Goal: Transaction & Acquisition: Purchase product/service

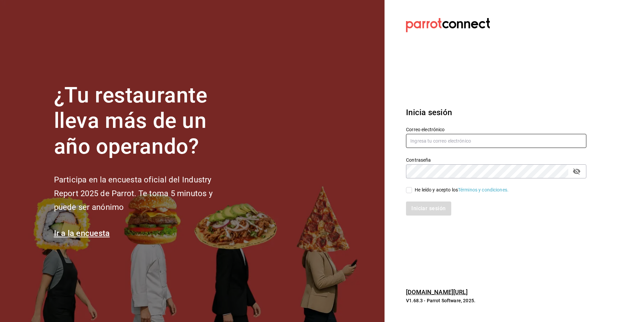
type input "facdonpedro@gmail.com"
click at [409, 190] on input "He leído y acepto los Términos y condiciones." at bounding box center [409, 190] width 6 height 6
checkbox input "true"
click at [413, 204] on button "Iniciar sesión" at bounding box center [429, 209] width 46 height 14
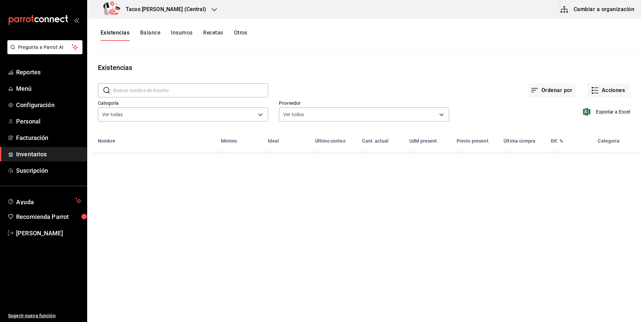
click at [177, 11] on h3 "Tacos [PERSON_NAME] (Central)" at bounding box center [163, 9] width 86 height 8
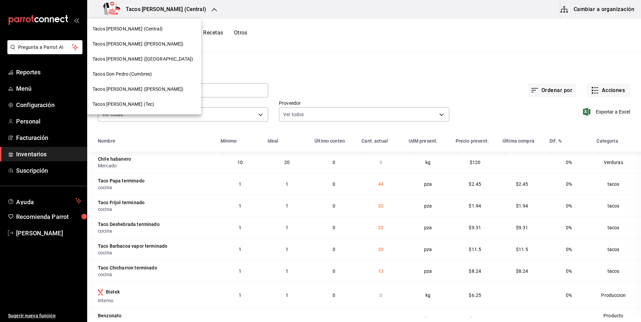
click at [133, 92] on span "Tacos [PERSON_NAME] ([PERSON_NAME])" at bounding box center [138, 89] width 91 height 7
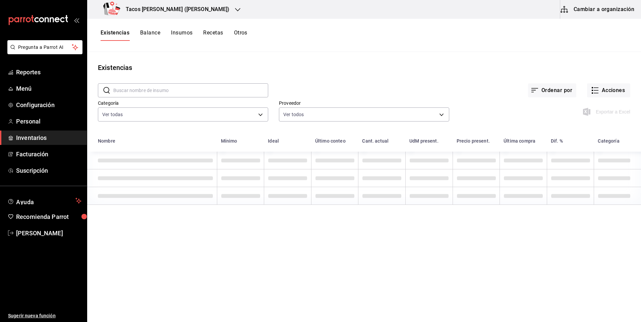
click at [195, 7] on h3 "Tacos [PERSON_NAME] ([PERSON_NAME])" at bounding box center [174, 9] width 109 height 8
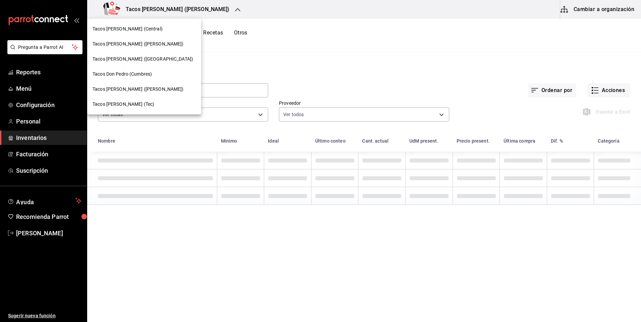
click at [162, 33] on div "Tacos [PERSON_NAME] (Central)" at bounding box center [144, 28] width 114 height 15
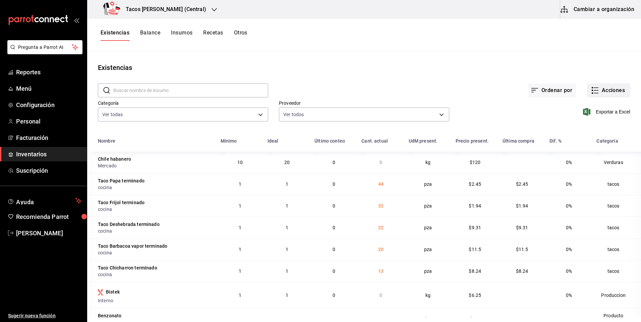
click at [617, 91] on button "Acciones" at bounding box center [608, 90] width 43 height 14
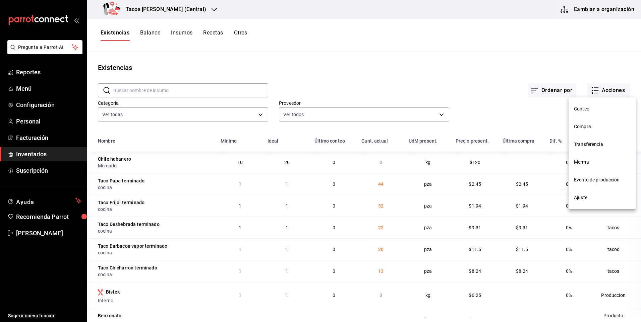
click at [583, 127] on span "Compra" at bounding box center [602, 126] width 56 height 7
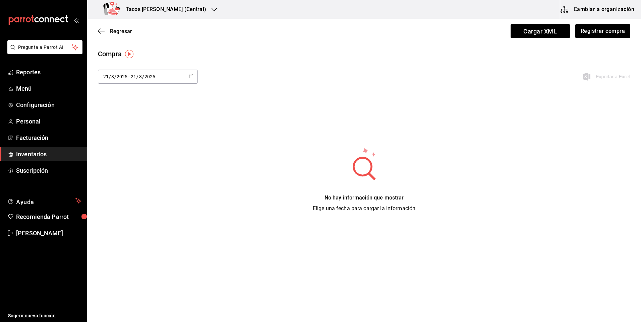
click at [170, 74] on div "[DATE] [DATE] - [DATE] [DATE]" at bounding box center [148, 77] width 100 height 14
click at [113, 100] on li "Hoy" at bounding box center [129, 98] width 63 height 15
click at [596, 32] on button "Registrar compra" at bounding box center [603, 31] width 56 height 14
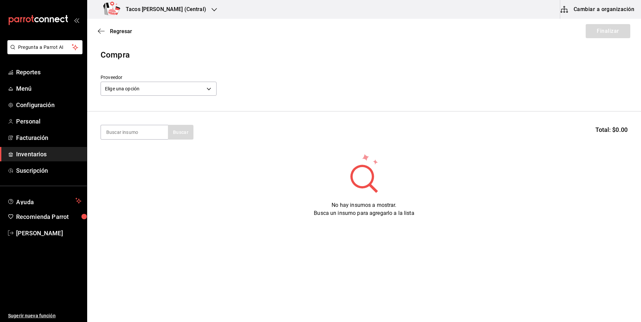
click at [157, 79] on label "Proveedor" at bounding box center [159, 77] width 116 height 5
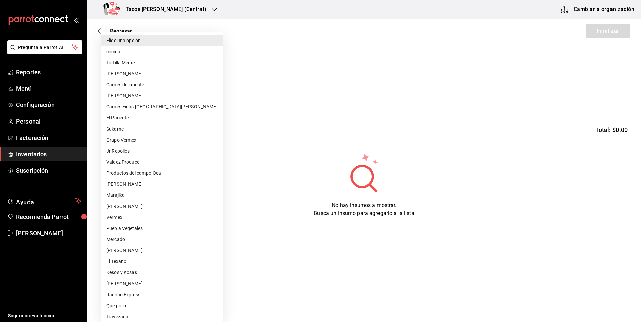
click at [149, 88] on body "Pregunta a Parrot AI Reportes Menú Configuración Personal Facturación Inventari…" at bounding box center [320, 142] width 641 height 285
click at [153, 49] on li "cocina" at bounding box center [162, 51] width 122 height 11
type input "237c9a5b-4078-49eb-83ef-23bf52bd7acd"
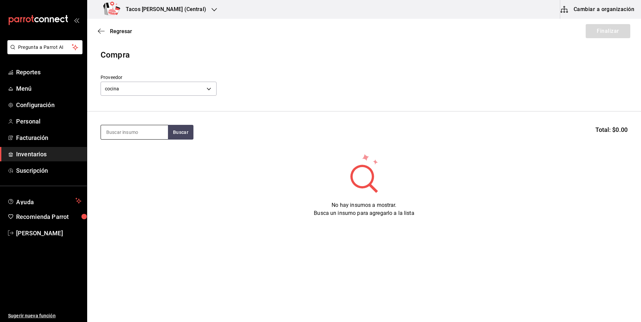
click at [146, 136] on input at bounding box center [134, 132] width 67 height 14
type input "des"
click at [173, 12] on h3 "Tacos [PERSON_NAME] (Central)" at bounding box center [163, 9] width 86 height 8
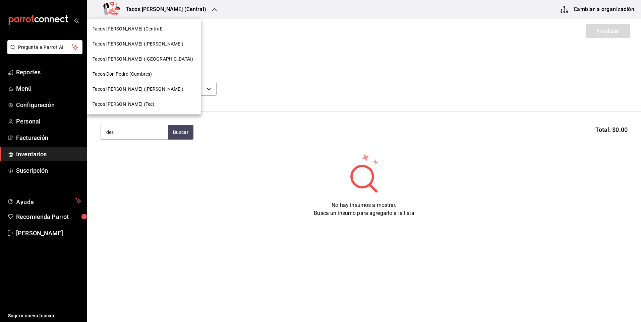
click at [159, 32] on div "Tacos [PERSON_NAME] (Central)" at bounding box center [144, 28] width 103 height 7
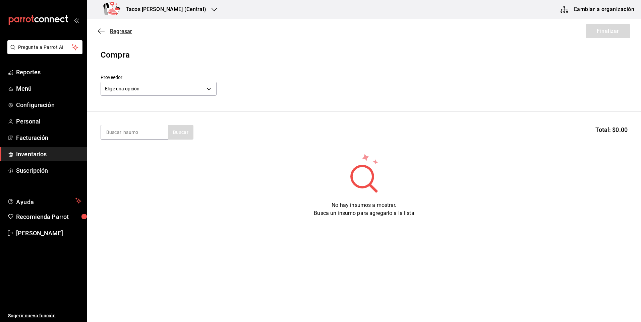
click at [123, 31] on span "Regresar" at bounding box center [121, 31] width 22 height 6
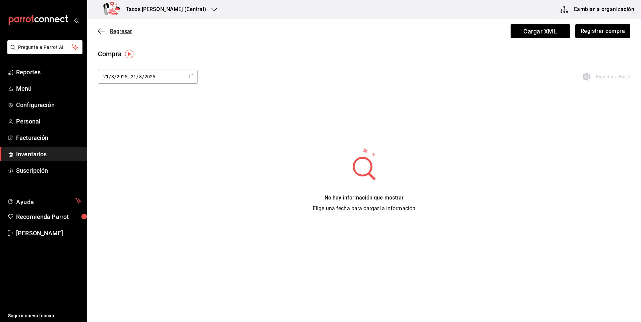
click at [110, 32] on span "Regresar" at bounding box center [121, 31] width 22 height 6
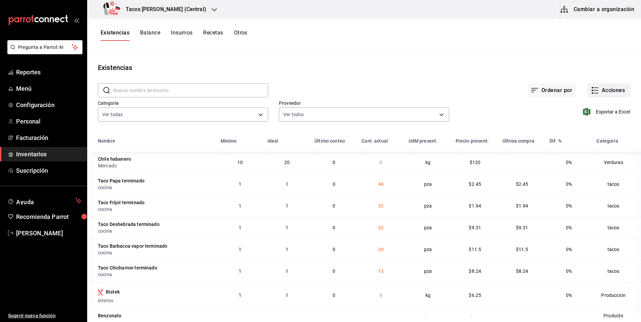
click at [617, 92] on button "Acciones" at bounding box center [608, 90] width 43 height 14
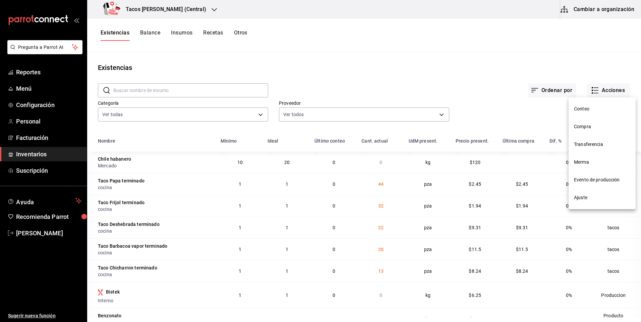
click at [590, 124] on span "Compra" at bounding box center [602, 126] width 56 height 7
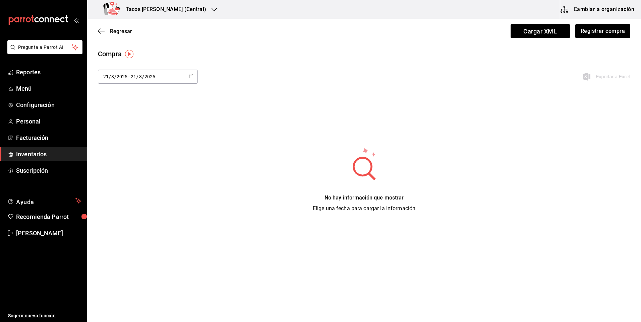
click at [123, 77] on input "2025" at bounding box center [121, 76] width 11 height 5
click at [167, 76] on div "2025-08-21 21 / 8 / 2025 - 2025-08-21 21 / 8 / 2025" at bounding box center [148, 77] width 100 height 14
click at [138, 93] on li "Hoy" at bounding box center [129, 98] width 63 height 15
click at [598, 35] on button "Registrar compra" at bounding box center [603, 31] width 56 height 14
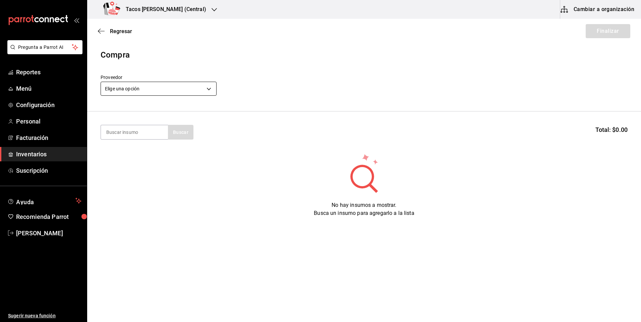
click at [170, 89] on body "Pregunta a Parrot AI Reportes Menú Configuración Personal Facturación Inventari…" at bounding box center [320, 142] width 641 height 285
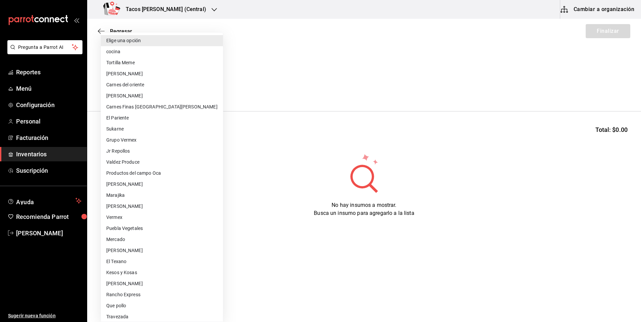
click at [154, 52] on li "cocina" at bounding box center [162, 51] width 122 height 11
type input "237c9a5b-4078-49eb-83ef-23bf52bd7acd"
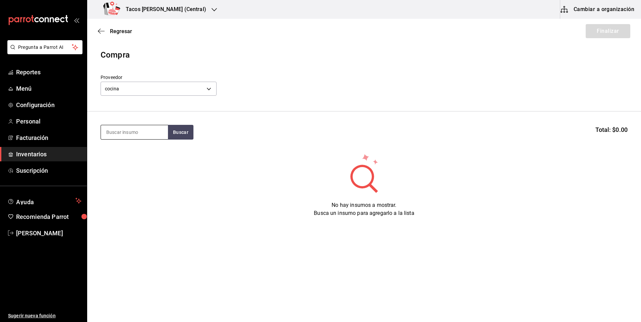
click at [140, 128] on input at bounding box center [134, 132] width 67 height 14
type input "des"
click at [144, 162] on div "Taco Deshebrada terminado" at bounding box center [134, 156] width 56 height 16
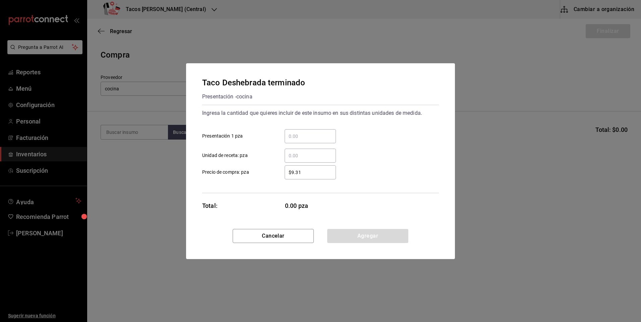
click at [305, 131] on div "​" at bounding box center [310, 136] width 51 height 14
click at [305, 132] on input "​ Presentación 1 pza" at bounding box center [310, 136] width 51 height 8
type input "56"
click at [370, 236] on button "Agregar" at bounding box center [367, 236] width 81 height 14
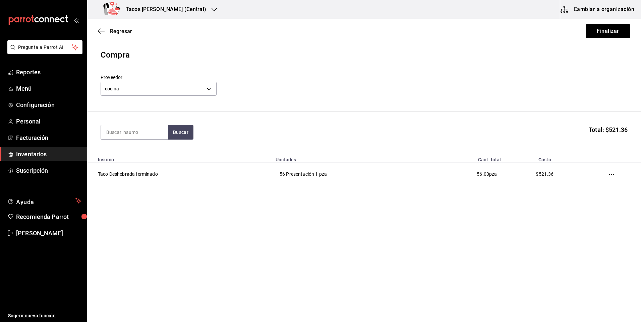
click at [610, 39] on div "Regresar Finalizar" at bounding box center [364, 31] width 554 height 25
click at [608, 32] on button "Finalizar" at bounding box center [608, 31] width 45 height 14
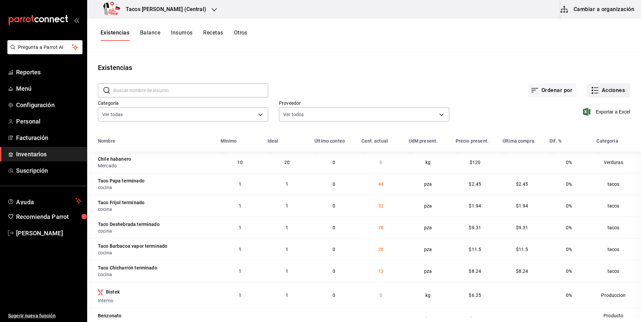
click at [600, 92] on button "Acciones" at bounding box center [608, 90] width 43 height 14
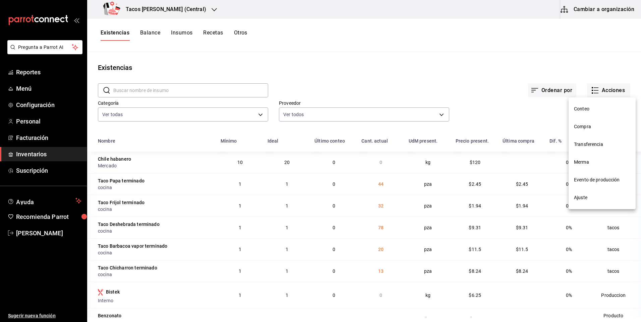
click at [595, 128] on span "Compra" at bounding box center [602, 126] width 56 height 7
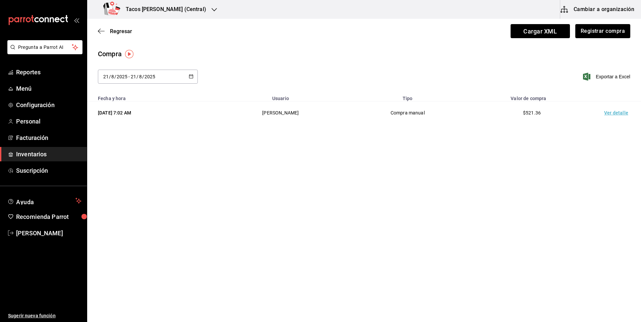
click at [619, 109] on td "Ver detalle" at bounding box center [617, 113] width 47 height 23
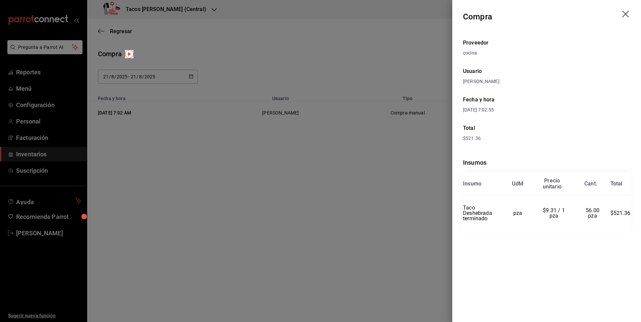
click at [624, 15] on icon "drag" at bounding box center [625, 14] width 7 height 7
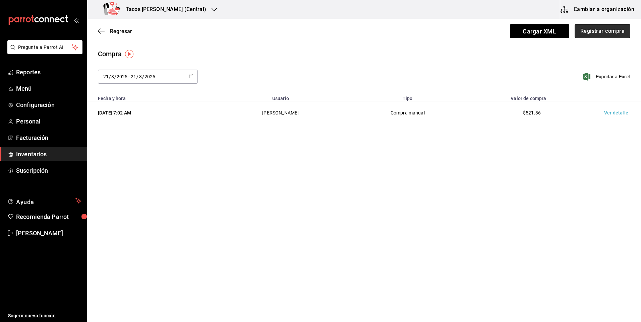
click at [617, 34] on button "Registrar compra" at bounding box center [603, 31] width 56 height 14
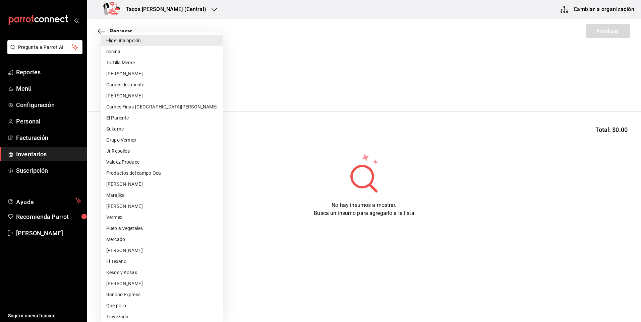
click at [196, 95] on body "Pregunta a Parrot AI Reportes Menú Configuración Personal Facturación Inventari…" at bounding box center [320, 142] width 641 height 285
click at [166, 55] on li "cocina" at bounding box center [162, 51] width 122 height 11
type input "237c9a5b-4078-49eb-83ef-23bf52bd7acd"
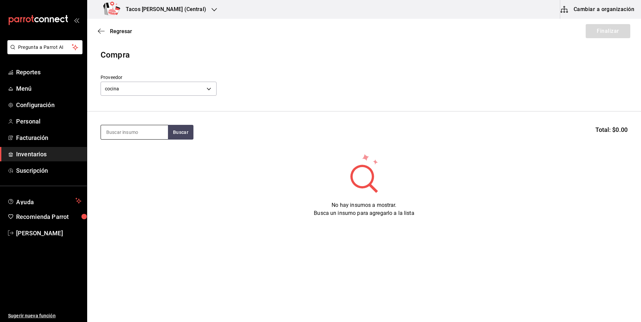
click at [145, 135] on input at bounding box center [134, 132] width 67 height 14
type input "des"
click at [135, 151] on div "Taco Deshebrada terminado" at bounding box center [134, 156] width 56 height 16
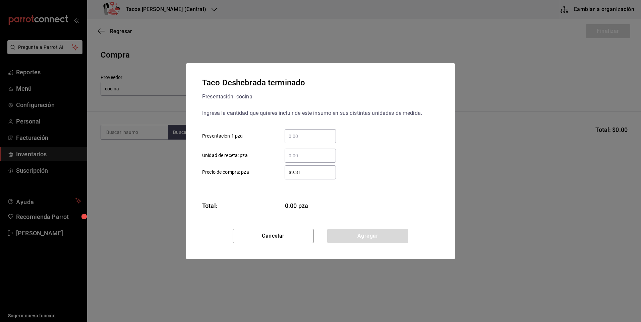
click at [316, 135] on input "​ Presentación 1 pza" at bounding box center [310, 136] width 51 height 8
type input "22"
click at [368, 232] on button "Agregar" at bounding box center [367, 236] width 81 height 14
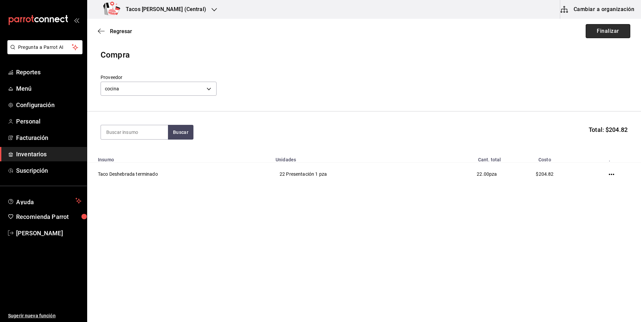
click at [600, 33] on button "Finalizar" at bounding box center [608, 31] width 45 height 14
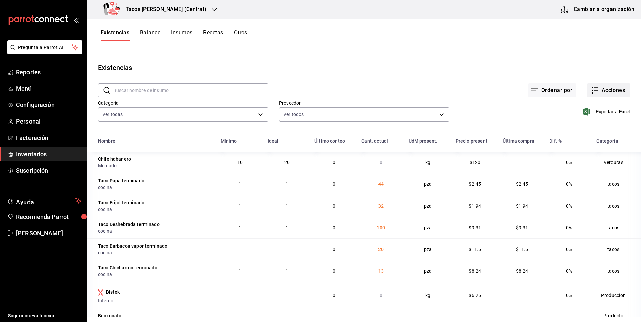
click at [601, 89] on button "Acciones" at bounding box center [608, 90] width 43 height 14
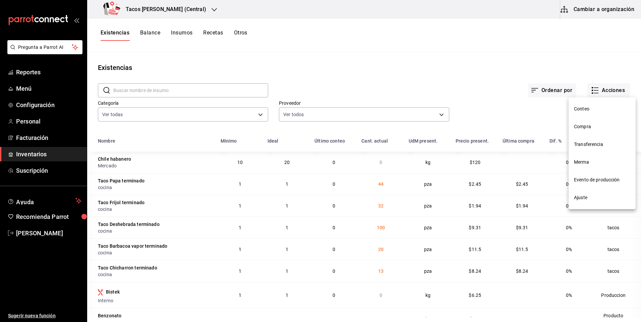
click at [599, 124] on span "Compra" at bounding box center [602, 126] width 56 height 7
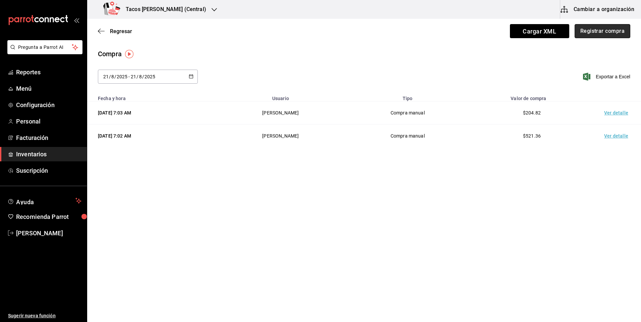
click at [600, 29] on button "Registrar compra" at bounding box center [603, 31] width 56 height 14
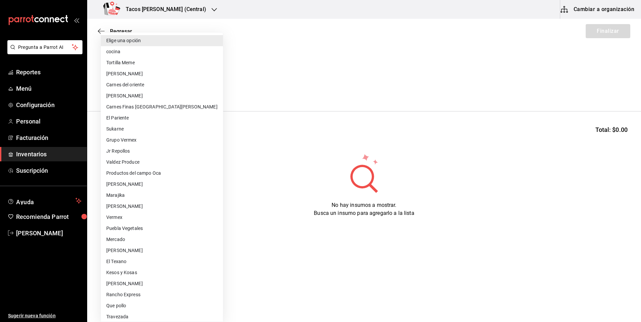
click at [188, 87] on body "Pregunta a Parrot AI Reportes Menú Configuración Personal Facturación Inventari…" at bounding box center [320, 142] width 641 height 285
click at [132, 47] on li "cocina" at bounding box center [162, 51] width 122 height 11
type input "237c9a5b-4078-49eb-83ef-23bf52bd7acd"
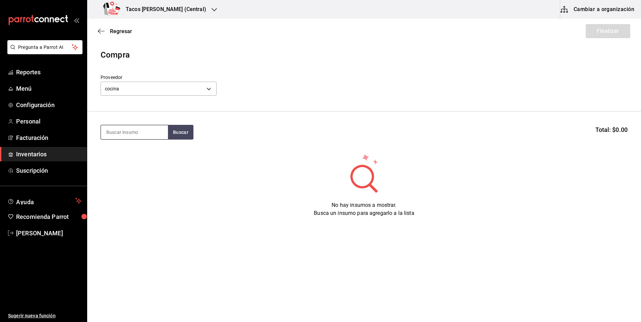
click at [133, 133] on input at bounding box center [134, 132] width 67 height 14
type input "papa"
click at [155, 154] on div "Taco Papa terminado" at bounding box center [132, 152] width 52 height 8
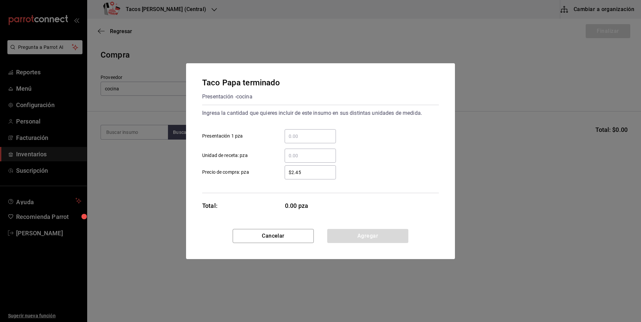
click at [317, 143] on div "​" at bounding box center [310, 136] width 51 height 14
click at [317, 140] on input "​ Presentación 1 pza" at bounding box center [310, 136] width 51 height 8
type input "56"
click at [391, 237] on button "Agregar" at bounding box center [367, 236] width 81 height 14
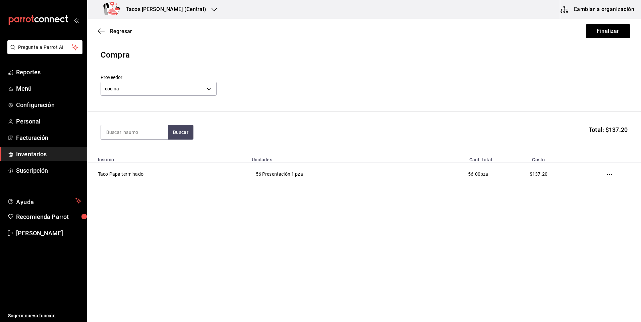
click at [593, 28] on button "Finalizar" at bounding box center [608, 31] width 45 height 14
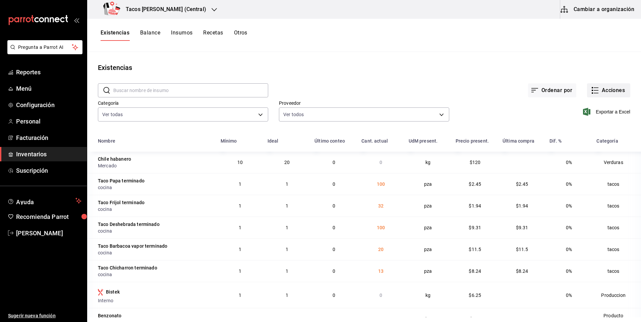
click at [595, 91] on button "Acciones" at bounding box center [608, 90] width 43 height 14
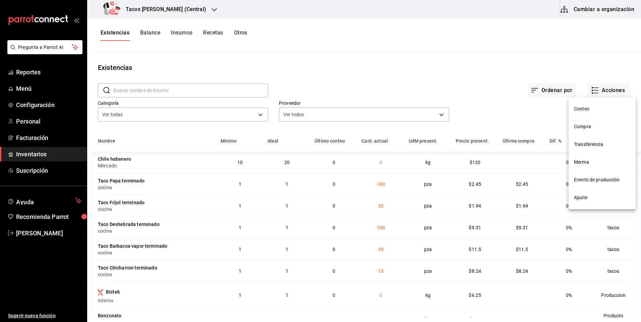
click at [588, 130] on span "Compra" at bounding box center [602, 126] width 56 height 7
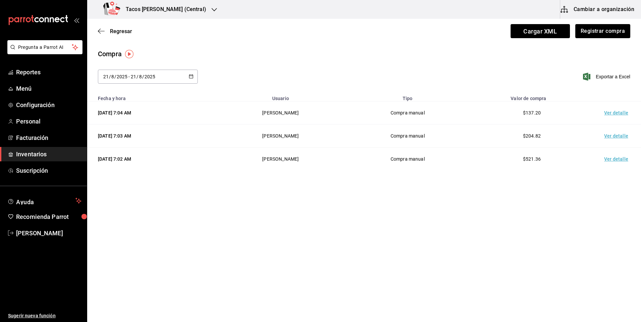
click at [199, 78] on div "2025-08-21 21 / 8 / 2025 - 2025-08-21 21 / 8 / 2025 Exportar a Excel" at bounding box center [364, 81] width 554 height 22
click at [192, 78] on button "button" at bounding box center [191, 77] width 5 height 6
click at [151, 97] on li "Hoy" at bounding box center [129, 98] width 63 height 15
click at [616, 115] on td "Ver detalle" at bounding box center [617, 113] width 47 height 23
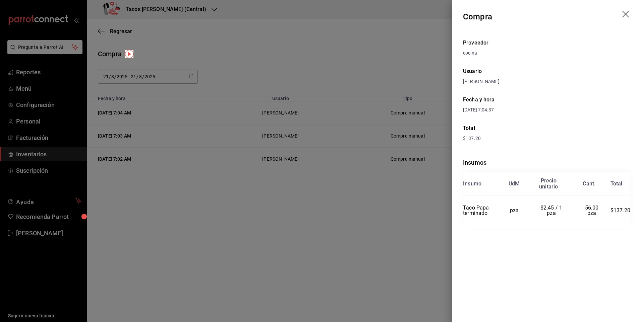
click at [625, 9] on header "Compra" at bounding box center [546, 17] width 189 height 34
click at [629, 18] on icon "drag" at bounding box center [626, 15] width 8 height 8
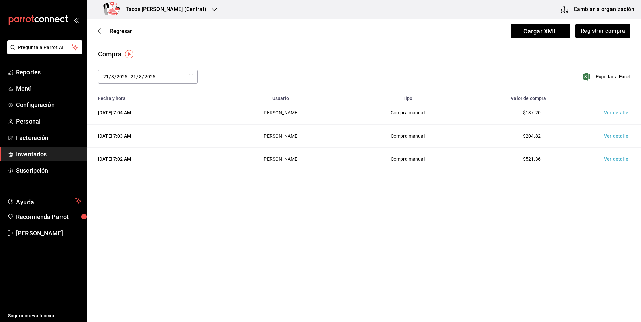
click at [612, 138] on td "Ver detalle" at bounding box center [617, 136] width 47 height 23
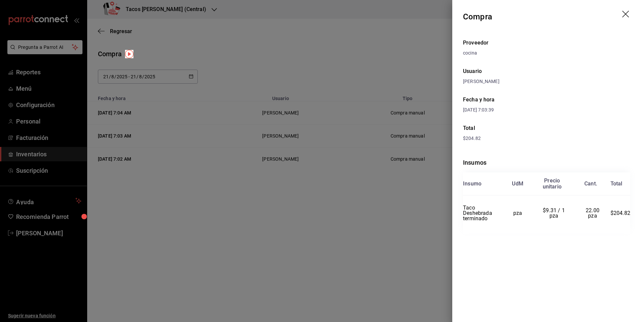
click at [626, 13] on icon "drag" at bounding box center [626, 15] width 8 height 8
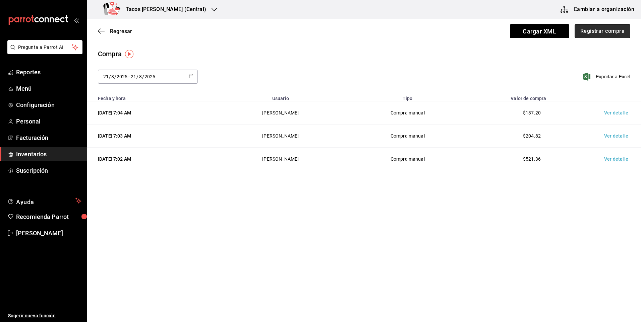
click at [593, 36] on button "Registrar compra" at bounding box center [603, 31] width 56 height 14
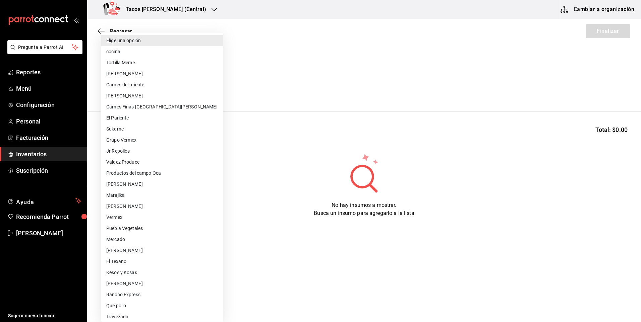
click at [139, 91] on body "Pregunta a Parrot AI Reportes Menú Configuración Personal Facturación Inventari…" at bounding box center [320, 142] width 641 height 285
click at [136, 57] on li "cocina" at bounding box center [162, 51] width 122 height 11
type input "237c9a5b-4078-49eb-83ef-23bf52bd7acd"
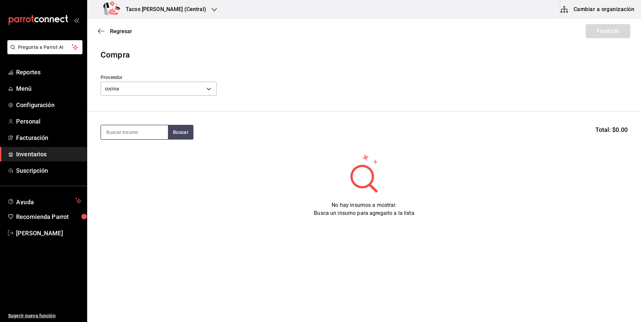
click at [147, 135] on input at bounding box center [134, 132] width 67 height 14
type input "frijol"
click at [191, 131] on button "Buscar" at bounding box center [180, 132] width 25 height 15
click at [149, 156] on div "Taco Frijol terminado" at bounding box center [131, 152] width 51 height 8
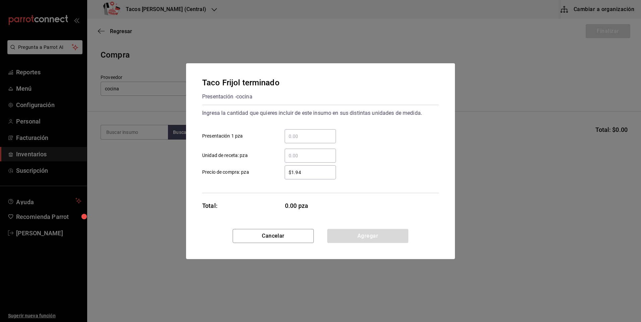
click at [297, 130] on div "​" at bounding box center [310, 136] width 51 height 14
click at [297, 132] on input "​ Presentación 1 pza" at bounding box center [310, 136] width 51 height 8
type input "18"
click at [384, 236] on button "Agregar" at bounding box center [367, 236] width 81 height 14
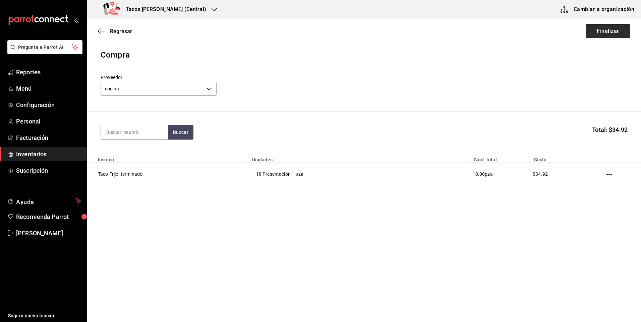
click at [612, 31] on button "Finalizar" at bounding box center [608, 31] width 45 height 14
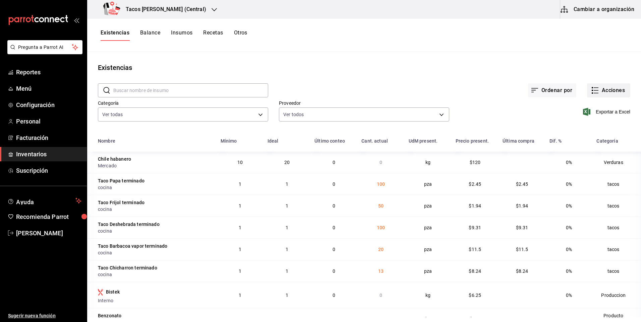
click at [611, 89] on button "Acciones" at bounding box center [608, 90] width 43 height 14
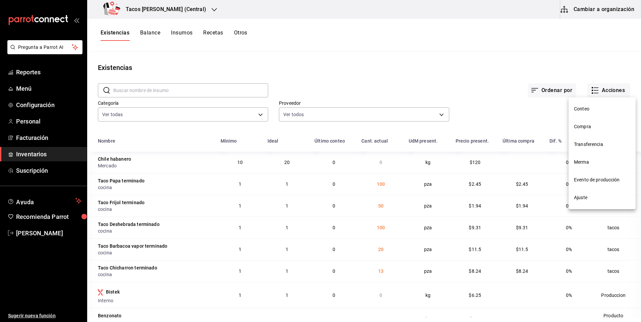
click at [592, 130] on span "Compra" at bounding box center [602, 126] width 56 height 7
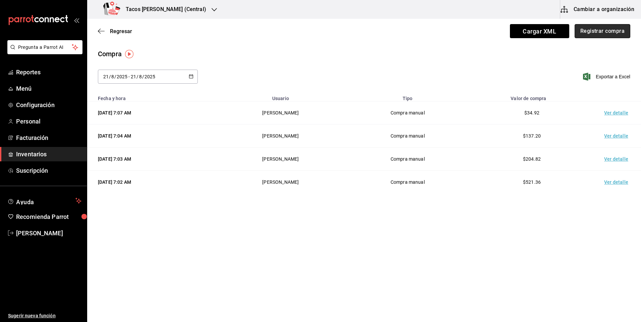
click at [611, 28] on button "Registrar compra" at bounding box center [603, 31] width 56 height 14
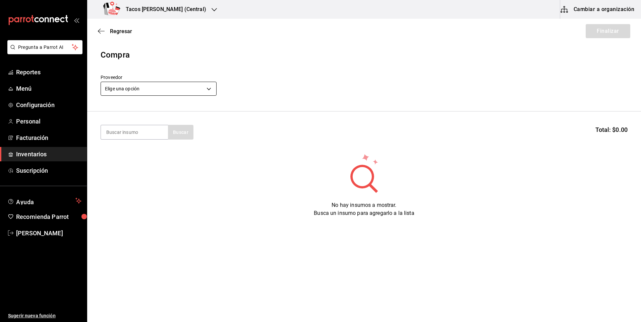
click at [172, 94] on body "Pregunta a Parrot AI Reportes Menú Configuración Personal Facturación Inventari…" at bounding box center [320, 142] width 641 height 285
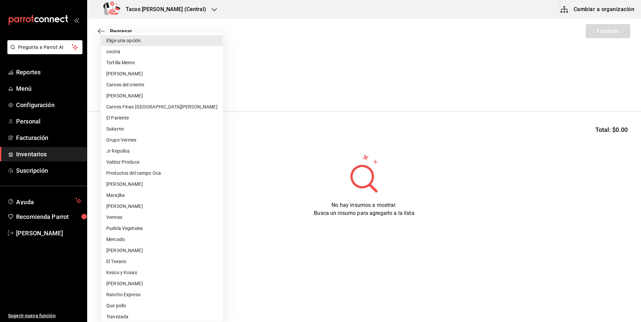
click at [166, 51] on li "cocina" at bounding box center [162, 51] width 122 height 11
type input "237c9a5b-4078-49eb-83ef-23bf52bd7acd"
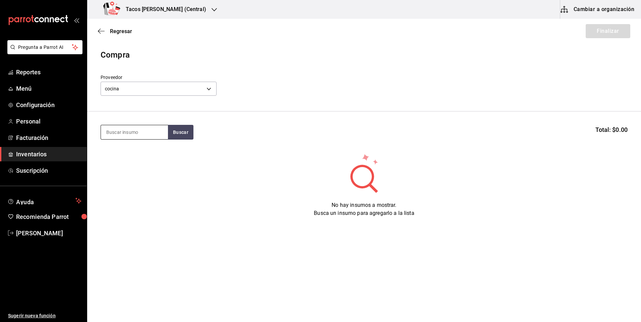
click at [143, 132] on input at bounding box center [134, 132] width 67 height 14
type input "barb"
click at [179, 137] on button "Buscar" at bounding box center [180, 132] width 25 height 15
click at [131, 158] on div "Taco Barbacoa vapor terminado" at bounding box center [134, 156] width 56 height 16
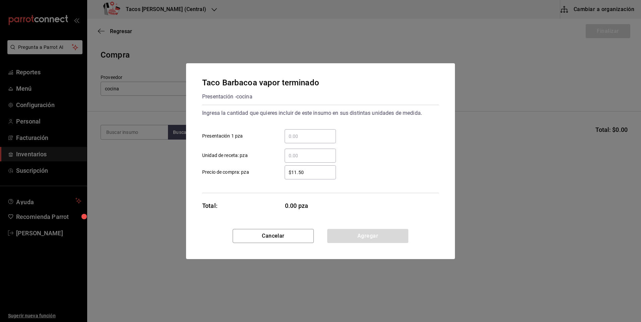
click at [315, 134] on input "​ Presentación 1 pza" at bounding box center [310, 136] width 51 height 8
type input "10"
click at [389, 231] on button "Agregar" at bounding box center [367, 236] width 81 height 14
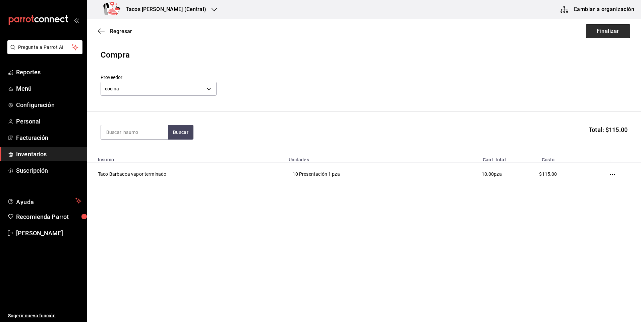
click at [616, 31] on button "Finalizar" at bounding box center [608, 31] width 45 height 14
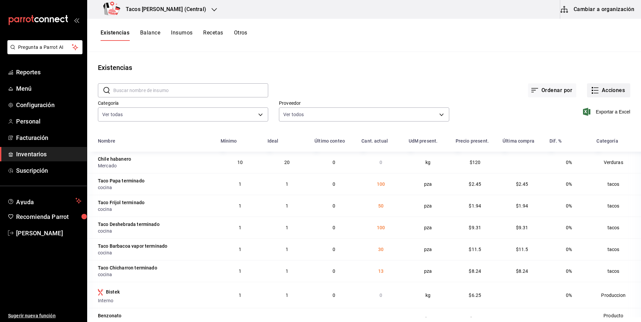
click at [601, 87] on button "Acciones" at bounding box center [608, 90] width 43 height 14
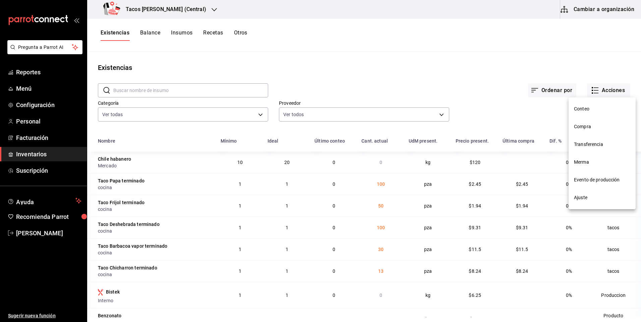
click at [585, 127] on span "Compra" at bounding box center [602, 126] width 56 height 7
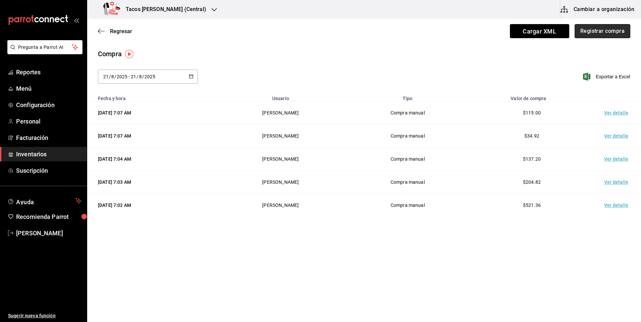
click at [611, 31] on button "Registrar compra" at bounding box center [603, 31] width 56 height 14
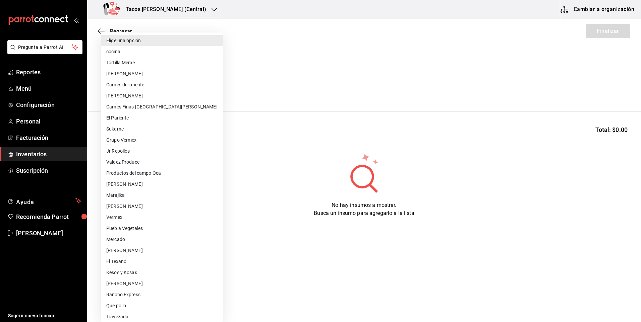
click at [167, 95] on body "Pregunta a Parrot AI Reportes Menú Configuración Personal Facturación Inventari…" at bounding box center [320, 142] width 641 height 285
click at [145, 53] on li "cocina" at bounding box center [162, 51] width 122 height 11
type input "237c9a5b-4078-49eb-83ef-23bf52bd7acd"
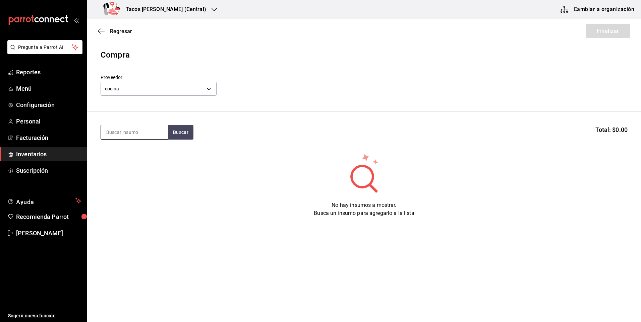
click at [152, 131] on input at bounding box center [134, 132] width 67 height 14
type input "chi"
click at [144, 153] on div "Taco Chicharron terminado" at bounding box center [134, 156] width 56 height 16
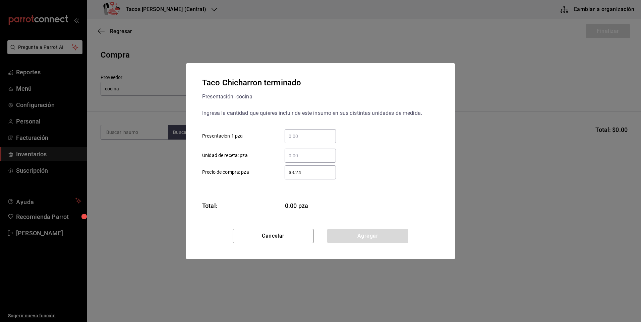
click at [311, 130] on div "​" at bounding box center [310, 136] width 51 height 14
click at [311, 132] on input "​ Presentación 1 pza" at bounding box center [310, 136] width 51 height 8
type input "37"
click at [381, 232] on button "Agregar" at bounding box center [367, 236] width 81 height 14
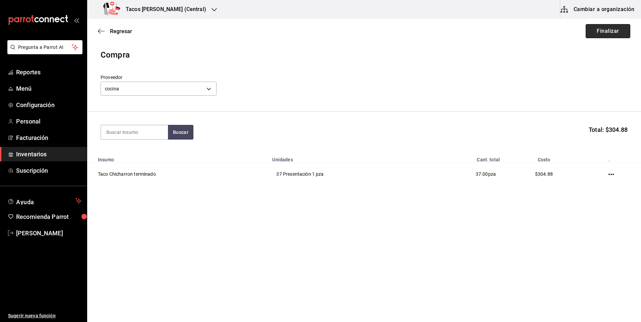
click at [612, 35] on button "Finalizar" at bounding box center [608, 31] width 45 height 14
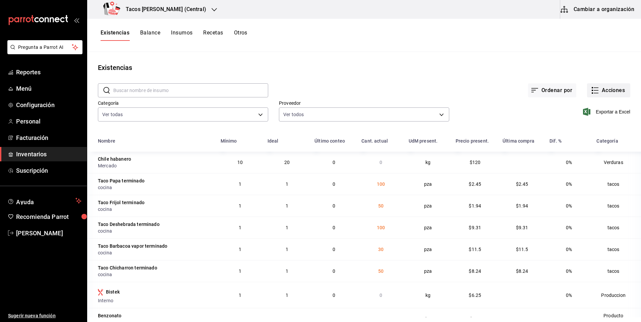
click at [605, 90] on button "Acciones" at bounding box center [608, 90] width 43 height 14
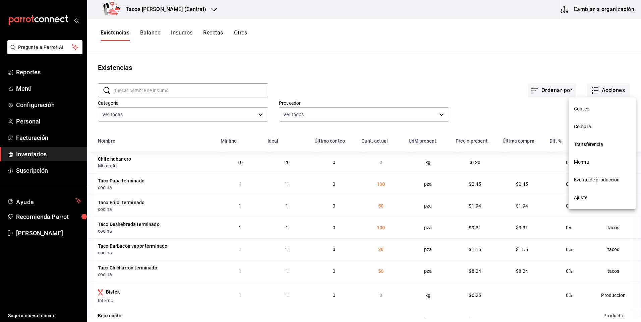
click at [201, 8] on div at bounding box center [320, 161] width 641 height 322
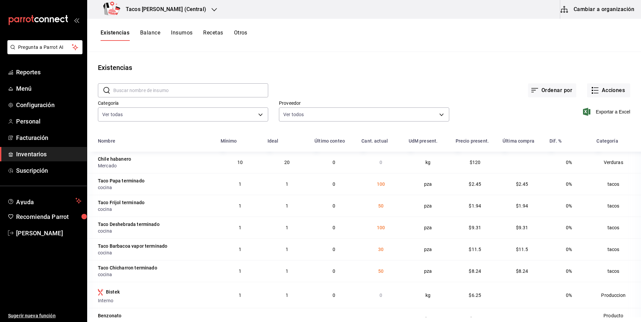
click at [183, 8] on h3 "Tacos [PERSON_NAME] (Central)" at bounding box center [163, 9] width 86 height 8
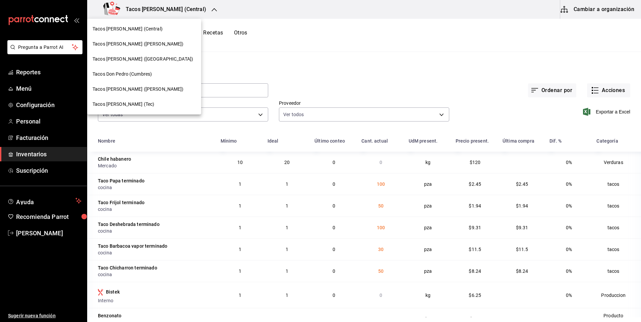
click at [153, 107] on div "Tacos [PERSON_NAME] (Tec)" at bounding box center [144, 104] width 103 height 7
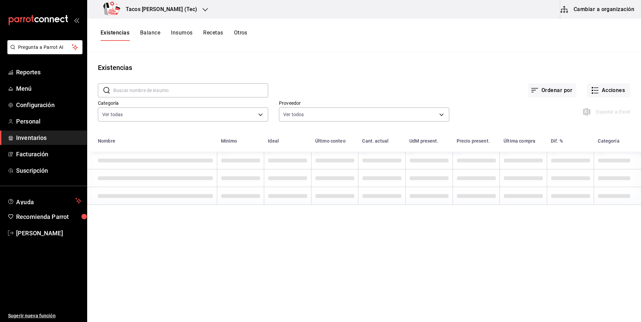
click at [233, 174] on td at bounding box center [240, 179] width 47 height 18
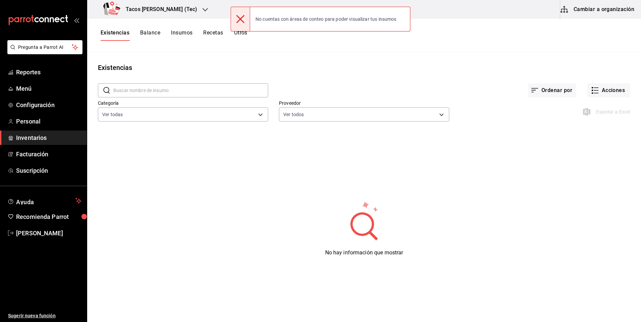
click at [160, 10] on h3 "Tacos [PERSON_NAME] (Tec)" at bounding box center [158, 9] width 77 height 8
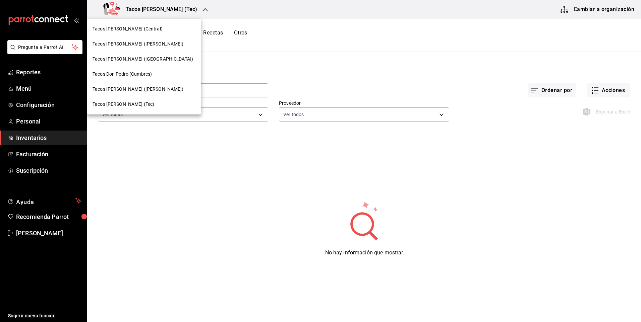
click at [147, 61] on span "Tacos [PERSON_NAME] ([GEOGRAPHIC_DATA])" at bounding box center [143, 59] width 101 height 7
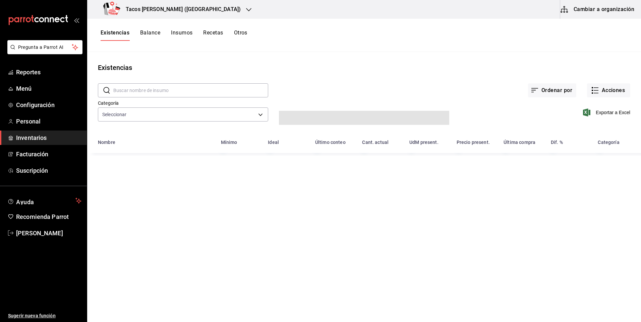
type input "64336f84-08d8-4239-bfaa-5486086aae1c,073d835d-a08f-4687-8e3c-e3e3aae56298,b4453…"
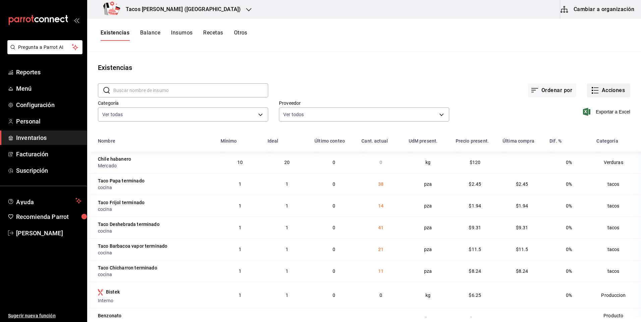
click at [607, 87] on button "Acciones" at bounding box center [608, 90] width 43 height 14
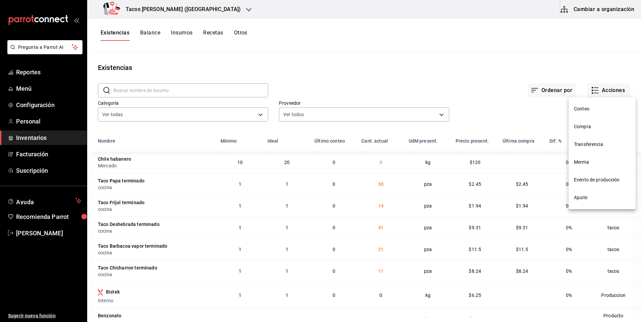
click at [598, 127] on span "Compra" at bounding box center [602, 126] width 56 height 7
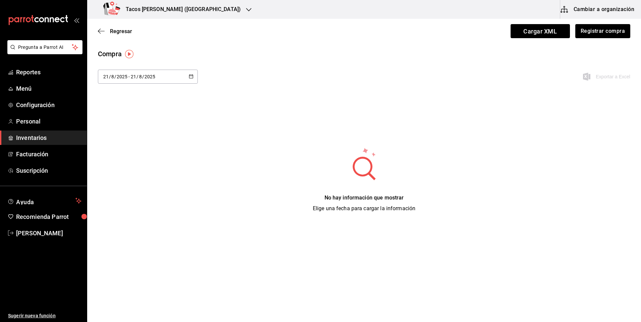
click at [169, 78] on div "2025-08-21 21 / 8 / 2025 - 2025-08-21 21 / 8 / 2025" at bounding box center [148, 77] width 100 height 14
click at [141, 93] on li "Hoy" at bounding box center [129, 98] width 63 height 15
click at [597, 31] on button "Registrar compra" at bounding box center [603, 31] width 56 height 14
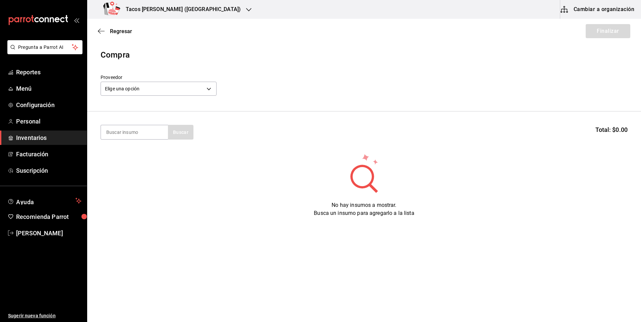
click at [163, 98] on header "Compra Proveedor Elige una opción default" at bounding box center [364, 80] width 554 height 63
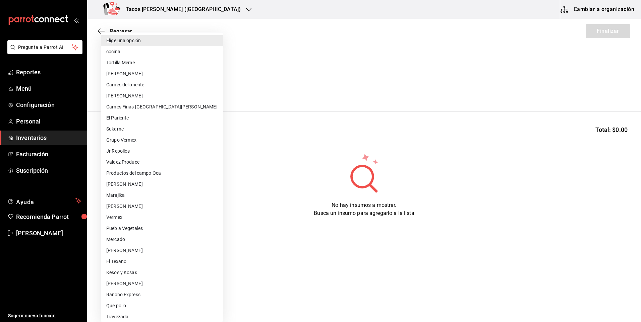
drag, startPoint x: 168, startPoint y: 88, endPoint x: 155, endPoint y: 61, distance: 30.5
click at [168, 88] on body "Pregunta a Parrot AI Reportes Menú Configuración Personal Inventarios Facturaci…" at bounding box center [320, 142] width 641 height 285
click at [152, 55] on li "cocina" at bounding box center [162, 51] width 122 height 11
type input "237c9a5b-4078-49eb-83ef-23bf52bd7acd"
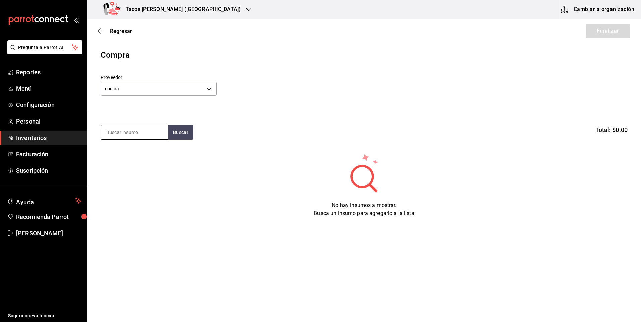
click at [141, 135] on input at bounding box center [134, 132] width 67 height 14
type input "des"
click at [141, 154] on div "Taco Deshebrada terminado" at bounding box center [134, 156] width 56 height 16
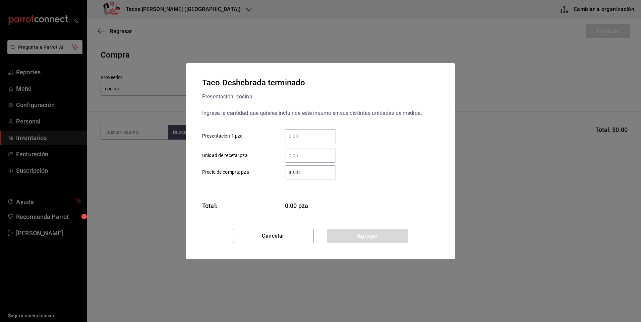
click at [301, 140] on div "​" at bounding box center [310, 136] width 51 height 14
click at [301, 140] on input "​ Presentación 1 pza" at bounding box center [310, 136] width 51 height 8
type input "5"
type input "79"
click at [376, 235] on button "Agregar" at bounding box center [367, 236] width 81 height 14
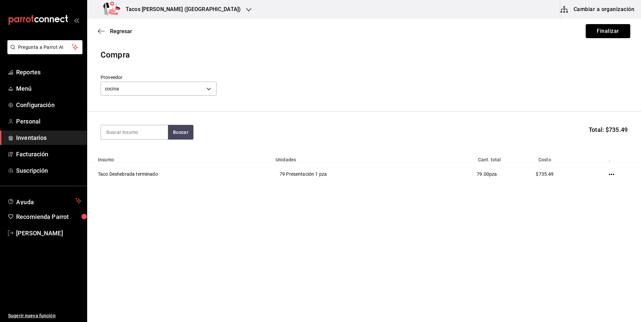
click at [613, 30] on button "Finalizar" at bounding box center [608, 31] width 45 height 14
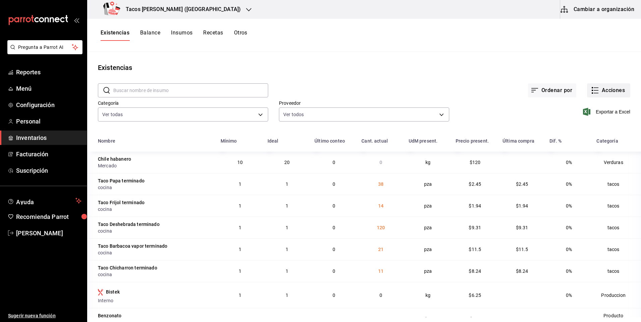
click at [612, 88] on button "Acciones" at bounding box center [608, 90] width 43 height 14
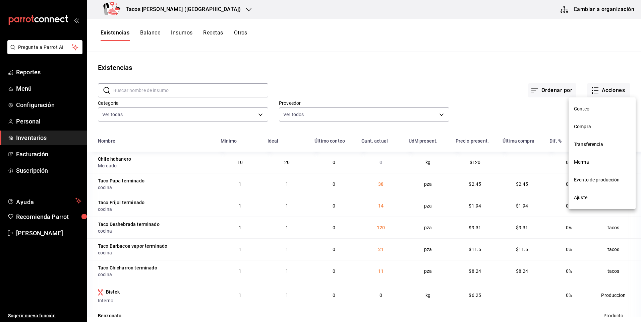
click at [594, 124] on span "Compra" at bounding box center [602, 126] width 56 height 7
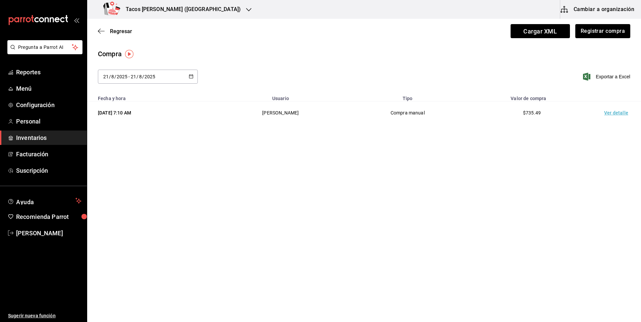
click at [132, 76] on input "21" at bounding box center [133, 76] width 6 height 5
click at [170, 80] on div "2025-08-21 21 / 8 / 2025 - 2025-08-21 21 / 8 / 2025" at bounding box center [148, 77] width 100 height 14
click at [127, 91] on li "Hoy" at bounding box center [129, 98] width 63 height 15
click at [618, 32] on button "Registrar compra" at bounding box center [603, 31] width 56 height 14
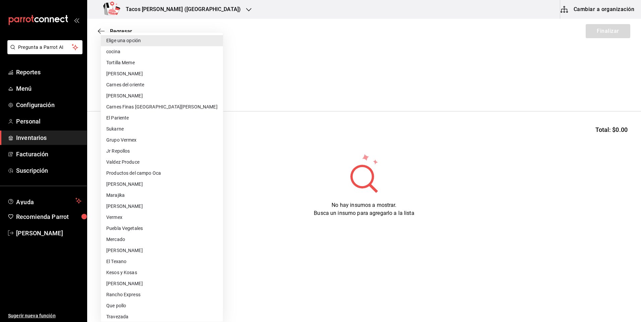
click at [158, 95] on body "Pregunta a Parrot AI Reportes Menú Configuración Personal Inventarios Facturaci…" at bounding box center [320, 142] width 641 height 285
click at [135, 53] on li "cocina" at bounding box center [162, 51] width 122 height 11
type input "237c9a5b-4078-49eb-83ef-23bf52bd7acd"
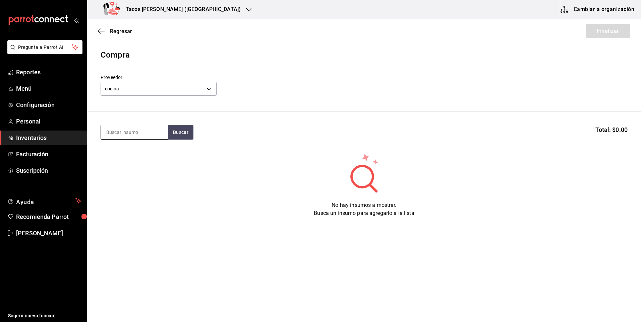
click at [153, 130] on input at bounding box center [134, 132] width 67 height 14
type input "papa"
click at [141, 163] on div "Presentación - cocina" at bounding box center [132, 159] width 52 height 7
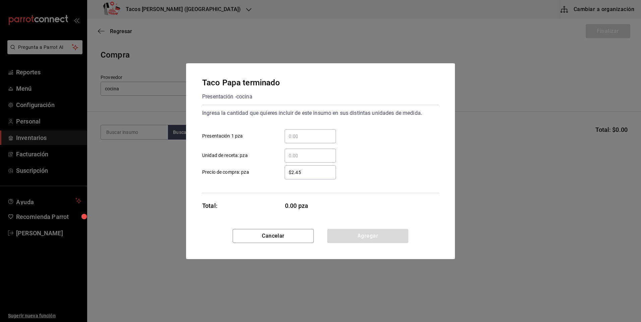
click at [320, 139] on input "​ Presentación 1 pza" at bounding box center [310, 136] width 51 height 8
type input "22"
click at [376, 236] on button "Agregar" at bounding box center [367, 236] width 81 height 14
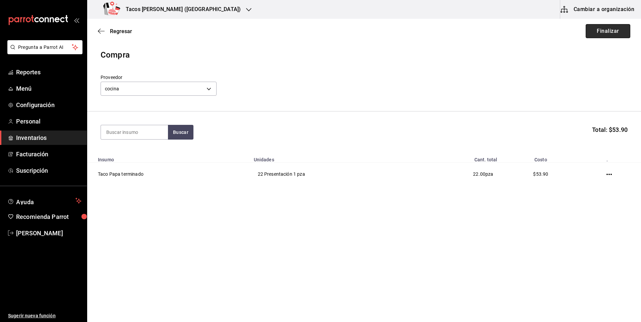
click at [615, 34] on button "Finalizar" at bounding box center [608, 31] width 45 height 14
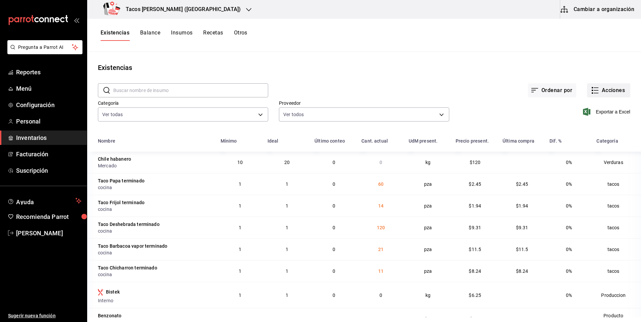
click at [619, 92] on button "Acciones" at bounding box center [608, 90] width 43 height 14
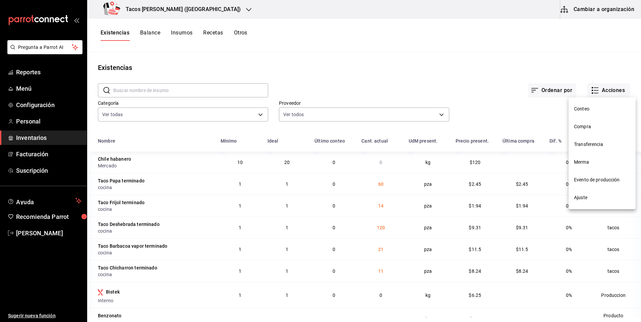
click at [584, 122] on li "Compra" at bounding box center [602, 127] width 67 height 18
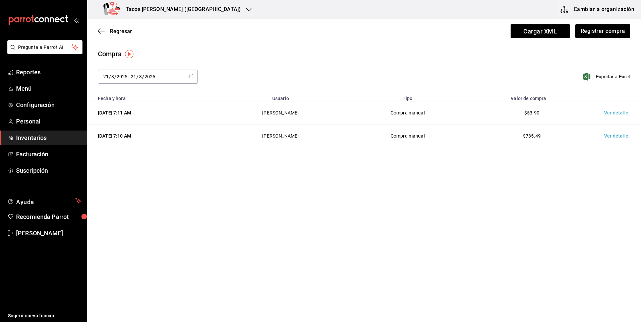
click at [137, 73] on div "2025-08-21 21 / 8 / 2025 - 2025-08-21 21 / 8 / 2025" at bounding box center [148, 77] width 100 height 14
click at [136, 100] on li "Hoy" at bounding box center [129, 98] width 63 height 15
click at [595, 28] on button "Registrar compra" at bounding box center [603, 31] width 56 height 14
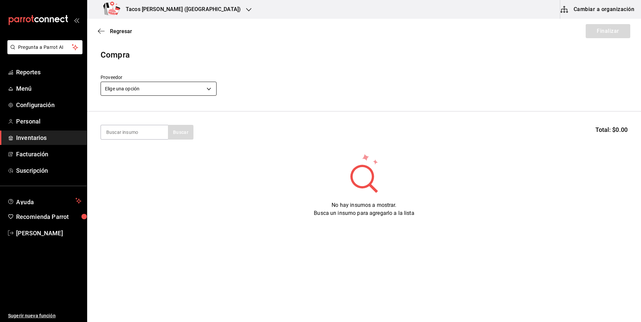
click at [150, 85] on div "Proveedor Elige una opción default" at bounding box center [159, 85] width 116 height 23
click at [150, 89] on body "Pregunta a Parrot AI Reportes Menú Configuración Personal Inventarios Facturaci…" at bounding box center [320, 142] width 641 height 285
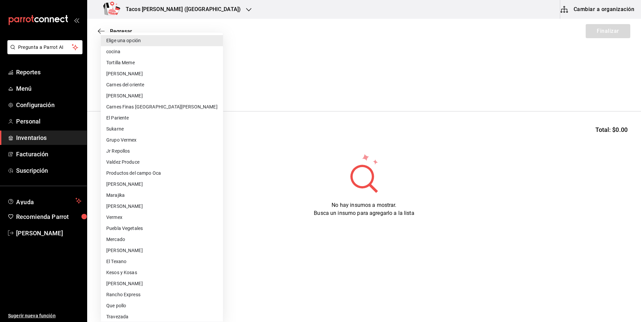
click at [137, 55] on li "cocina" at bounding box center [162, 51] width 122 height 11
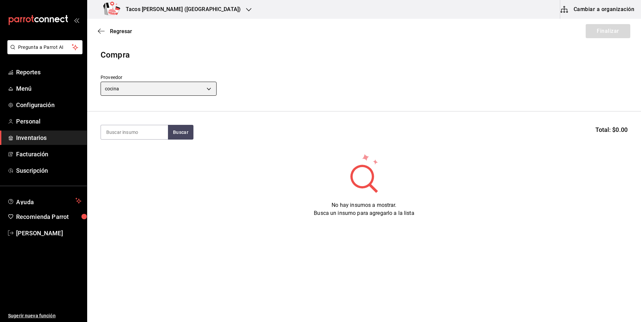
type input "237c9a5b-4078-49eb-83ef-23bf52bd7acd"
click at [139, 132] on input at bounding box center [134, 132] width 67 height 14
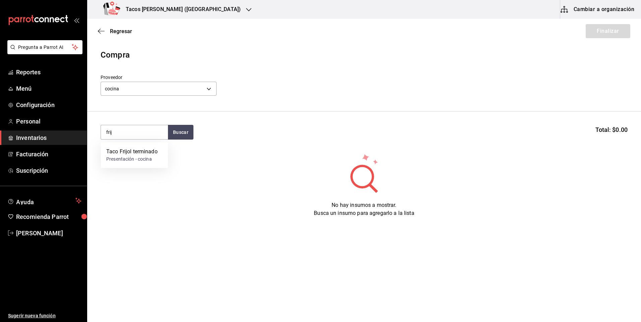
click at [148, 172] on div "No hay insumos a mostrar. Busca un insumo para agregarlo a la lista" at bounding box center [364, 185] width 554 height 64
click at [148, 138] on input "frij" at bounding box center [134, 132] width 67 height 14
type input "frijol"
click at [152, 156] on div "Presentación - cocina" at bounding box center [131, 159] width 51 height 7
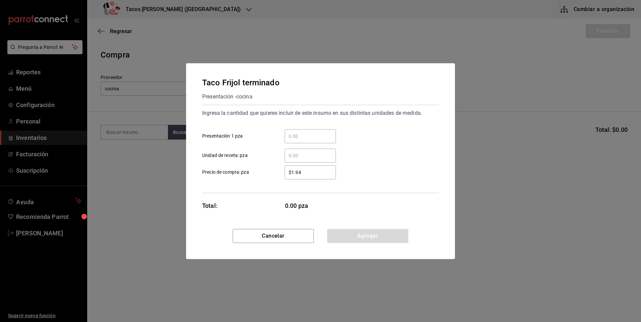
click at [309, 139] on input "​ Presentación 1 pza" at bounding box center [310, 136] width 51 height 8
type input "46"
click at [370, 237] on button "Agregar" at bounding box center [367, 236] width 81 height 14
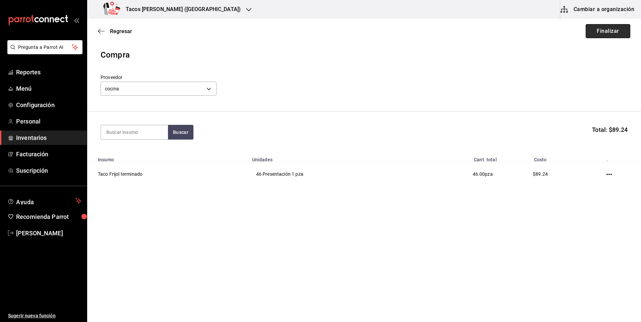
click at [609, 29] on button "Finalizar" at bounding box center [608, 31] width 45 height 14
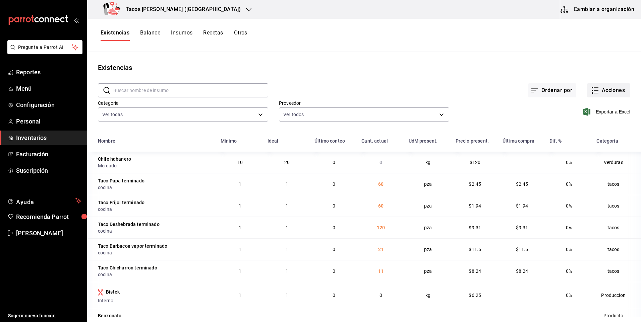
click at [613, 88] on button "Acciones" at bounding box center [608, 90] width 43 height 14
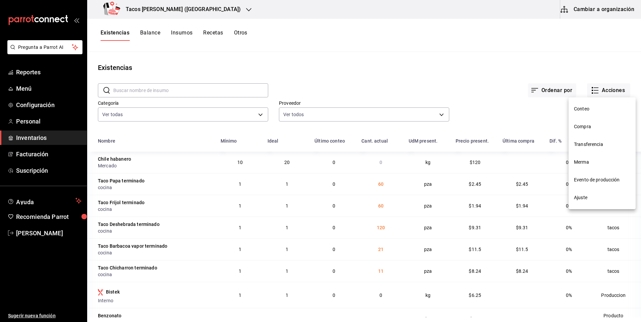
click at [584, 130] on span "Compra" at bounding box center [602, 126] width 56 height 7
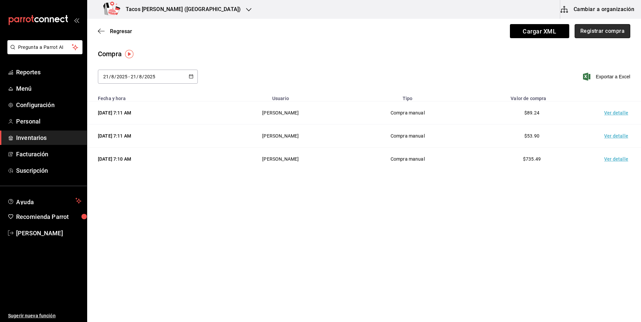
click at [591, 33] on button "Registrar compra" at bounding box center [603, 31] width 56 height 14
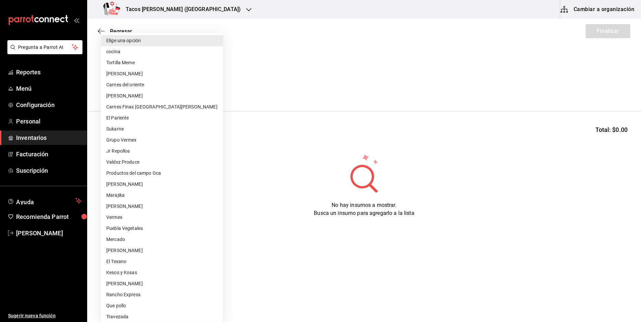
click at [154, 93] on body "Pregunta a Parrot AI Reportes Menú Configuración Personal Inventarios Facturaci…" at bounding box center [320, 142] width 641 height 285
click at [146, 51] on li "cocina" at bounding box center [162, 51] width 122 height 11
type input "237c9a5b-4078-49eb-83ef-23bf52bd7acd"
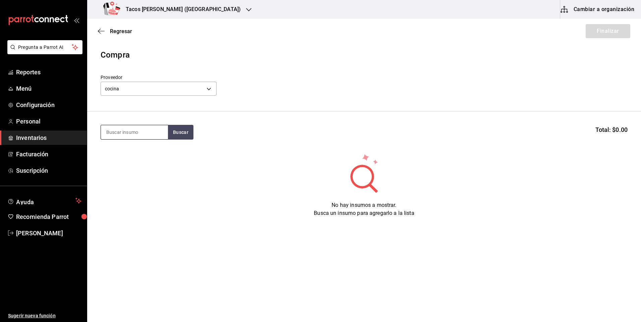
click at [139, 128] on input at bounding box center [134, 132] width 67 height 14
type input "chi"
click at [129, 150] on div "Taco Chicharron terminado" at bounding box center [134, 156] width 56 height 16
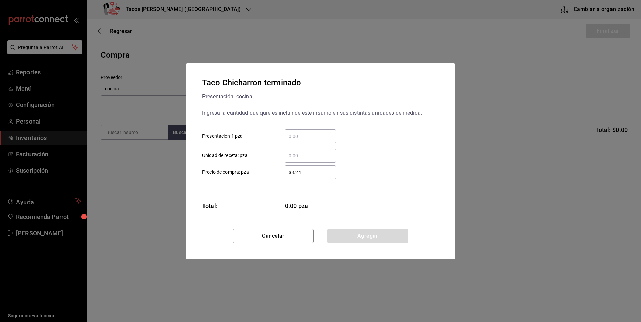
click at [314, 142] on div "​" at bounding box center [310, 136] width 51 height 14
click at [314, 140] on input "​ Presentación 1 pza" at bounding box center [310, 136] width 51 height 8
type input "59"
click at [363, 239] on button "Agregar" at bounding box center [367, 236] width 81 height 14
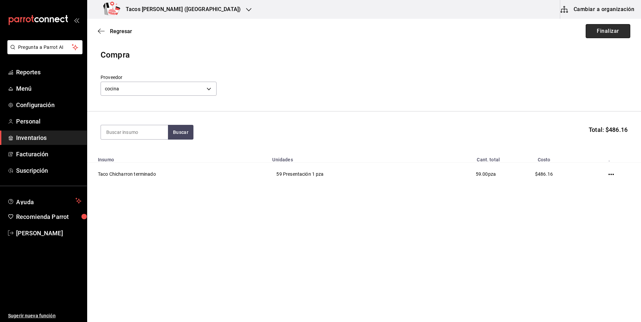
click at [614, 37] on button "Finalizar" at bounding box center [608, 31] width 45 height 14
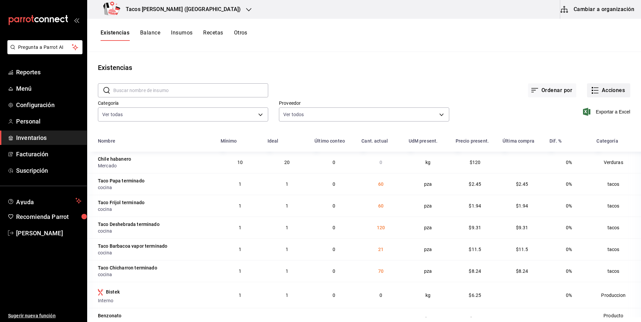
click at [621, 87] on button "Acciones" at bounding box center [608, 90] width 43 height 14
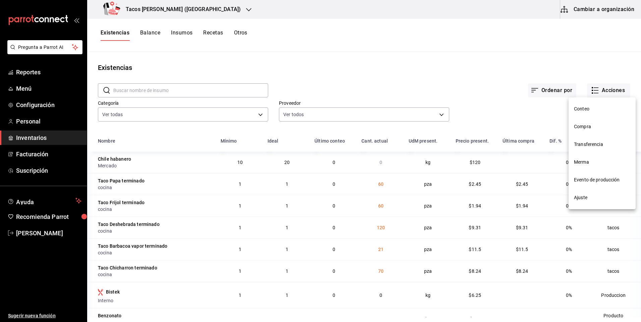
click at [577, 127] on span "Compra" at bounding box center [602, 126] width 56 height 7
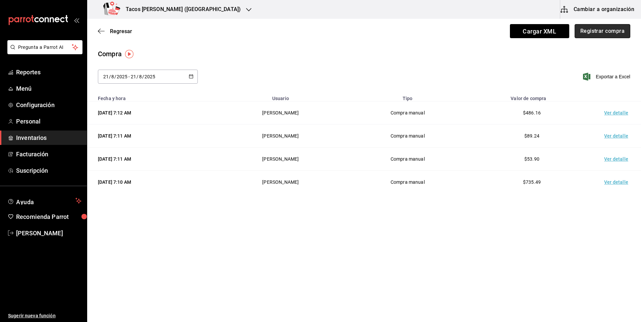
click at [596, 27] on button "Registrar compra" at bounding box center [603, 31] width 56 height 14
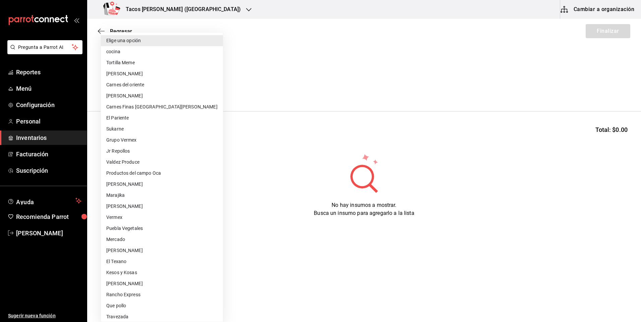
click at [189, 89] on body "Pregunta a Parrot AI Reportes Menú Configuración Personal Inventarios Facturaci…" at bounding box center [320, 142] width 641 height 285
click at [120, 53] on li "cocina" at bounding box center [162, 51] width 122 height 11
type input "237c9a5b-4078-49eb-83ef-23bf52bd7acd"
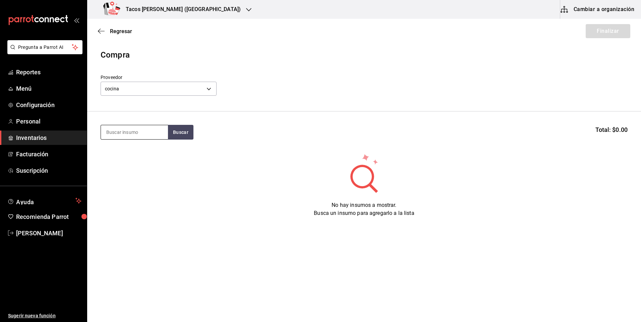
click at [146, 139] on input at bounding box center [134, 132] width 67 height 14
type input "barb"
click at [175, 131] on button "Buscar" at bounding box center [180, 132] width 25 height 15
click at [130, 170] on div "Presentación - cocina" at bounding box center [134, 167] width 56 height 7
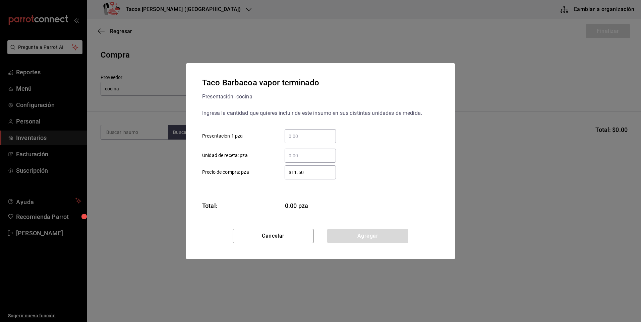
click at [313, 139] on input "​ Presentación 1 pza" at bounding box center [310, 136] width 51 height 8
type input "29"
click at [388, 239] on button "Agregar" at bounding box center [367, 236] width 81 height 14
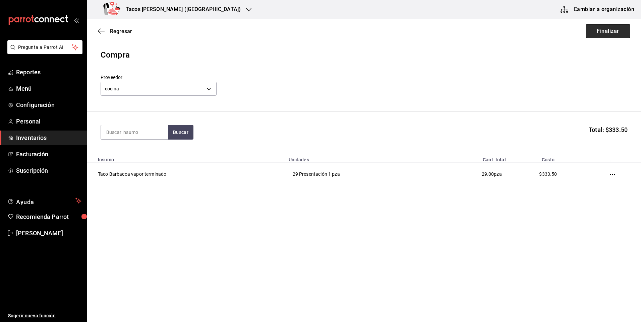
click at [606, 28] on button "Finalizar" at bounding box center [608, 31] width 45 height 14
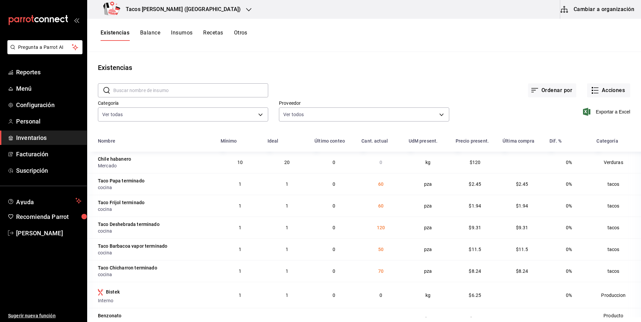
click at [178, 3] on div "Tacos [PERSON_NAME] ([GEOGRAPHIC_DATA])" at bounding box center [174, 9] width 162 height 19
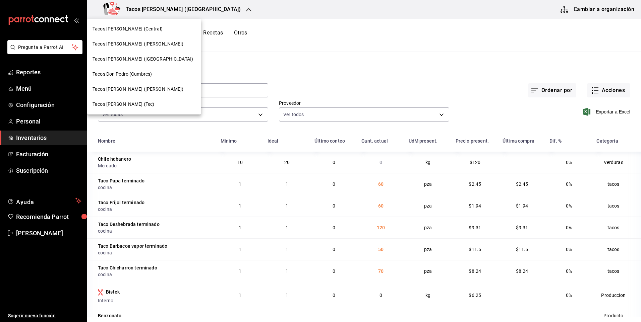
click at [304, 52] on div at bounding box center [320, 161] width 641 height 322
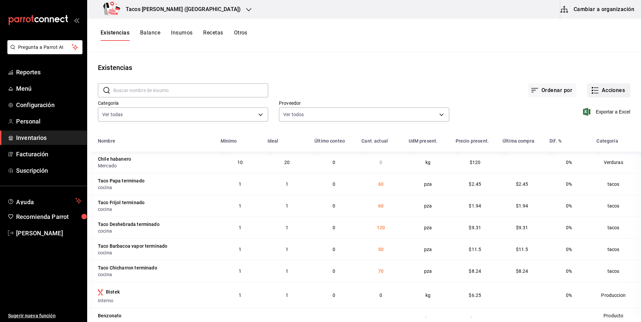
click at [602, 93] on button "Acciones" at bounding box center [608, 90] width 43 height 14
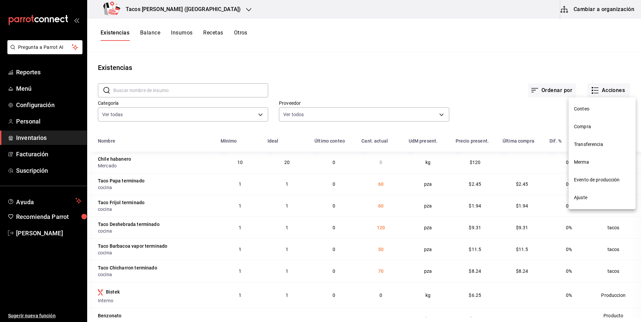
drag, startPoint x: 602, startPoint y: 93, endPoint x: 337, endPoint y: 65, distance: 267.3
click at [337, 65] on div at bounding box center [320, 161] width 641 height 322
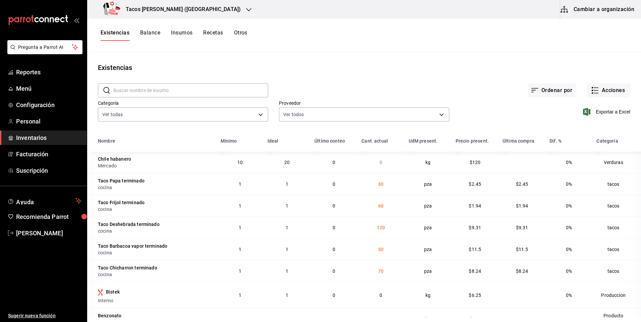
click at [177, 16] on div "Tacos [PERSON_NAME] ([GEOGRAPHIC_DATA])" at bounding box center [174, 9] width 162 height 19
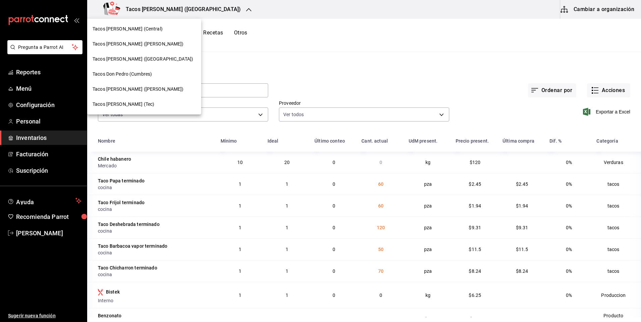
click at [125, 106] on span "Tacos [PERSON_NAME] (Tec)" at bounding box center [124, 104] width 62 height 7
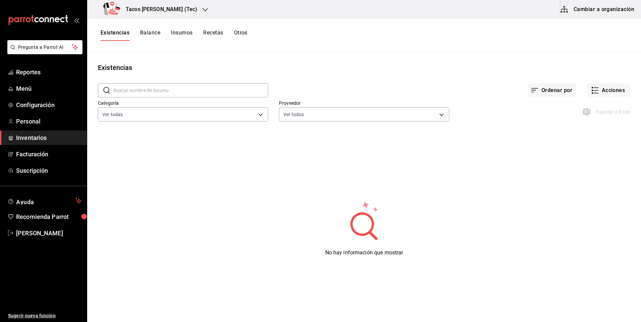
click at [164, 8] on h3 "Tacos [PERSON_NAME] (Tec)" at bounding box center [158, 9] width 77 height 8
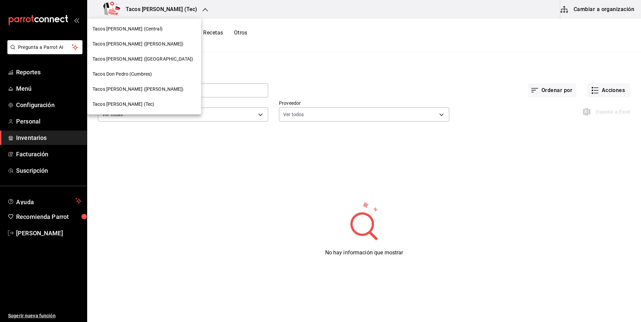
click at [147, 105] on div "Tacos [PERSON_NAME] (Tec)" at bounding box center [144, 104] width 103 height 7
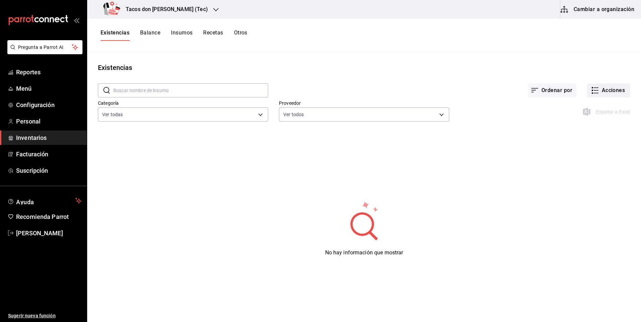
click at [615, 95] on button "Acciones" at bounding box center [608, 90] width 43 height 14
click at [186, 10] on div at bounding box center [320, 161] width 641 height 322
click at [186, 10] on div "Tacos [PERSON_NAME] (Tec)" at bounding box center [157, 9] width 129 height 19
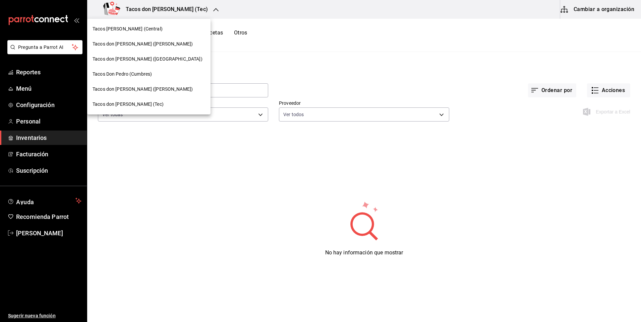
click at [148, 73] on span "Tacos Don Pedro (Cumbres)" at bounding box center [122, 74] width 59 height 7
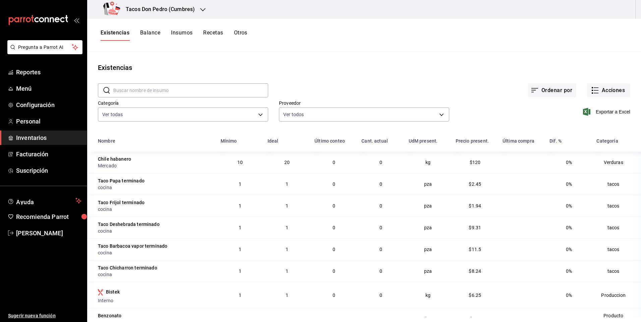
click at [158, 5] on div "Tacos Don Pedro (Cumbres)" at bounding box center [151, 9] width 116 height 19
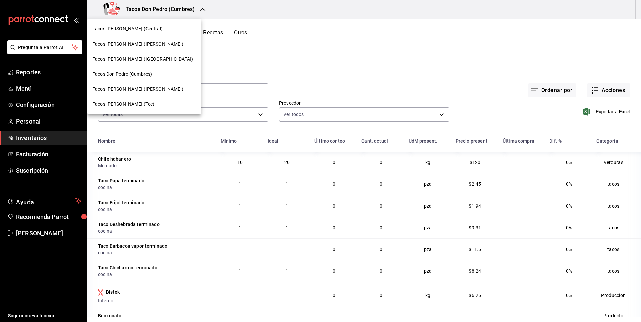
click at [140, 65] on div "Tacos [PERSON_NAME] ([GEOGRAPHIC_DATA])" at bounding box center [144, 59] width 114 height 15
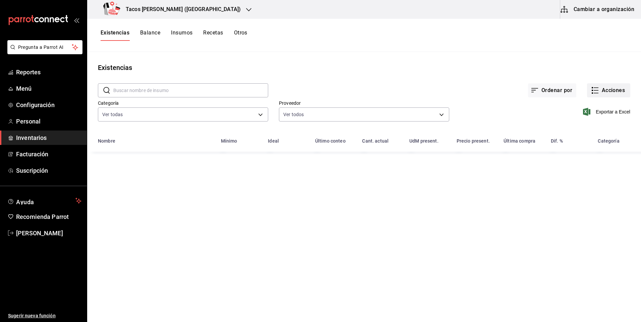
click at [615, 96] on button "Acciones" at bounding box center [608, 90] width 43 height 14
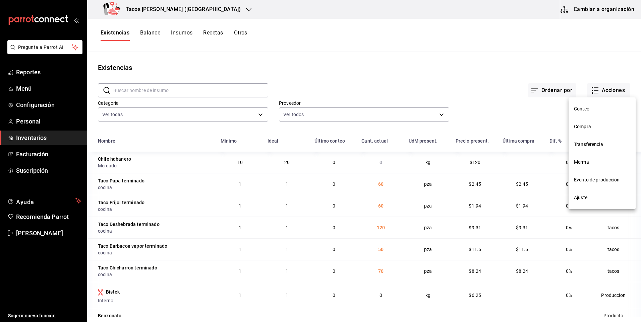
click at [584, 201] on li "Ajuste" at bounding box center [602, 198] width 67 height 18
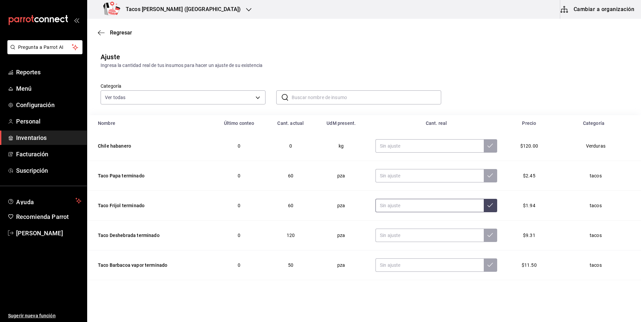
click at [416, 208] on input "text" at bounding box center [429, 205] width 108 height 13
click at [484, 209] on button at bounding box center [490, 205] width 13 height 13
click at [445, 207] on input "10.00" at bounding box center [429, 205] width 108 height 13
type input "1.00"
click at [445, 207] on input "1.00" at bounding box center [429, 205] width 108 height 13
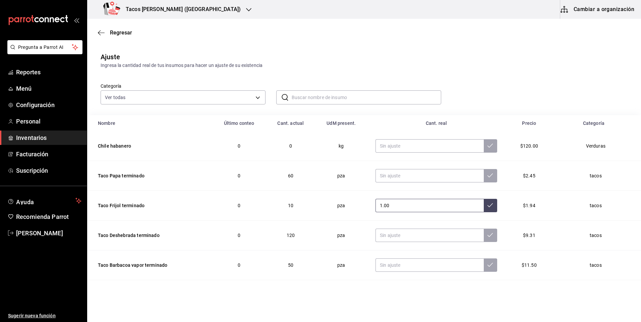
click at [445, 207] on input "1.00" at bounding box center [429, 205] width 108 height 13
type input "50.00"
click at [484, 210] on button at bounding box center [490, 205] width 13 height 13
click at [424, 242] on input "text" at bounding box center [429, 235] width 108 height 13
type input "100.00"
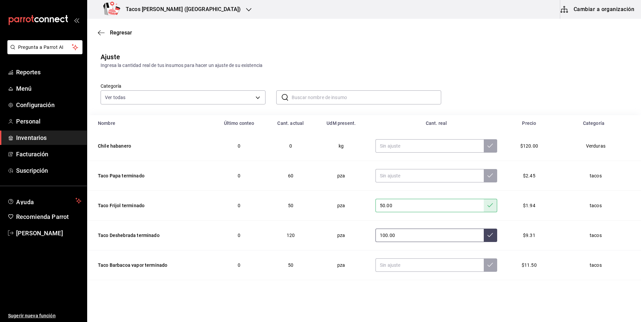
click at [484, 240] on button at bounding box center [490, 235] width 13 height 13
click at [424, 172] on input "text" at bounding box center [429, 175] width 108 height 13
type input "50.00"
click at [485, 178] on button at bounding box center [490, 175] width 13 height 13
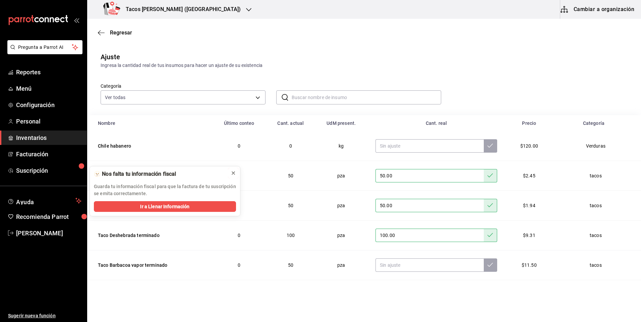
click at [233, 174] on icon at bounding box center [233, 173] width 5 height 5
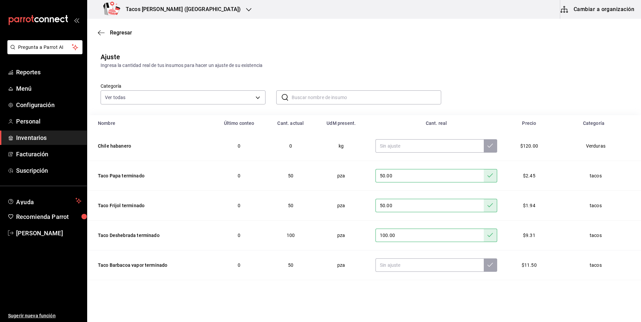
click at [166, 11] on h3 "Tacos [PERSON_NAME] ([GEOGRAPHIC_DATA])" at bounding box center [180, 9] width 120 height 8
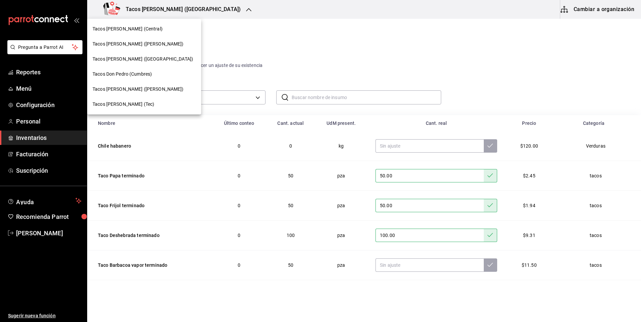
click at [148, 58] on span "Tacos [PERSON_NAME] ([GEOGRAPHIC_DATA])" at bounding box center [143, 59] width 101 height 7
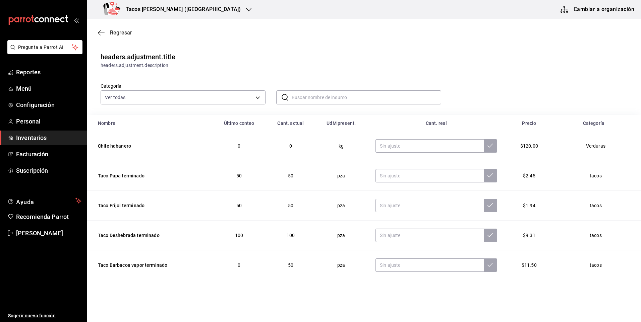
click at [122, 35] on span "Regresar" at bounding box center [121, 32] width 22 height 6
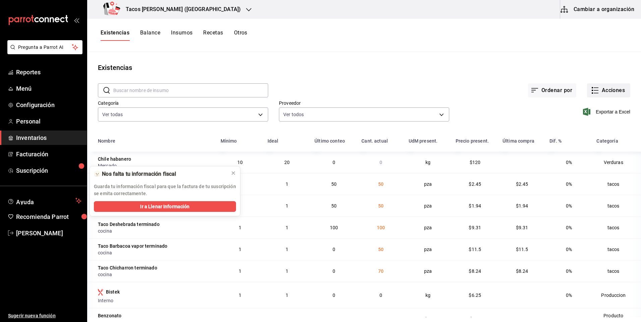
click at [604, 86] on button "Acciones" at bounding box center [608, 90] width 43 height 14
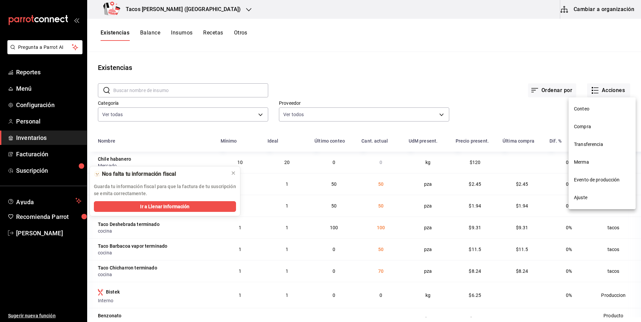
click at [598, 191] on li "Ajuste" at bounding box center [602, 198] width 67 height 18
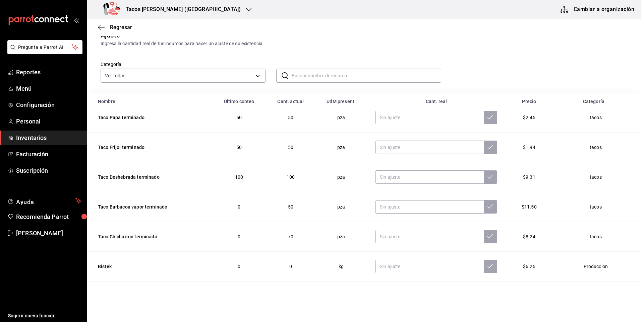
scroll to position [34, 0]
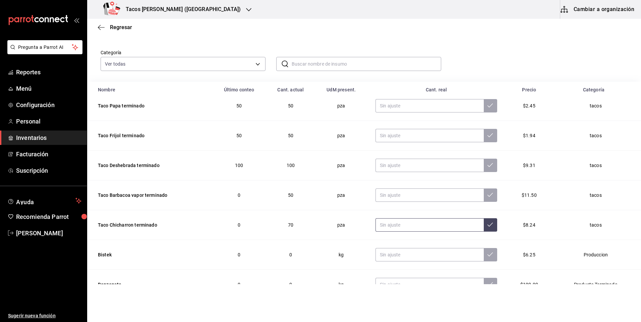
click at [399, 225] on input "text" at bounding box center [429, 225] width 108 height 13
type input "50.00"
click at [484, 226] on button at bounding box center [490, 225] width 13 height 13
click at [121, 24] on span "Regresar" at bounding box center [121, 27] width 22 height 6
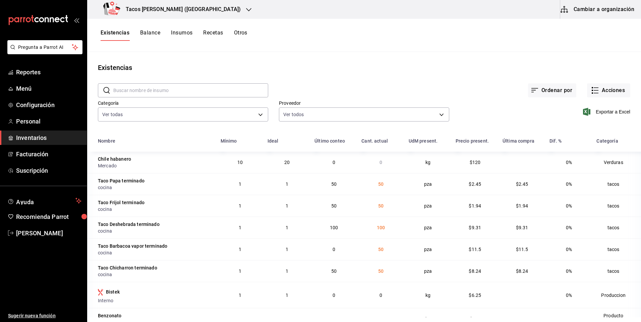
click at [166, 6] on h3 "Tacos [PERSON_NAME] ([GEOGRAPHIC_DATA])" at bounding box center [180, 9] width 120 height 8
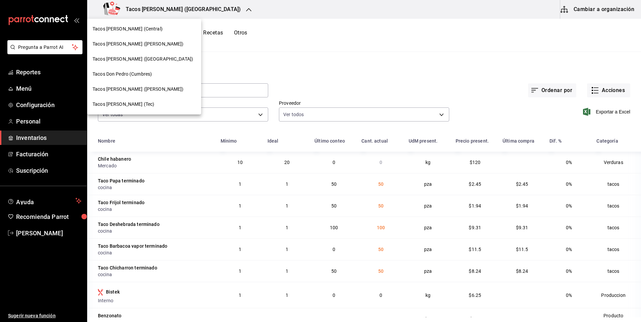
click at [156, 49] on div "Tacos [PERSON_NAME] ([PERSON_NAME])" at bounding box center [144, 44] width 114 height 15
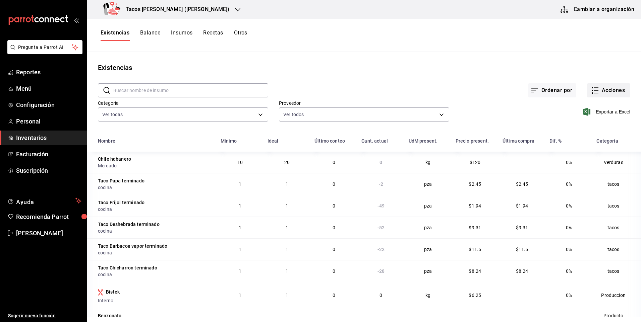
click at [603, 90] on button "Acciones" at bounding box center [608, 90] width 43 height 14
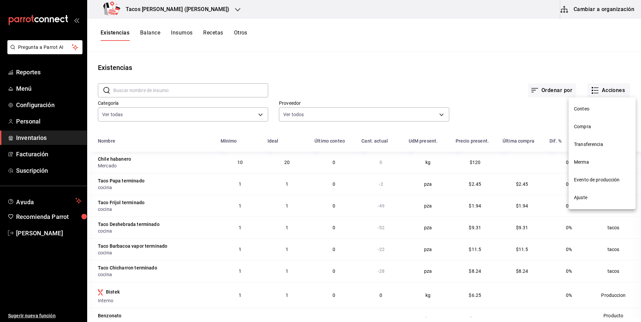
click at [600, 127] on span "Compra" at bounding box center [602, 126] width 56 height 7
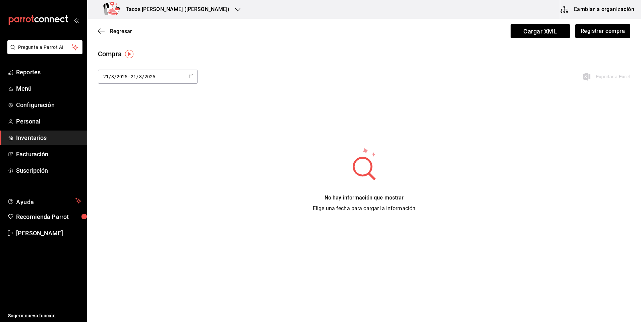
click at [110, 27] on div "Regresar Cargar XML Registrar compra" at bounding box center [364, 31] width 554 height 25
click at [114, 34] on span "Regresar" at bounding box center [121, 31] width 22 height 6
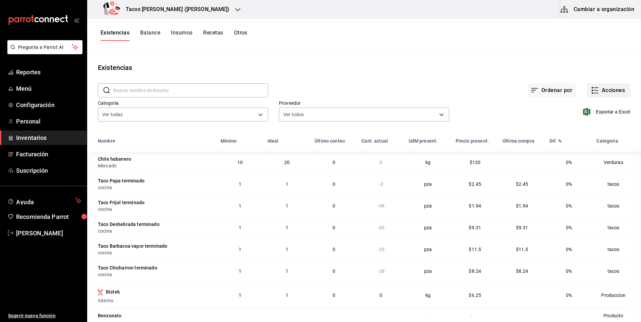
click at [616, 94] on button "Acciones" at bounding box center [608, 90] width 43 height 14
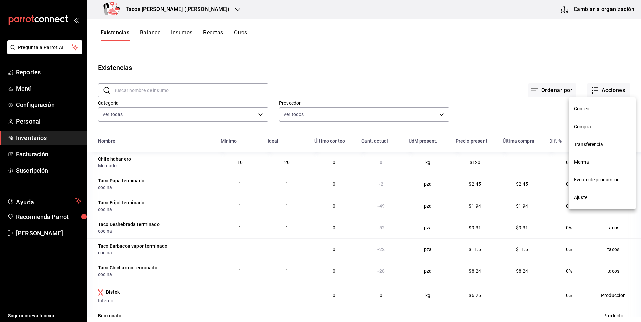
click at [606, 133] on li "Compra" at bounding box center [602, 127] width 67 height 18
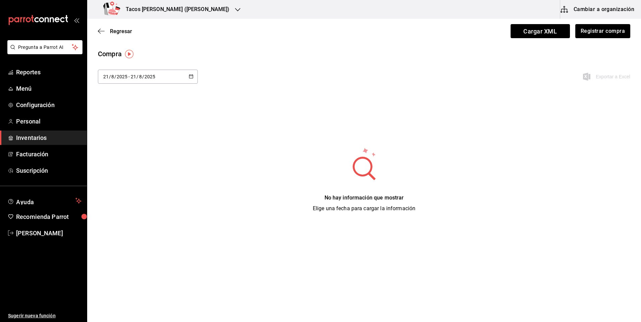
click at [118, 79] on input "2025" at bounding box center [121, 76] width 11 height 5
click at [115, 31] on span "Regresar" at bounding box center [121, 31] width 22 height 6
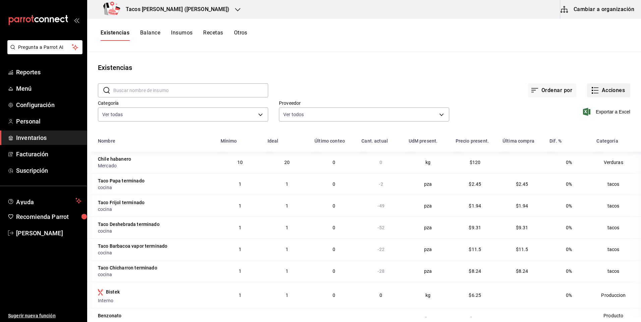
click at [610, 84] on button "Acciones" at bounding box center [608, 90] width 43 height 14
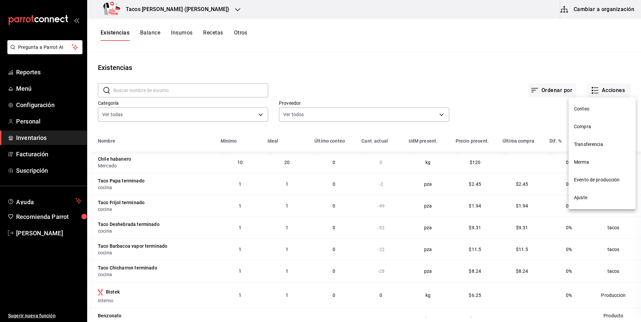
click at [594, 129] on span "Compra" at bounding box center [602, 126] width 56 height 7
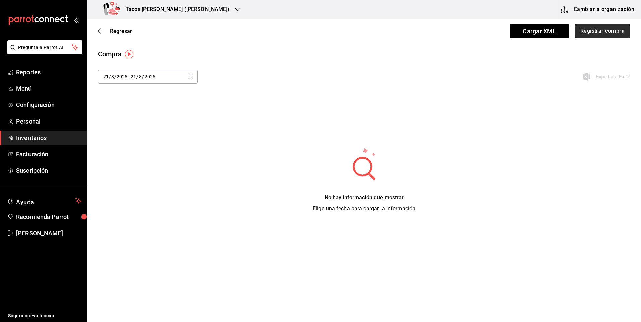
click at [591, 32] on button "Registrar compra" at bounding box center [603, 31] width 56 height 14
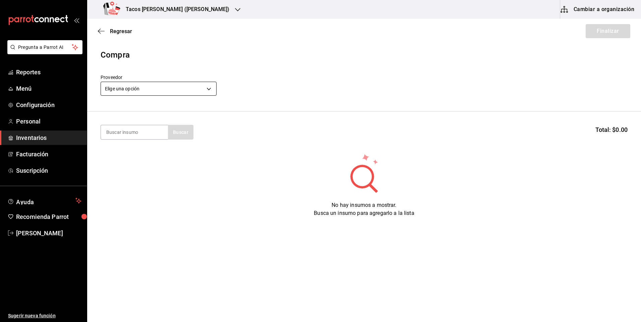
click at [139, 87] on body "Pregunta a Parrot AI Reportes Menú Configuración Personal Inventarios Facturaci…" at bounding box center [320, 142] width 641 height 285
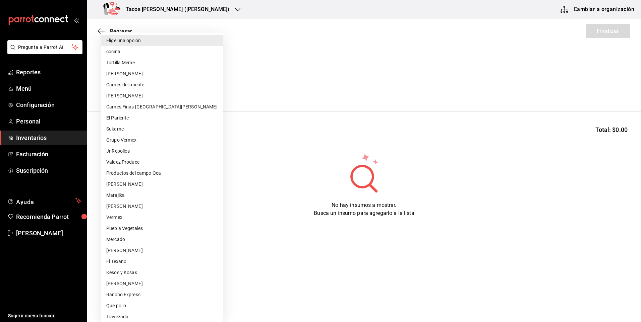
click at [137, 55] on li "cocina" at bounding box center [162, 51] width 122 height 11
type input "237c9a5b-4078-49eb-83ef-23bf52bd7acd"
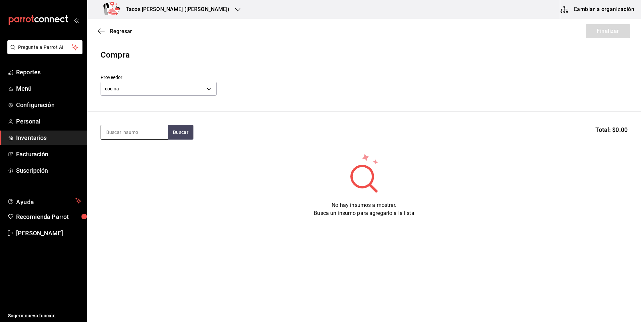
click at [138, 130] on input at bounding box center [134, 132] width 67 height 14
type input "des"
click at [138, 154] on div "Taco Deshebrada terminado" at bounding box center [134, 156] width 56 height 16
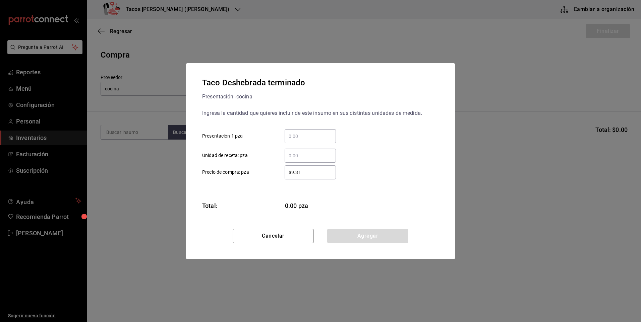
click at [300, 135] on input "​ Presentación 1 pza" at bounding box center [310, 136] width 51 height 8
type input "5"
type input "102"
click at [363, 235] on button "Agregar" at bounding box center [367, 236] width 81 height 14
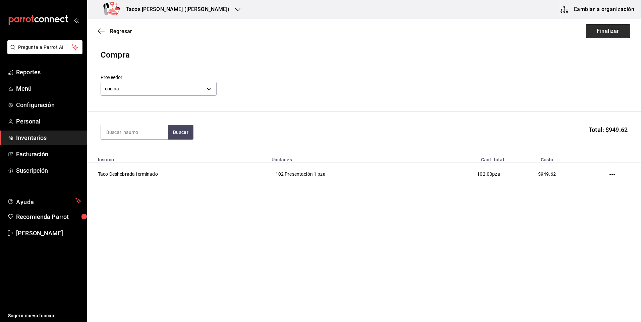
click at [595, 33] on button "Finalizar" at bounding box center [608, 31] width 45 height 14
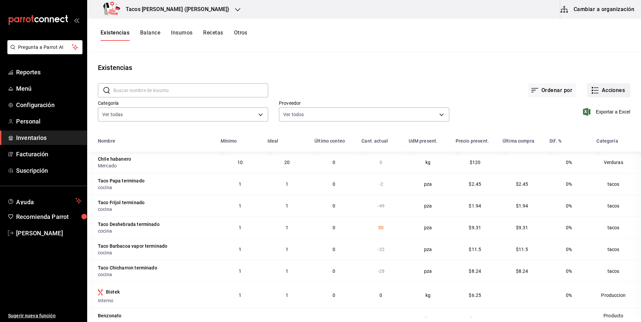
click at [604, 88] on button "Acciones" at bounding box center [608, 90] width 43 height 14
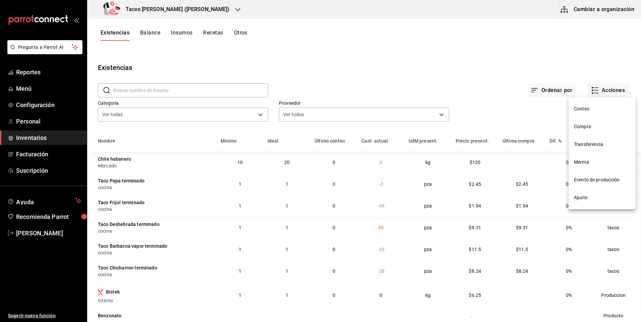
click at [598, 131] on li "Compra" at bounding box center [602, 127] width 67 height 18
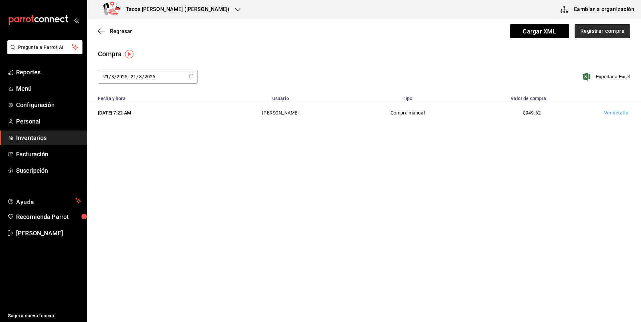
click at [597, 33] on button "Registrar compra" at bounding box center [603, 31] width 56 height 14
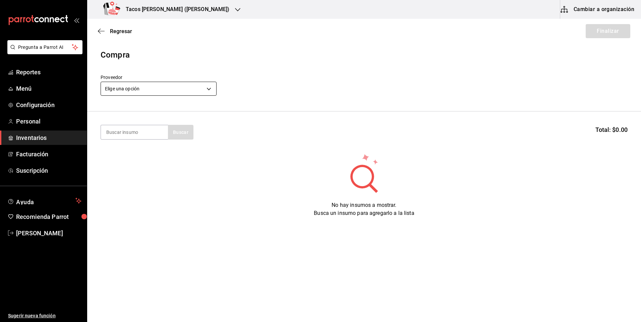
click at [188, 89] on body "Pregunta a Parrot AI Reportes Menú Configuración Personal Inventarios Facturaci…" at bounding box center [320, 142] width 641 height 285
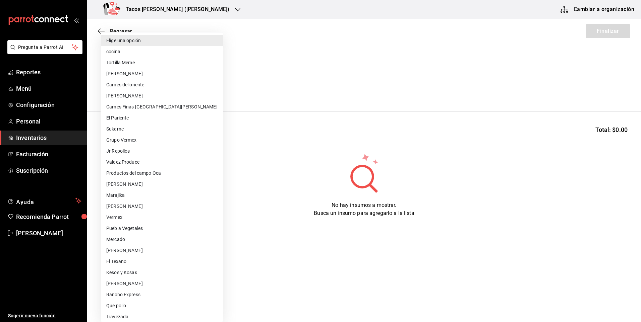
click at [150, 48] on li "cocina" at bounding box center [162, 51] width 122 height 11
type input "237c9a5b-4078-49eb-83ef-23bf52bd7acd"
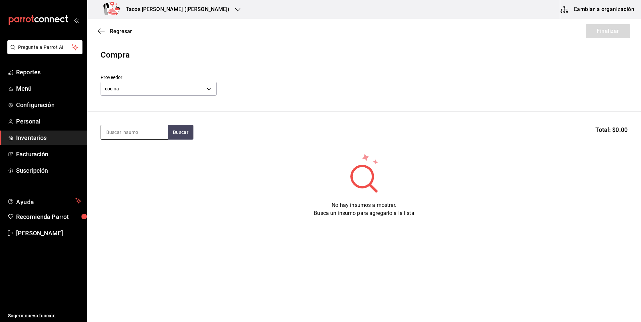
click at [157, 128] on input at bounding box center [134, 132] width 67 height 14
type input "des"
click at [139, 170] on div "Presentación - cocina" at bounding box center [134, 167] width 56 height 7
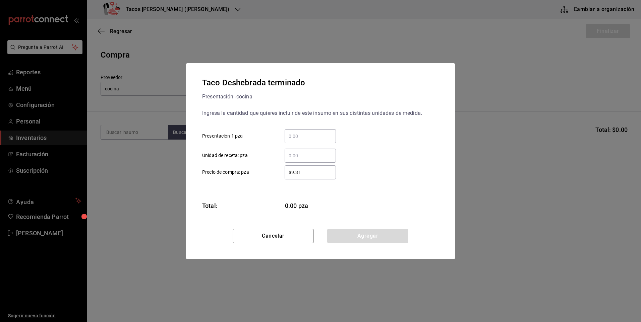
click at [318, 140] on div "​" at bounding box center [310, 136] width 51 height 14
click at [318, 140] on input "​ Presentación 1 pza" at bounding box center [310, 136] width 51 height 8
type input "50"
click at [371, 232] on button "Agregar" at bounding box center [367, 236] width 81 height 14
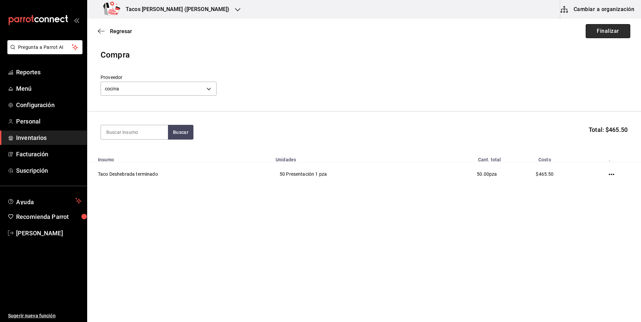
click at [608, 36] on button "Finalizar" at bounding box center [608, 31] width 45 height 14
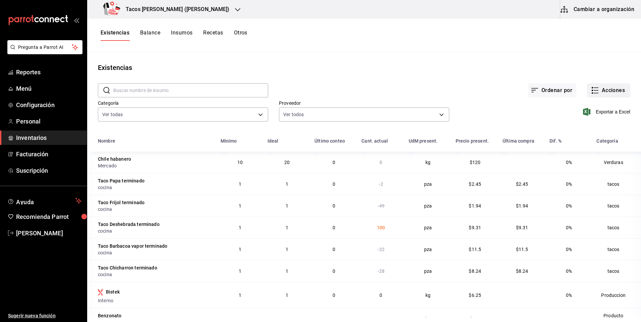
click at [609, 86] on button "Acciones" at bounding box center [608, 90] width 43 height 14
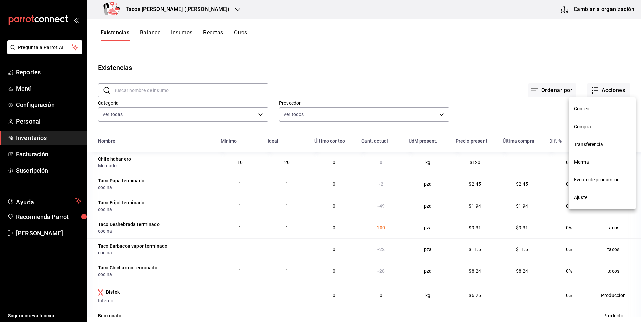
click at [603, 122] on li "Compra" at bounding box center [602, 127] width 67 height 18
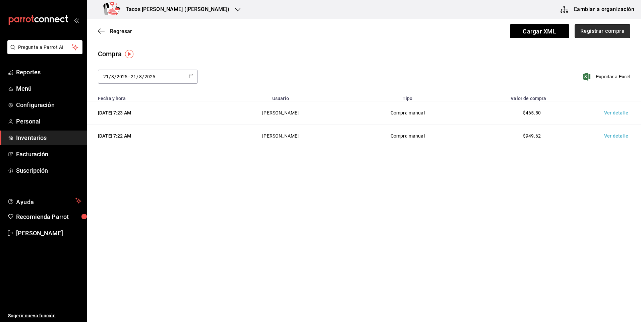
click at [607, 37] on button "Registrar compra" at bounding box center [603, 31] width 56 height 14
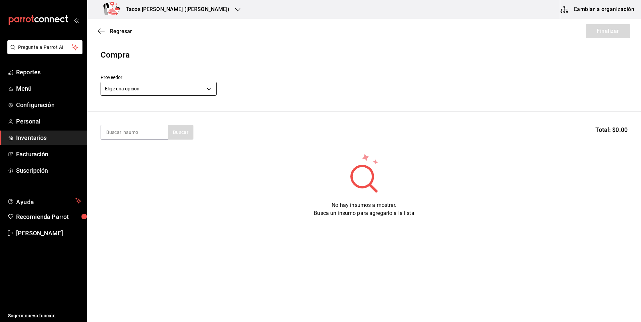
click at [192, 89] on body "Pregunta a Parrot AI Reportes Menú Configuración Personal Inventarios Facturaci…" at bounding box center [320, 142] width 641 height 285
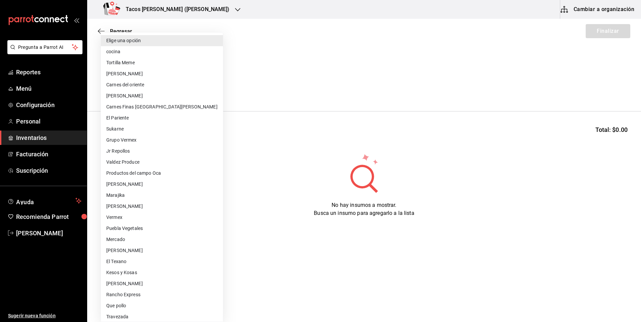
click at [156, 49] on li "cocina" at bounding box center [162, 51] width 122 height 11
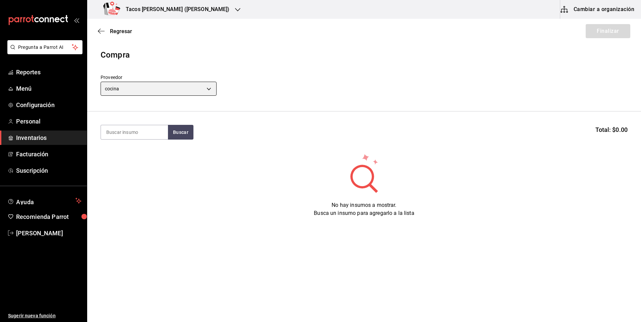
type input "237c9a5b-4078-49eb-83ef-23bf52bd7acd"
click at [154, 132] on input at bounding box center [134, 132] width 67 height 14
type input "papa"
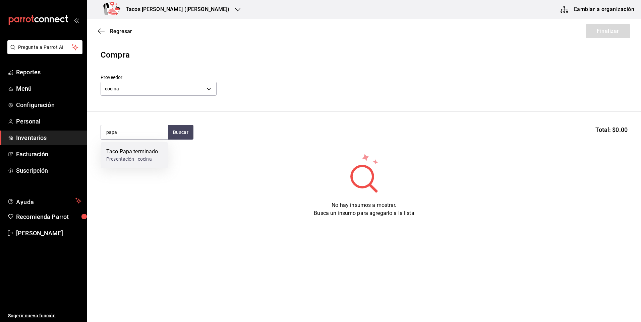
click at [147, 162] on div "Presentación - cocina" at bounding box center [132, 159] width 52 height 7
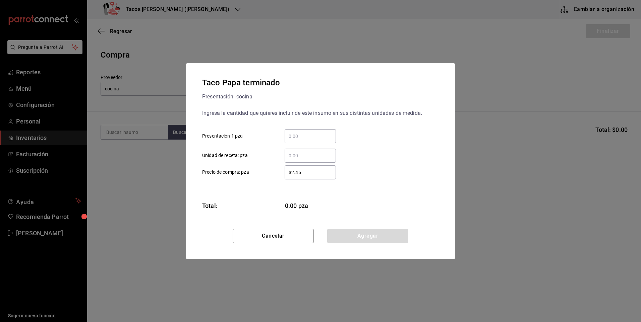
click at [296, 141] on div "​" at bounding box center [310, 136] width 51 height 14
click at [296, 140] on input "​ Presentación 1 pza" at bounding box center [310, 136] width 51 height 8
type input "52"
click at [377, 239] on button "Agregar" at bounding box center [367, 236] width 81 height 14
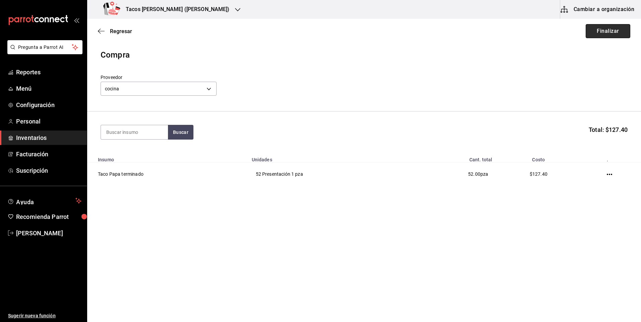
click at [612, 35] on button "Finalizar" at bounding box center [608, 31] width 45 height 14
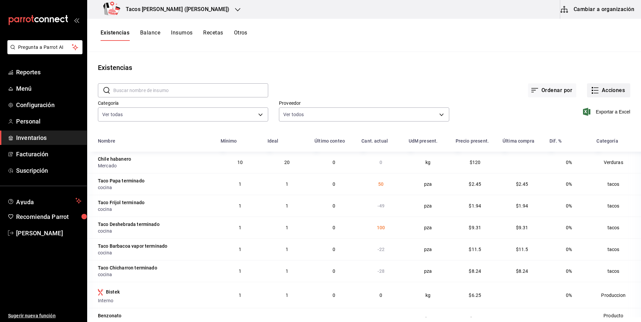
click at [601, 84] on button "Acciones" at bounding box center [608, 90] width 43 height 14
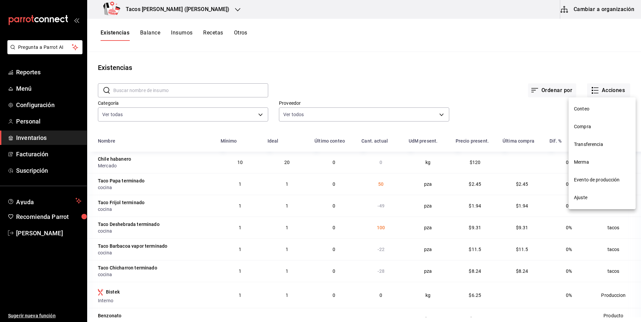
click at [593, 130] on span "Compra" at bounding box center [602, 126] width 56 height 7
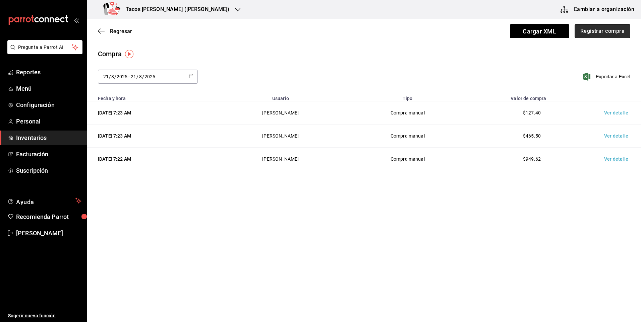
click at [611, 26] on button "Registrar compra" at bounding box center [603, 31] width 56 height 14
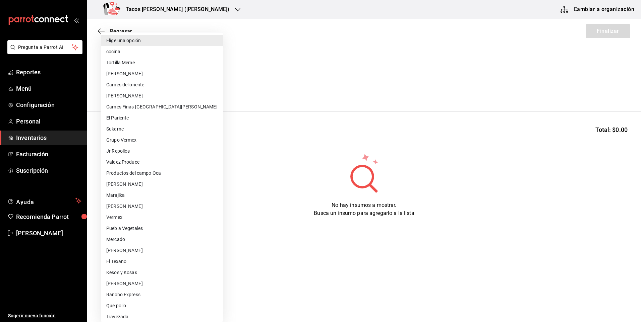
click at [156, 93] on body "Pregunta a Parrot AI Reportes Menú Configuración Personal Inventarios Facturaci…" at bounding box center [320, 142] width 641 height 285
click at [157, 52] on li "cocina" at bounding box center [162, 51] width 122 height 11
type input "237c9a5b-4078-49eb-83ef-23bf52bd7acd"
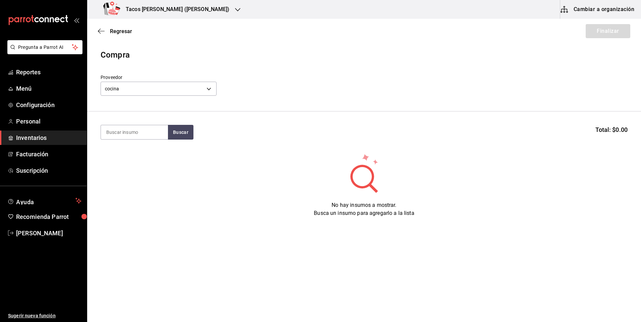
click at [157, 139] on input at bounding box center [134, 132] width 67 height 14
type input "fri"
click at [205, 130] on div "fri Buscar Total: $0.00" at bounding box center [364, 132] width 527 height 15
click at [180, 130] on button "Buscar" at bounding box center [180, 132] width 25 height 15
click at [161, 148] on div "Taco Frijol terminado Presentación - cocina" at bounding box center [134, 155] width 67 height 26
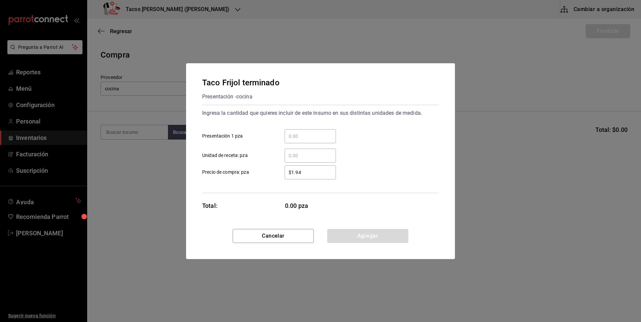
click at [300, 143] on div "​" at bounding box center [310, 136] width 51 height 14
click at [300, 140] on input "​ Presentación 1 pza" at bounding box center [310, 136] width 51 height 8
type input "51"
click at [367, 235] on button "Agregar" at bounding box center [367, 236] width 81 height 14
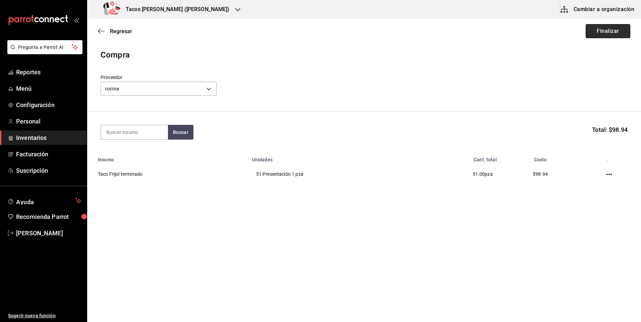
drag, startPoint x: 367, startPoint y: 235, endPoint x: 608, endPoint y: 32, distance: 314.9
click at [608, 32] on button "Finalizar" at bounding box center [608, 31] width 45 height 14
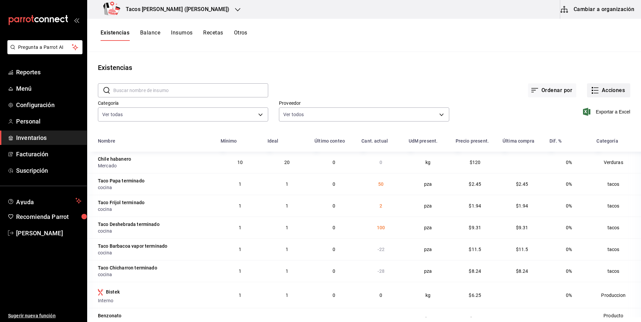
click at [604, 90] on button "Acciones" at bounding box center [608, 90] width 43 height 14
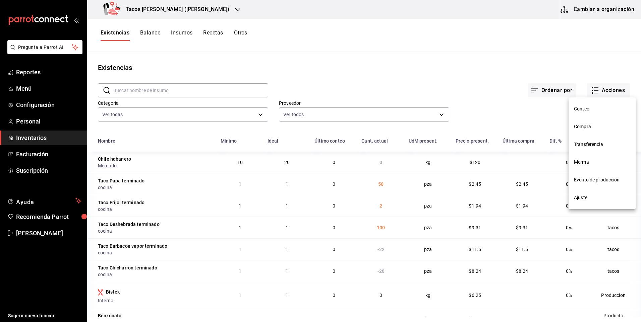
click at [587, 122] on li "Compra" at bounding box center [602, 127] width 67 height 18
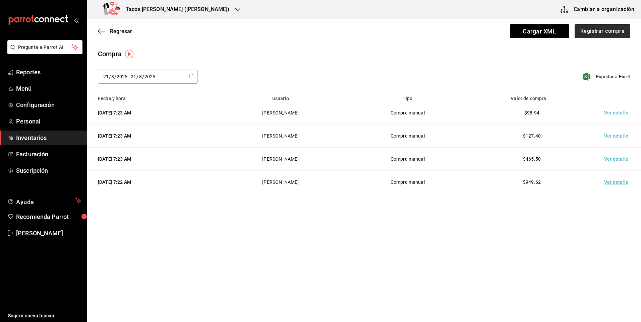
click at [591, 34] on button "Registrar compra" at bounding box center [603, 31] width 56 height 14
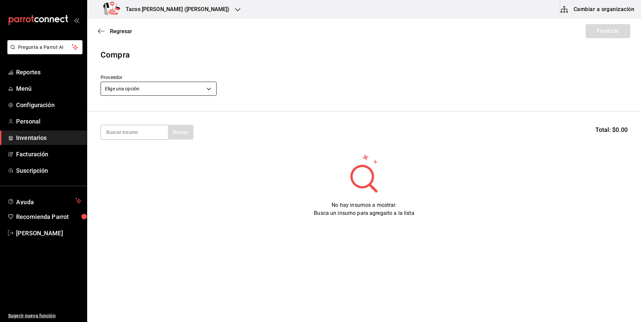
click at [169, 87] on body "Pregunta a Parrot AI Reportes Menú Configuración Personal Inventarios Facturaci…" at bounding box center [320, 142] width 641 height 285
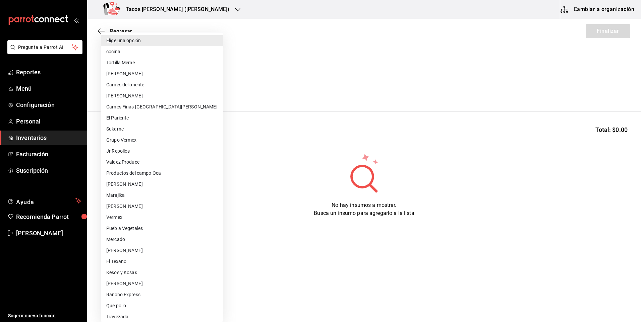
click at [146, 54] on li "cocina" at bounding box center [162, 51] width 122 height 11
type input "237c9a5b-4078-49eb-83ef-23bf52bd7acd"
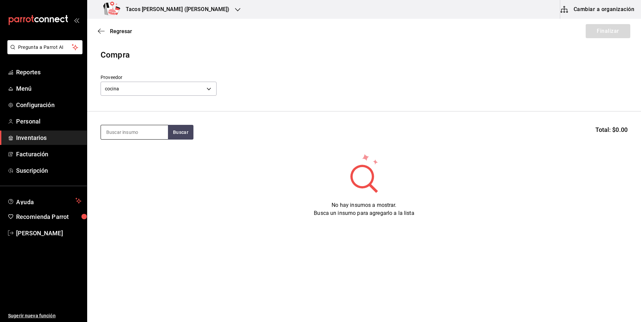
click at [146, 131] on input at bounding box center [134, 132] width 67 height 14
type input "fri"
click at [128, 157] on div "Presentación - cocina" at bounding box center [131, 159] width 51 height 7
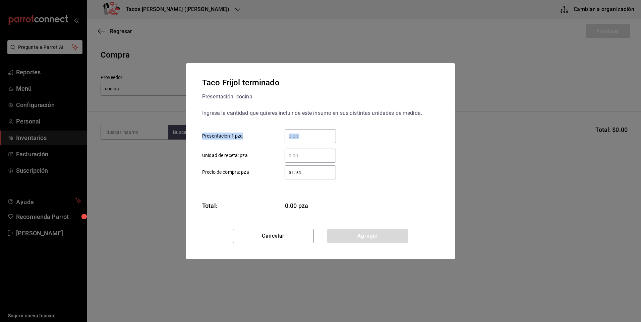
click at [298, 143] on div "​ Presentación 1 pza ​ Unidad de receta: pza" at bounding box center [318, 143] width 242 height 39
click at [298, 142] on div "​" at bounding box center [310, 136] width 51 height 14
click at [298, 140] on input "​ Presentación 1 pza" at bounding box center [310, 136] width 51 height 8
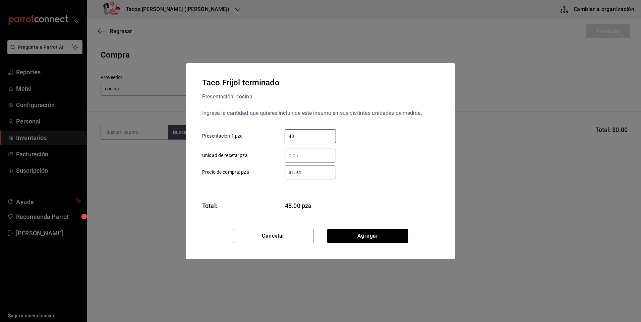
type input "48"
click at [374, 244] on div "Cancelar Agregar" at bounding box center [320, 244] width 269 height 30
click at [377, 235] on button "Agregar" at bounding box center [367, 236] width 81 height 14
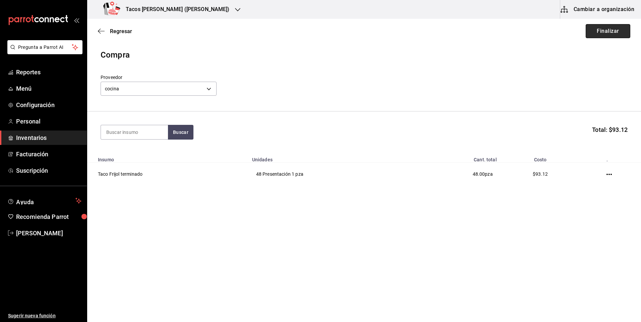
click at [603, 36] on button "Finalizar" at bounding box center [608, 31] width 45 height 14
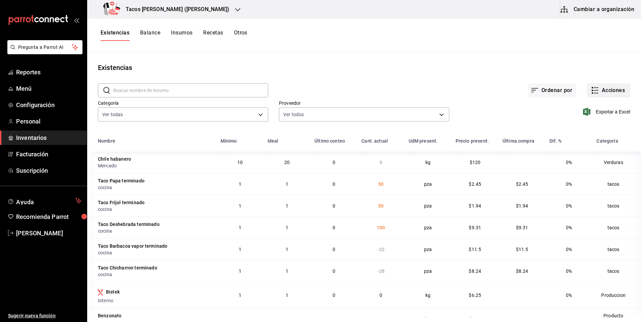
click at [613, 91] on button "Acciones" at bounding box center [608, 90] width 43 height 14
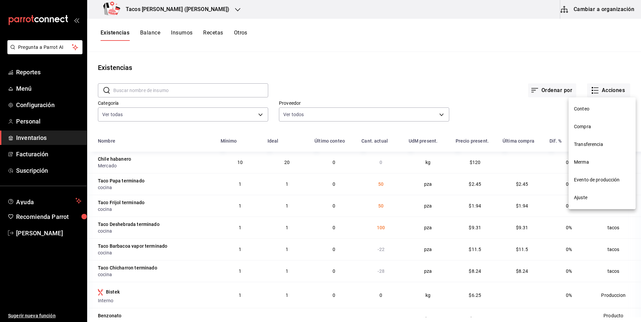
click at [593, 134] on li "Compra" at bounding box center [602, 127] width 67 height 18
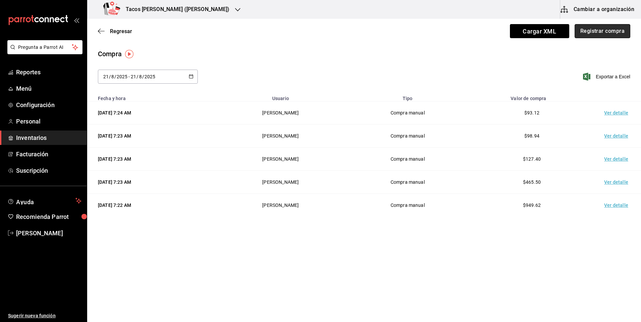
click at [601, 32] on button "Registrar compra" at bounding box center [603, 31] width 56 height 14
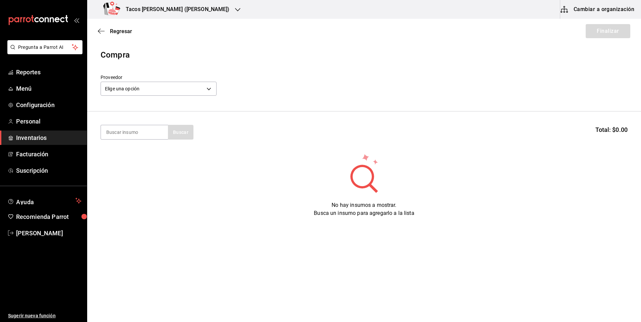
click at [189, 79] on div "Proveedor Elige una opción default" at bounding box center [159, 85] width 116 height 23
click at [187, 81] on div "Elige una opción default" at bounding box center [159, 88] width 116 height 18
click at [186, 99] on header "Compra Proveedor Elige una opción default" at bounding box center [364, 80] width 554 height 63
click at [186, 91] on body "Pregunta a Parrot AI Reportes Menú Configuración Personal Inventarios Facturaci…" at bounding box center [320, 142] width 641 height 285
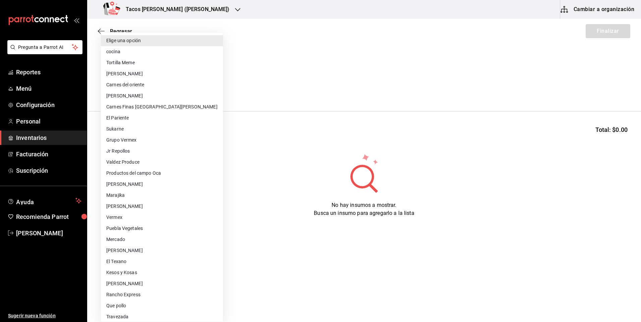
click at [144, 50] on li "cocina" at bounding box center [162, 51] width 122 height 11
type input "237c9a5b-4078-49eb-83ef-23bf52bd7acd"
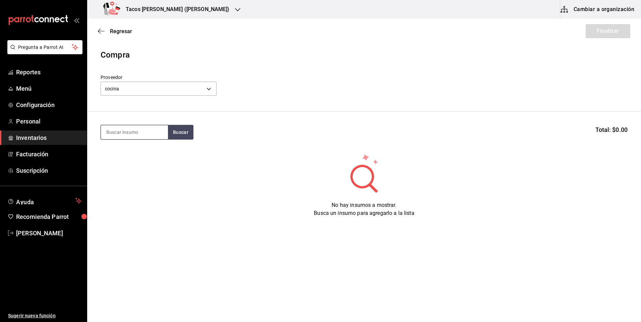
click at [133, 128] on input at bounding box center [134, 132] width 67 height 14
type input "chi"
click at [143, 156] on div "Taco Chicharron terminado" at bounding box center [134, 156] width 56 height 16
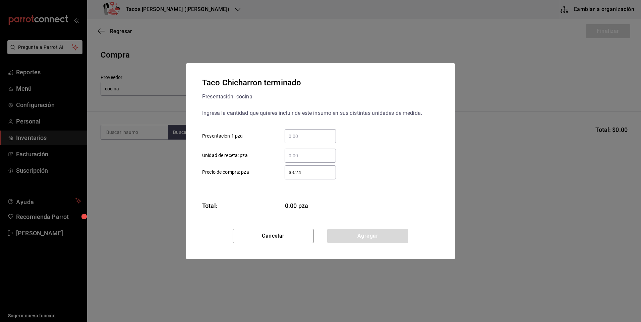
click at [312, 137] on input "​ Presentación 1 pza" at bounding box center [310, 136] width 51 height 8
type input "72"
click at [378, 235] on button "Agregar" at bounding box center [367, 236] width 81 height 14
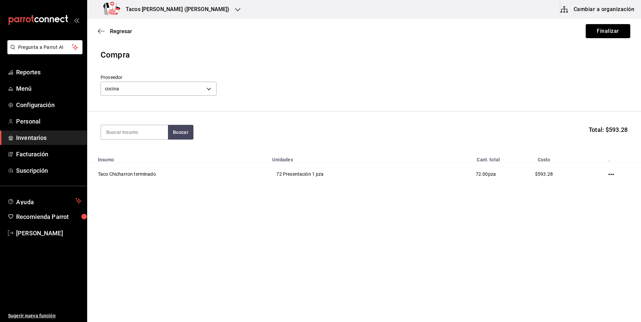
click at [602, 25] on button "Finalizar" at bounding box center [608, 31] width 45 height 14
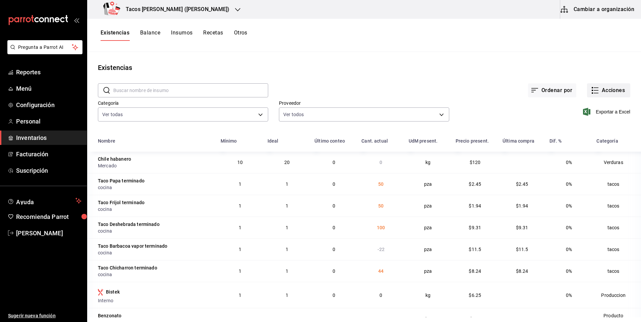
click at [618, 87] on button "Acciones" at bounding box center [608, 90] width 43 height 14
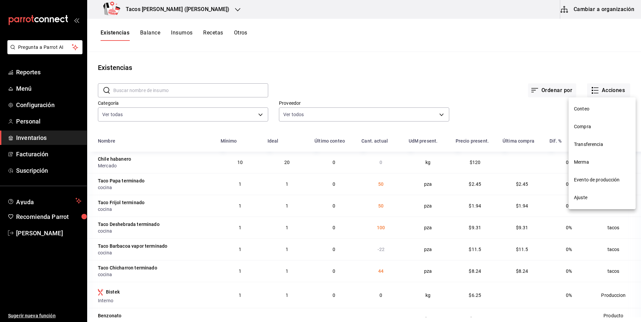
click at [581, 128] on span "Compra" at bounding box center [602, 126] width 56 height 7
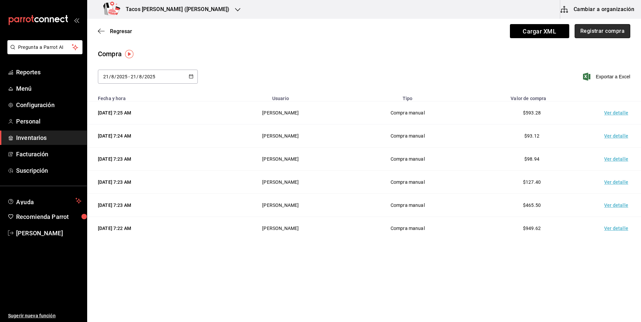
click at [597, 32] on button "Registrar compra" at bounding box center [603, 31] width 56 height 14
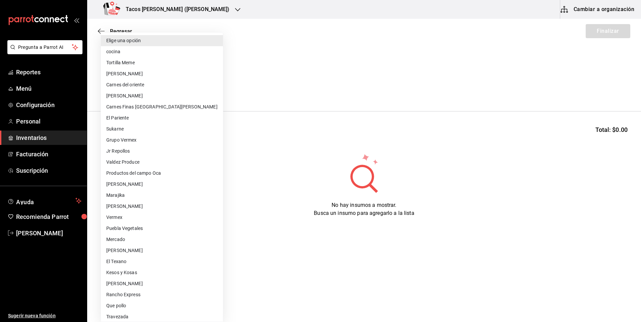
click at [164, 93] on body "Pregunta a Parrot AI Reportes Menú Configuración Personal Inventarios Facturaci…" at bounding box center [320, 142] width 641 height 285
click at [152, 55] on li "cocina" at bounding box center [162, 51] width 122 height 11
type input "237c9a5b-4078-49eb-83ef-23bf52bd7acd"
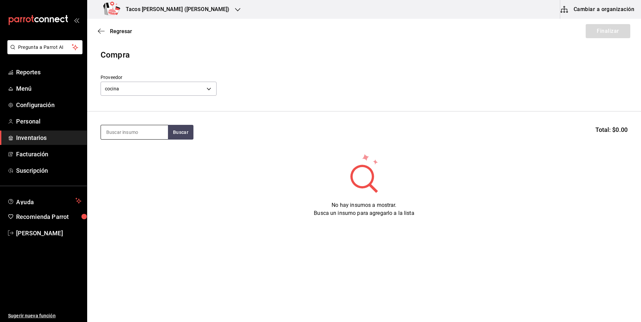
click at [134, 136] on input at bounding box center [134, 132] width 67 height 14
type input "x"
type input "chi"
click at [131, 169] on div "Presentación - cocina" at bounding box center [134, 167] width 56 height 7
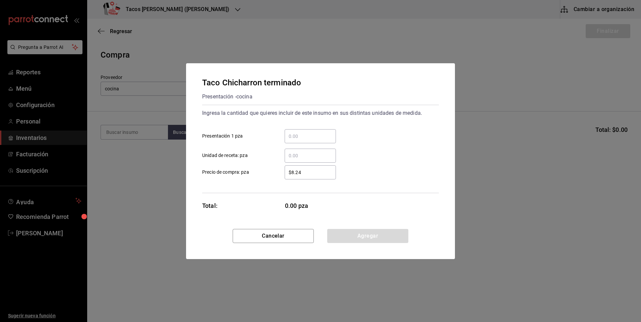
click at [295, 141] on div "​" at bounding box center [310, 136] width 51 height 14
click at [295, 140] on input "​ Presentación 1 pza" at bounding box center [310, 136] width 51 height 8
type input "6"
click at [374, 226] on div "Taco Chicharron terminado Presentación - cocina Ingresa la cantidad que quieres…" at bounding box center [320, 146] width 269 height 166
click at [383, 232] on button "Agregar" at bounding box center [367, 236] width 81 height 14
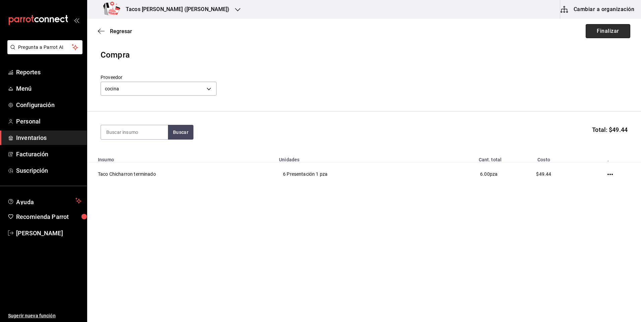
click at [606, 35] on button "Finalizar" at bounding box center [608, 31] width 45 height 14
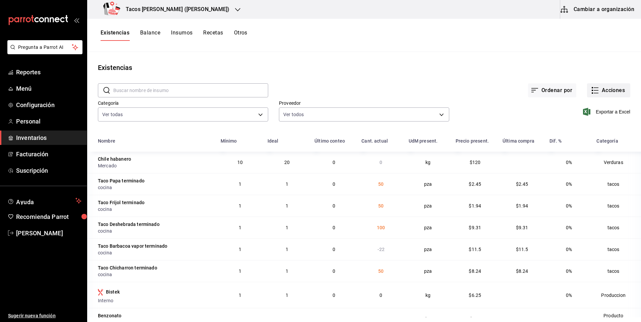
click at [604, 87] on button "Acciones" at bounding box center [608, 90] width 43 height 14
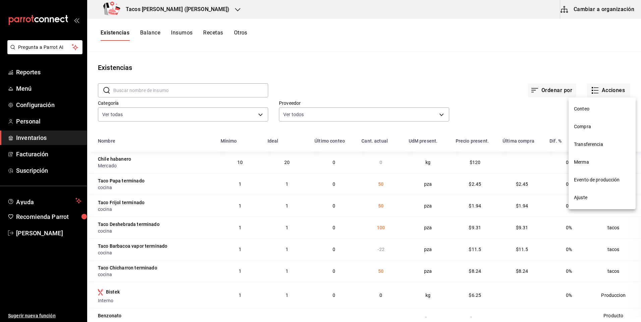
click at [586, 120] on li "Compra" at bounding box center [602, 127] width 67 height 18
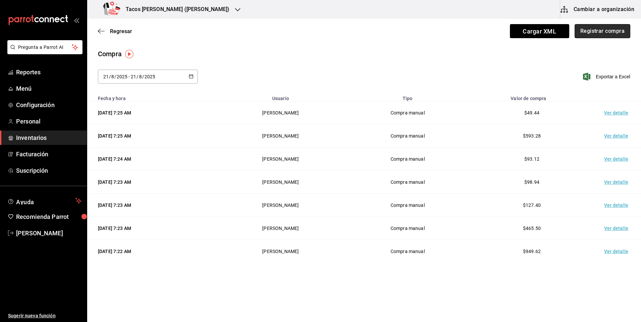
click at [618, 34] on button "Registrar compra" at bounding box center [603, 31] width 56 height 14
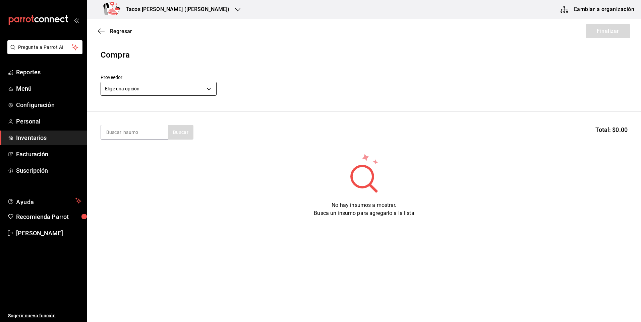
click at [172, 91] on body "Pregunta a Parrot AI Reportes Menú Configuración Personal Inventarios Facturaci…" at bounding box center [320, 142] width 641 height 285
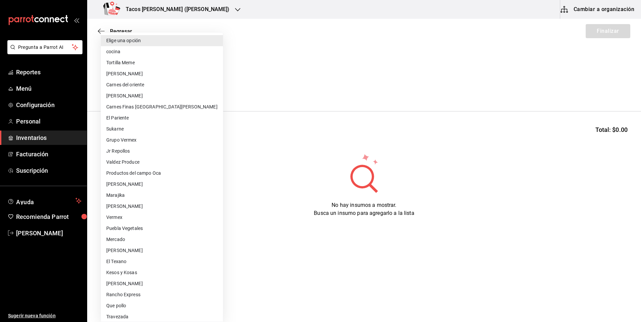
click at [128, 53] on li "cocina" at bounding box center [162, 51] width 122 height 11
type input "237c9a5b-4078-49eb-83ef-23bf52bd7acd"
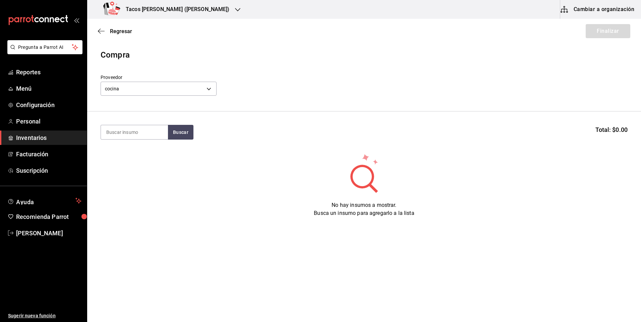
click at [138, 127] on input at bounding box center [134, 132] width 67 height 14
type input "barb"
click at [154, 155] on div "Taco Barbacoa vapor terminado" at bounding box center [134, 156] width 56 height 16
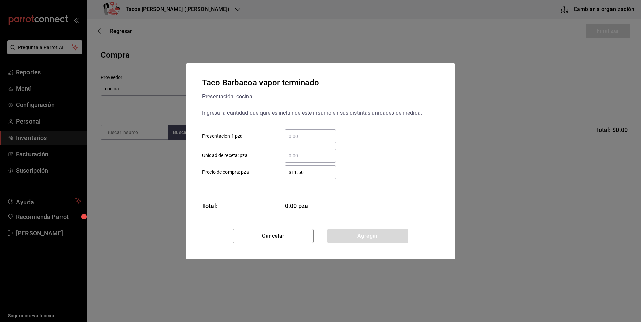
click at [308, 137] on input "​ Presentación 1 pza" at bounding box center [310, 136] width 51 height 8
type input "52"
click at [369, 237] on button "Agregar" at bounding box center [367, 236] width 81 height 14
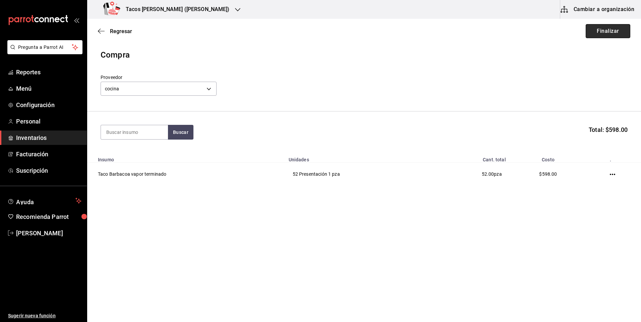
click at [618, 33] on button "Finalizar" at bounding box center [608, 31] width 45 height 14
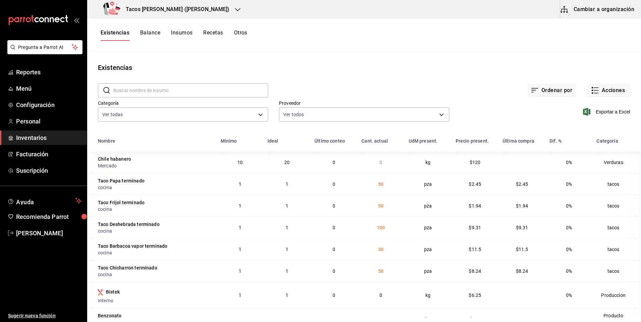
click at [177, 5] on div "Tacos [PERSON_NAME] ([PERSON_NAME])" at bounding box center [168, 9] width 151 height 19
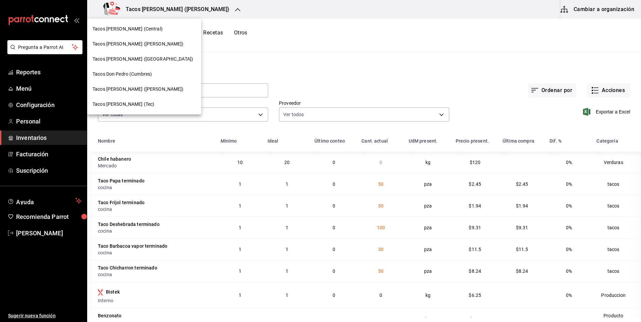
click at [140, 22] on div "Tacos [PERSON_NAME] (Central)" at bounding box center [144, 28] width 114 height 15
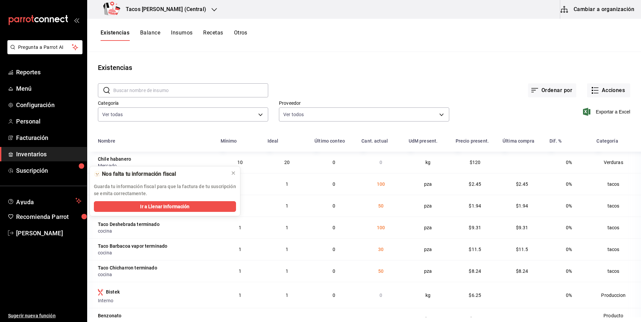
click at [166, 11] on h3 "Tacos [PERSON_NAME] (Central)" at bounding box center [163, 9] width 86 height 8
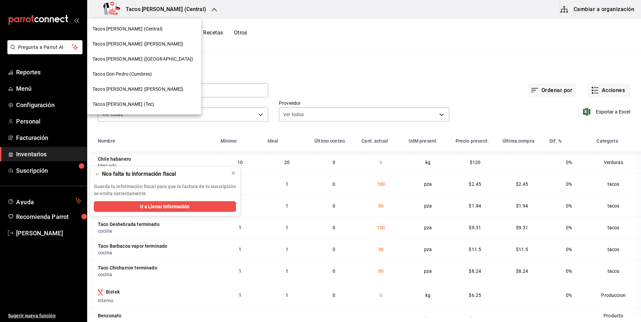
click at [138, 109] on div "Tacos [PERSON_NAME] (Tec)" at bounding box center [144, 104] width 114 height 15
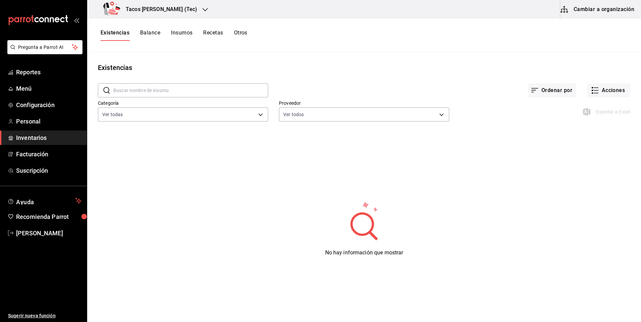
click at [182, 14] on div "Tacos [PERSON_NAME] (Tec)" at bounding box center [152, 9] width 118 height 19
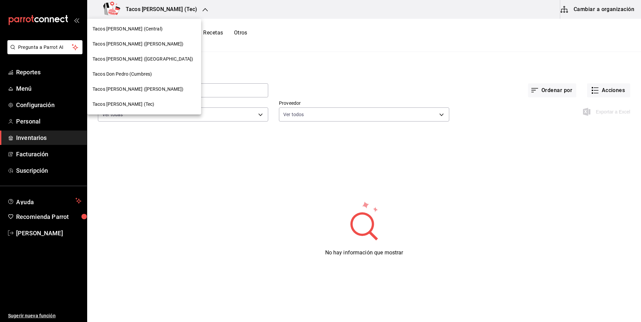
click at [151, 104] on div "Tacos [PERSON_NAME] (Tec)" at bounding box center [144, 104] width 103 height 7
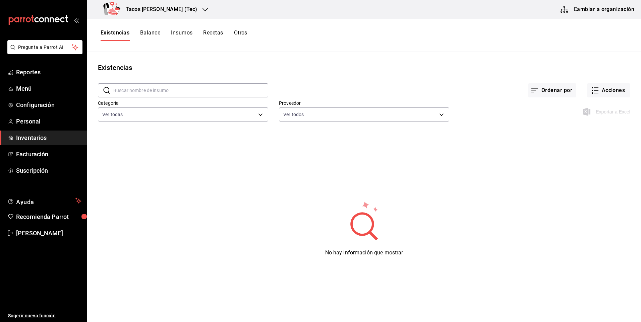
click at [162, 9] on h3 "Tacos [PERSON_NAME] (Tec)" at bounding box center [158, 9] width 77 height 8
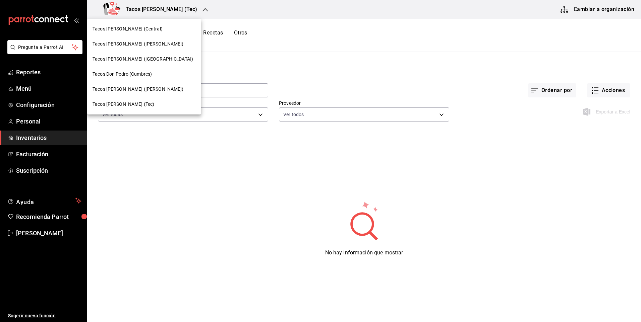
click at [148, 73] on span "Tacos Don Pedro (Cumbres)" at bounding box center [122, 74] width 59 height 7
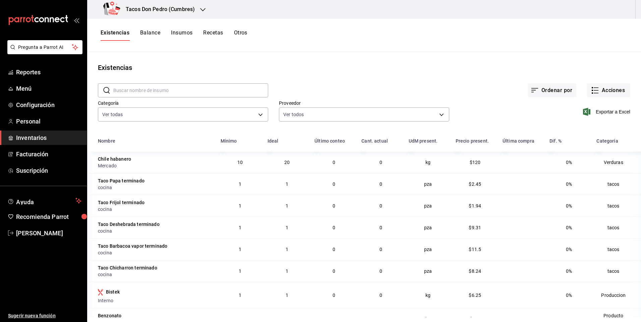
click at [181, 8] on h3 "Tacos Don Pedro (Cumbres)" at bounding box center [157, 9] width 74 height 8
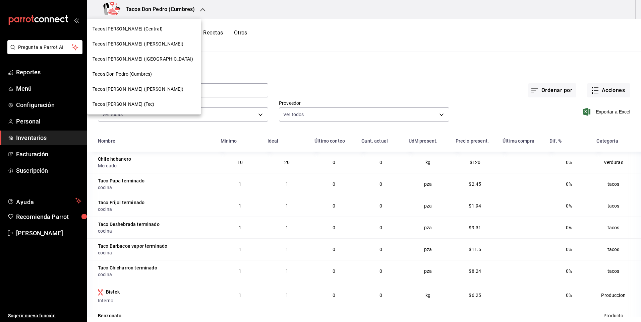
click at [136, 102] on span "Tacos [PERSON_NAME] (Tec)" at bounding box center [124, 104] width 62 height 7
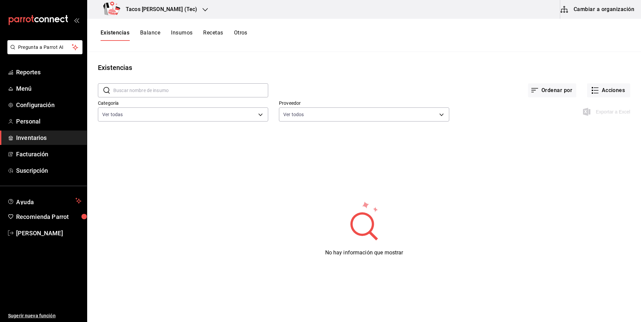
click at [172, 13] on h3 "Tacos [PERSON_NAME] (Tec)" at bounding box center [158, 9] width 77 height 8
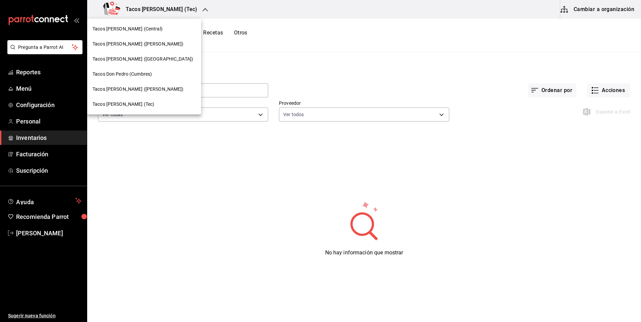
click at [140, 71] on span "Tacos Don Pedro (Cumbres)" at bounding box center [122, 74] width 59 height 7
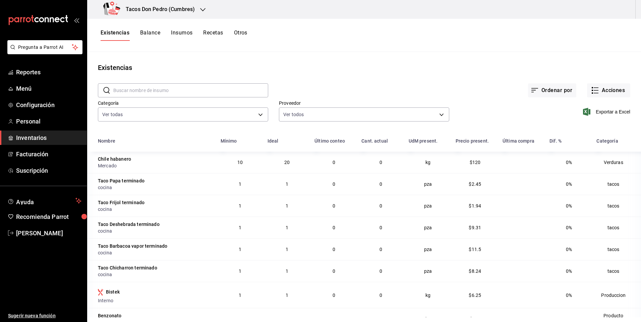
click at [186, 19] on div "Existencias Balance Insumos Recetas Otros" at bounding box center [364, 35] width 554 height 33
click at [190, 8] on h3 "Tacos Don Pedro (Cumbres)" at bounding box center [157, 9] width 74 height 8
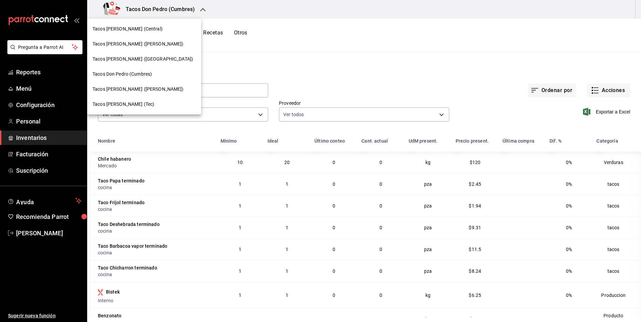
click at [135, 104] on span "Tacos [PERSON_NAME] (Tec)" at bounding box center [124, 104] width 62 height 7
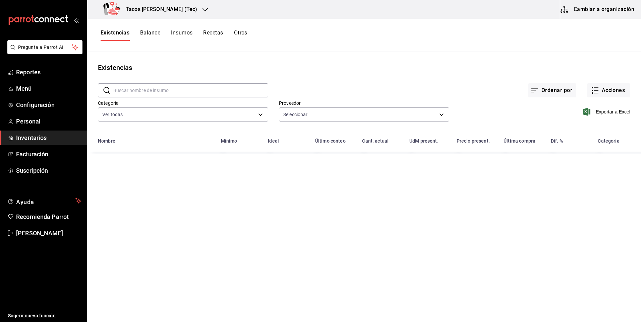
type input "237c9a5b-4078-49eb-83ef-23bf52bd7acd,14f90e99-f19e-4745-b997-48f1d3d95977,42f00…"
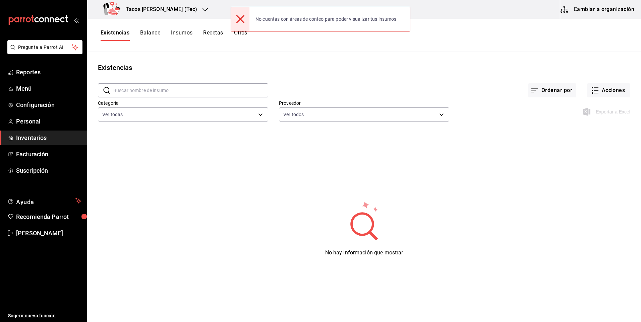
click at [184, 9] on div "Tacos [PERSON_NAME] (Tec)" at bounding box center [152, 9] width 118 height 19
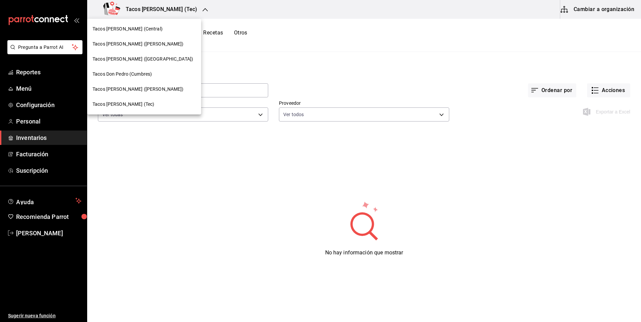
click at [141, 73] on span "Tacos Don Pedro (Cumbres)" at bounding box center [122, 74] width 59 height 7
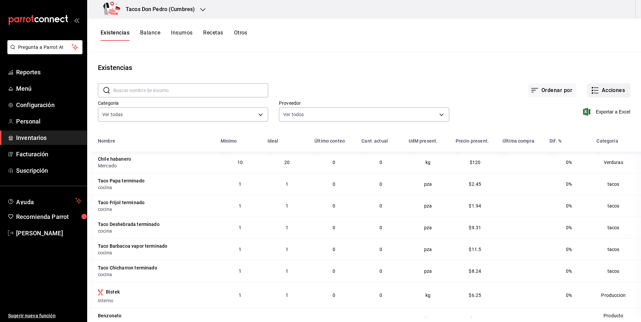
click at [595, 91] on button "Acciones" at bounding box center [608, 90] width 43 height 14
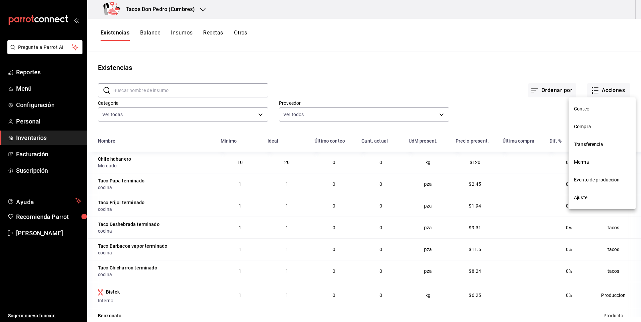
click at [594, 126] on span "Compra" at bounding box center [602, 126] width 56 height 7
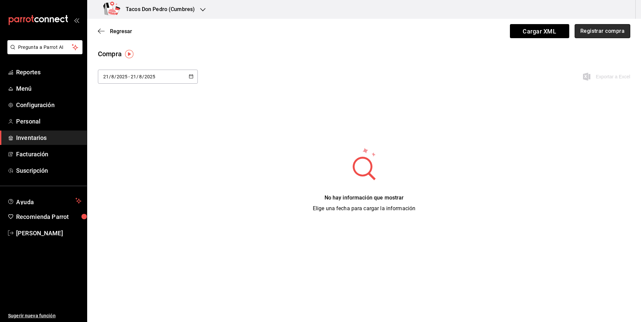
click at [608, 27] on button "Registrar compra" at bounding box center [603, 31] width 56 height 14
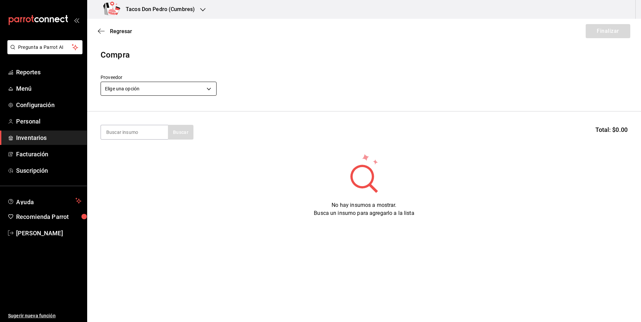
click at [177, 89] on body "Pregunta a Parrot AI Reportes Menú Configuración Personal Inventarios Facturaci…" at bounding box center [320, 142] width 641 height 285
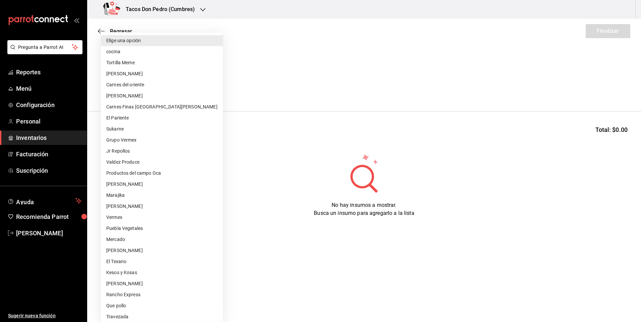
click at [162, 48] on li "cocina" at bounding box center [162, 51] width 122 height 11
type input "237c9a5b-4078-49eb-83ef-23bf52bd7acd"
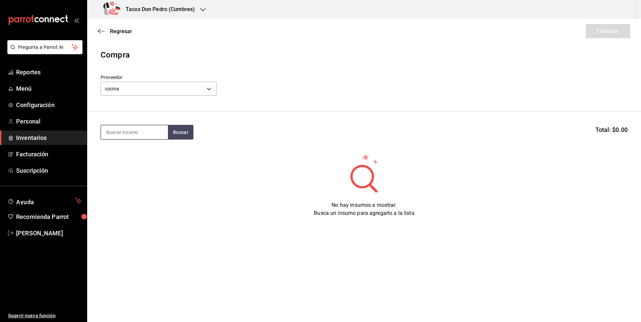
click at [141, 129] on input at bounding box center [134, 132] width 67 height 14
click at [139, 132] on input at bounding box center [134, 132] width 67 height 14
type input "des"
click at [147, 152] on div "Taco Deshebrada terminado" at bounding box center [134, 156] width 56 height 16
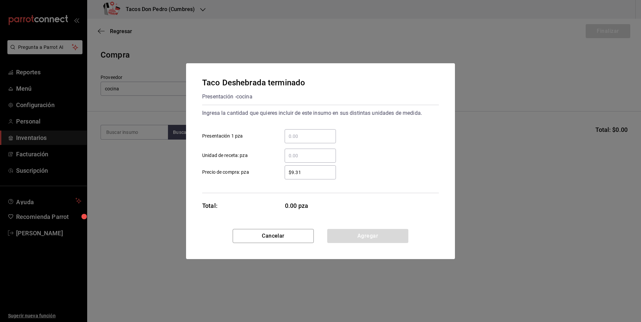
click at [290, 138] on input "​ Presentación 1 pza" at bounding box center [310, 136] width 51 height 8
type input "80"
click at [369, 233] on button "Agregar" at bounding box center [367, 236] width 81 height 14
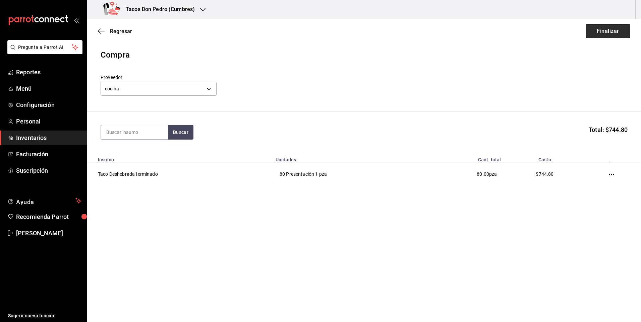
click at [602, 33] on button "Finalizar" at bounding box center [608, 31] width 45 height 14
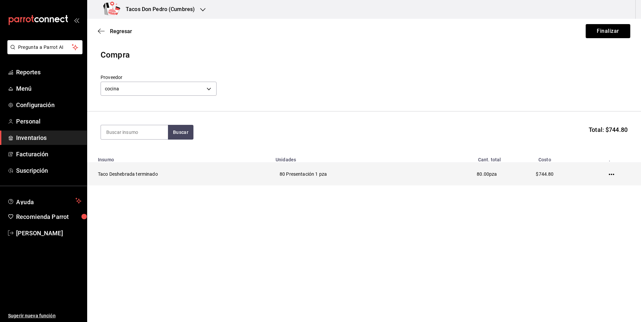
click at [197, 179] on td "Taco Deshebrada terminado" at bounding box center [179, 174] width 184 height 23
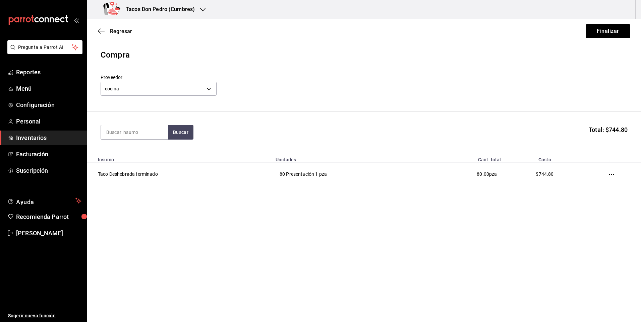
click at [180, 7] on h3 "Tacos Don Pedro (Cumbres)" at bounding box center [157, 9] width 74 height 8
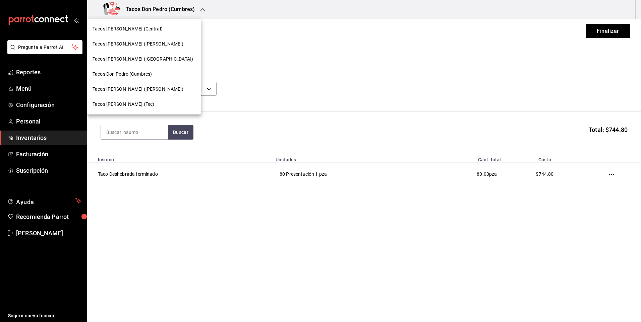
click at [137, 109] on div "Tacos [PERSON_NAME] (Tec)" at bounding box center [144, 104] width 114 height 15
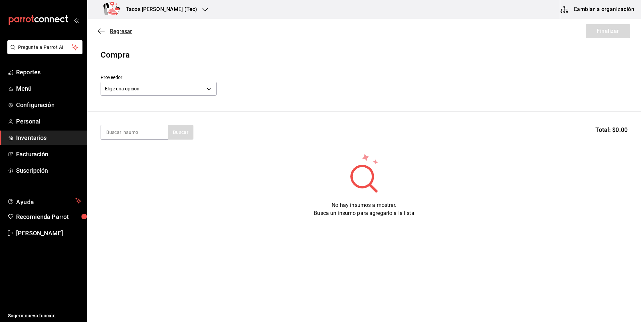
click at [116, 31] on span "Regresar" at bounding box center [121, 31] width 22 height 6
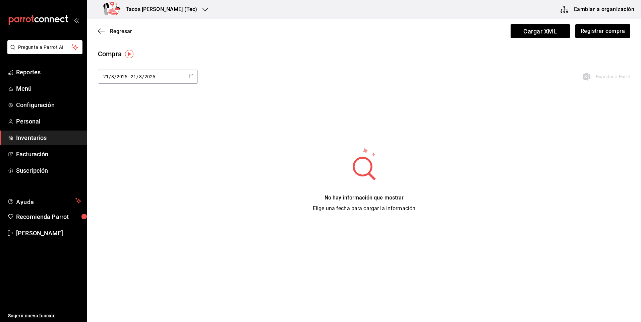
click at [125, 36] on div "Regresar Cargar XML Registrar compra" at bounding box center [364, 31] width 554 height 25
click at [131, 25] on div "Regresar Cargar XML Registrar compra" at bounding box center [364, 31] width 554 height 25
click at [117, 32] on span "Regresar" at bounding box center [121, 31] width 22 height 6
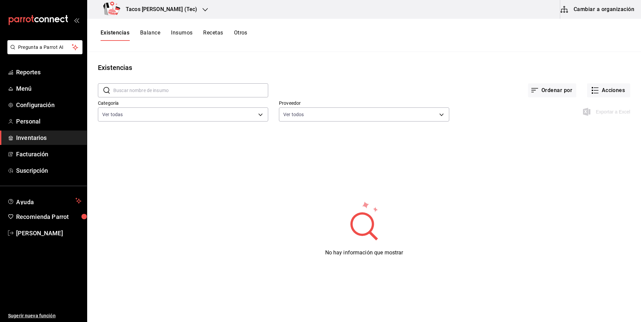
click at [162, 9] on h3 "Tacos [PERSON_NAME] (Tec)" at bounding box center [158, 9] width 77 height 8
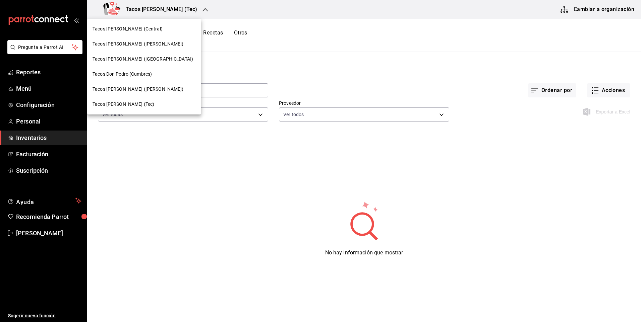
click at [153, 47] on span "Tacos [PERSON_NAME] ([PERSON_NAME])" at bounding box center [138, 44] width 91 height 7
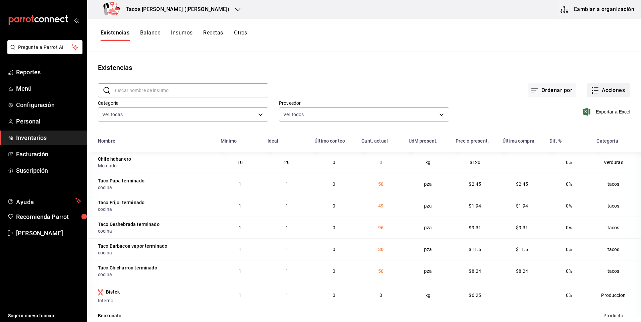
click at [616, 93] on button "Acciones" at bounding box center [608, 90] width 43 height 14
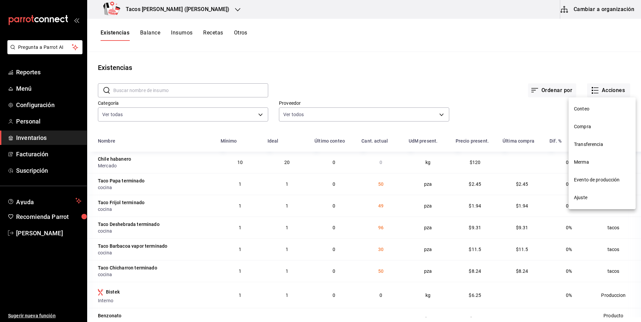
click at [591, 129] on span "Compra" at bounding box center [602, 126] width 56 height 7
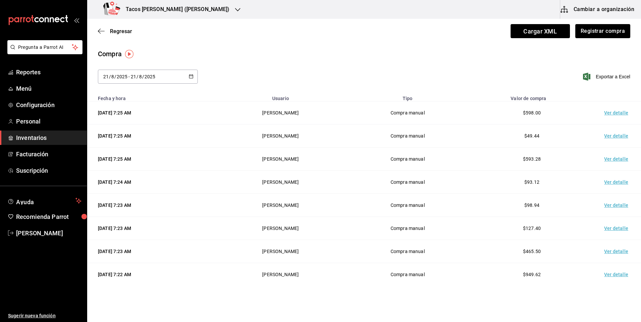
click at [179, 77] on div "2025-08-21 21 / 8 / 2025 - 2025-08-21 21 / 8 / 2025" at bounding box center [148, 77] width 100 height 14
click at [149, 99] on li "Hoy" at bounding box center [129, 98] width 63 height 15
click at [615, 32] on button "Registrar compra" at bounding box center [603, 31] width 56 height 14
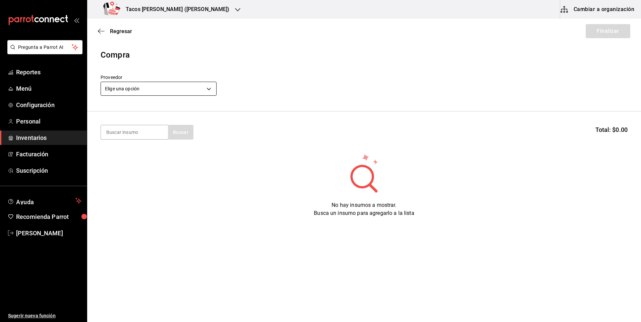
click at [202, 91] on body "Pregunta a Parrot AI Reportes Menú Configuración Personal Inventarios Facturaci…" at bounding box center [320, 142] width 641 height 285
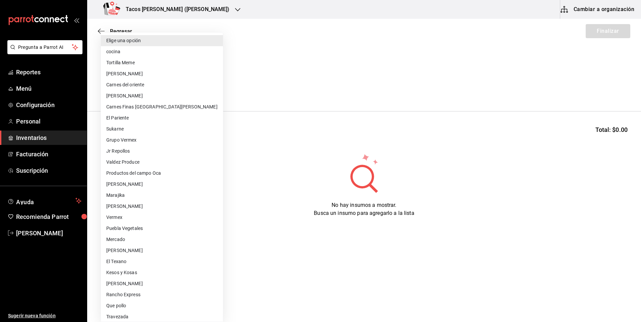
click at [152, 53] on li "cocina" at bounding box center [162, 51] width 122 height 11
type input "237c9a5b-4078-49eb-83ef-23bf52bd7acd"
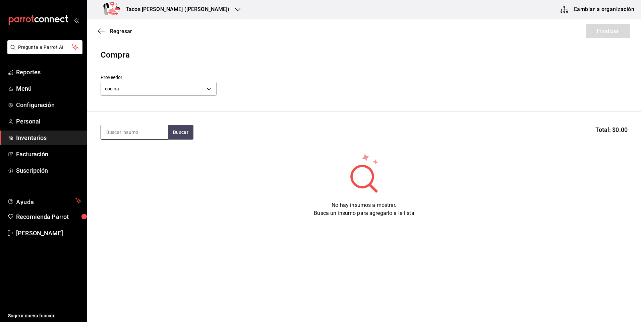
click at [138, 132] on input at bounding box center [134, 132] width 67 height 14
type input "des"
click at [146, 154] on div "Taco Deshebrada terminado" at bounding box center [134, 156] width 56 height 16
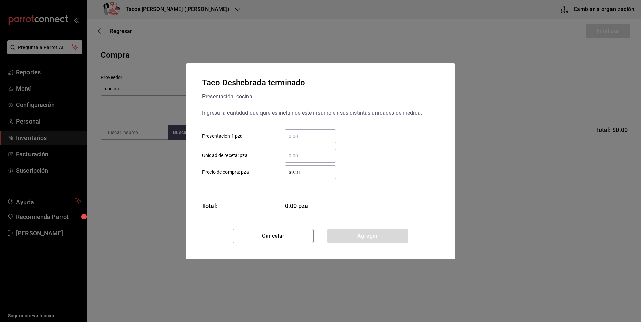
click at [315, 143] on div "​" at bounding box center [310, 136] width 51 height 14
click at [315, 140] on input "​ Presentación 1 pza" at bounding box center [310, 136] width 51 height 8
type input "130"
click at [382, 244] on div "Cancelar Agregar" at bounding box center [320, 244] width 269 height 30
click at [379, 231] on button "Agregar" at bounding box center [367, 236] width 81 height 14
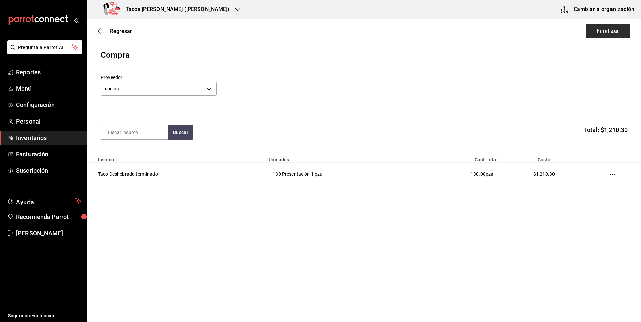
click at [603, 31] on button "Finalizar" at bounding box center [608, 31] width 45 height 14
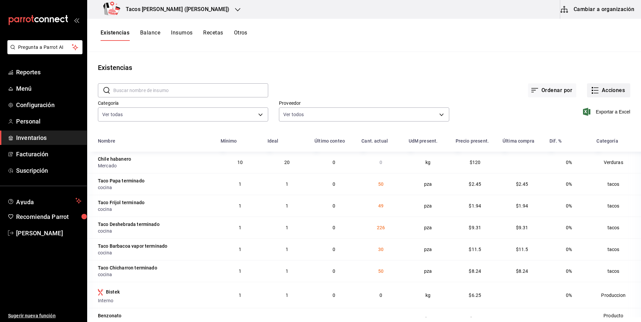
click at [620, 91] on button "Acciones" at bounding box center [608, 90] width 43 height 14
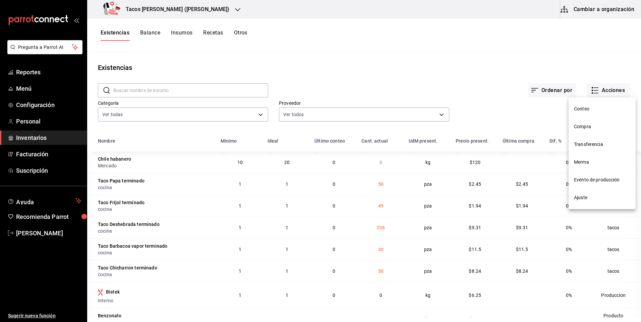
click at [595, 124] on span "Compra" at bounding box center [602, 126] width 56 height 7
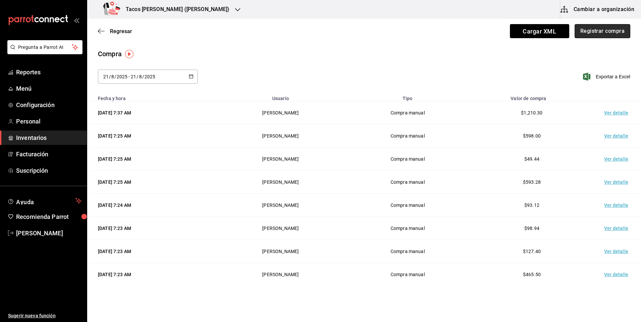
click at [604, 33] on button "Registrar compra" at bounding box center [603, 31] width 56 height 14
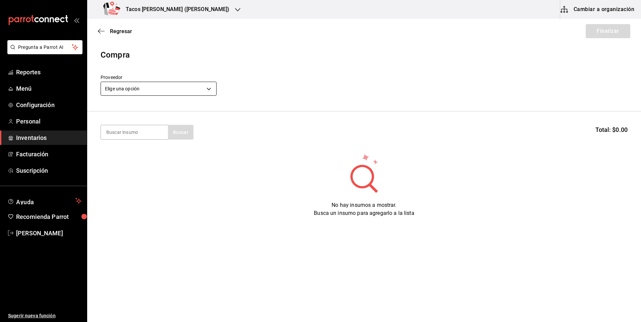
click at [181, 95] on body "Pregunta a Parrot AI Reportes Menú Configuración Personal Inventarios Facturaci…" at bounding box center [320, 142] width 641 height 285
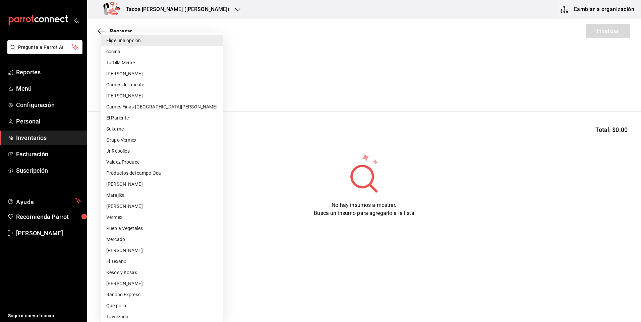
click at [179, 53] on li "cocina" at bounding box center [162, 51] width 122 height 11
type input "237c9a5b-4078-49eb-83ef-23bf52bd7acd"
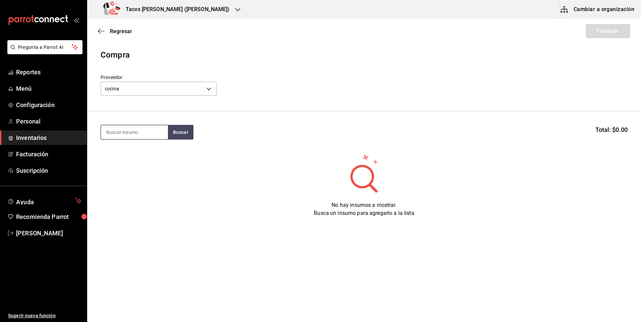
click at [144, 137] on input at bounding box center [134, 132] width 67 height 14
type input "papa"
click at [147, 157] on div "Presentación - cocina" at bounding box center [132, 159] width 52 height 7
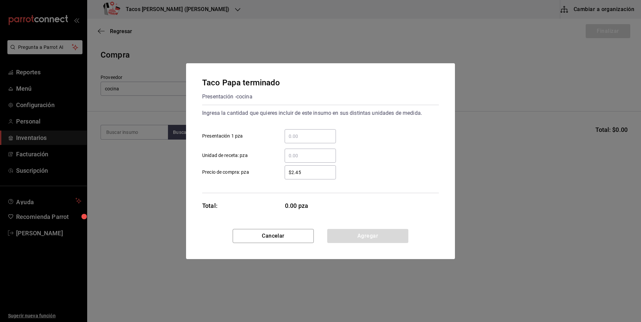
click at [303, 134] on input "​ Presentación 1 pza" at bounding box center [310, 136] width 51 height 8
type input "50"
click at [357, 235] on button "Agregar" at bounding box center [367, 236] width 81 height 14
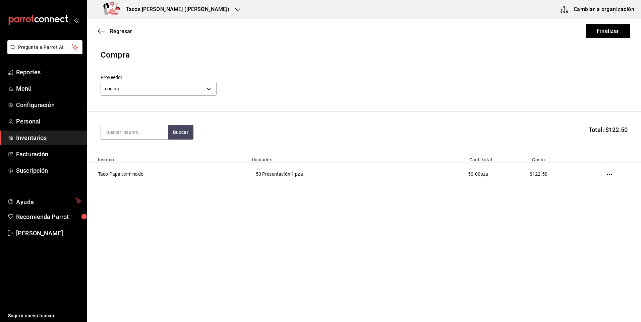
click at [612, 30] on button "Finalizar" at bounding box center [608, 31] width 45 height 14
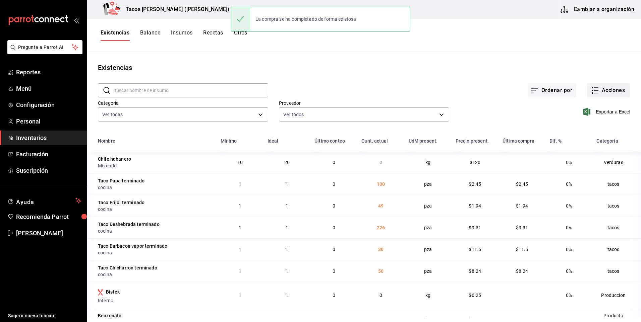
click at [598, 94] on button "Acciones" at bounding box center [608, 90] width 43 height 14
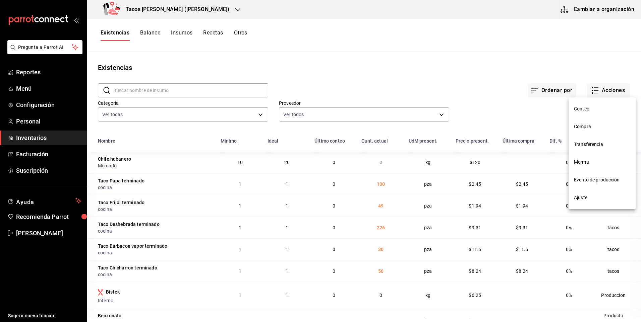
click at [597, 127] on span "Compra" at bounding box center [602, 126] width 56 height 7
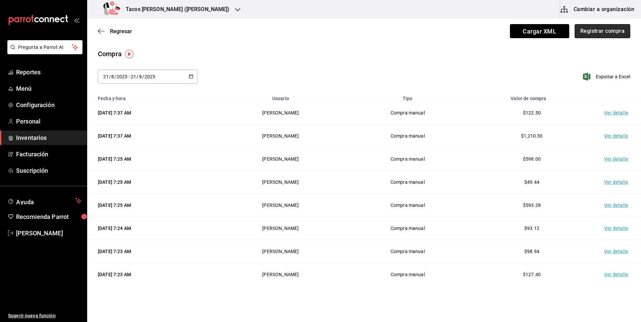
click at [610, 34] on button "Registrar compra" at bounding box center [603, 31] width 56 height 14
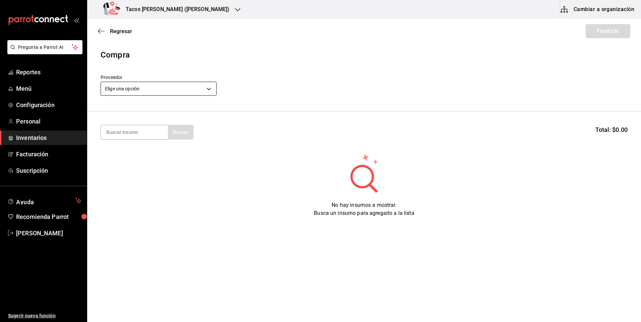
click at [160, 91] on body "Pregunta a Parrot AI Reportes Menú Configuración Personal Inventarios Facturaci…" at bounding box center [320, 142] width 641 height 285
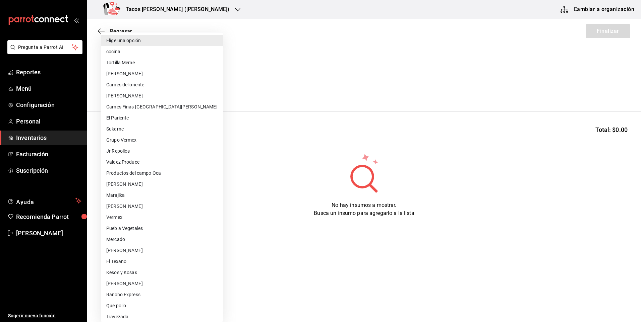
click at [166, 49] on li "cocina" at bounding box center [162, 51] width 122 height 11
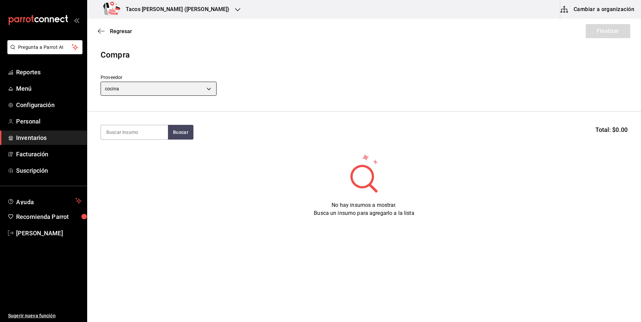
type input "237c9a5b-4078-49eb-83ef-23bf52bd7acd"
click at [135, 127] on input at bounding box center [134, 132] width 67 height 14
type input "frijol"
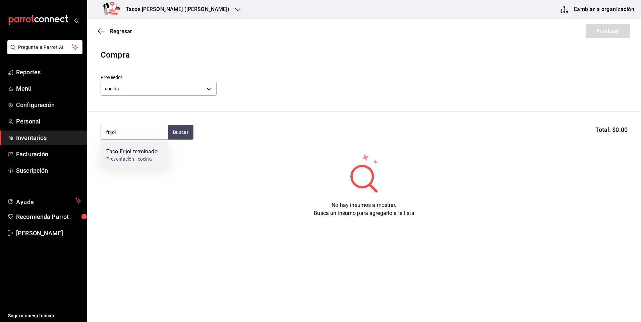
click at [122, 148] on div "Taco Frijol terminado" at bounding box center [131, 152] width 51 height 8
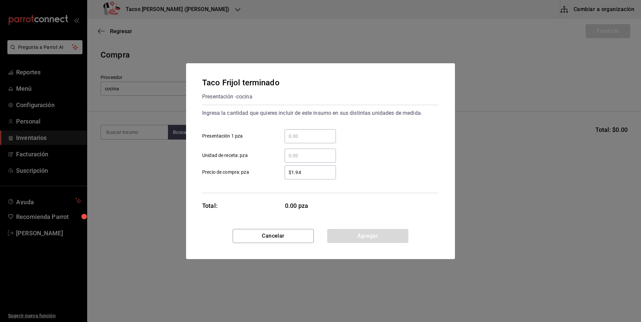
click at [317, 133] on input "​ Presentación 1 pza" at bounding box center [310, 136] width 51 height 8
type input "50"
click at [354, 241] on button "Agregar" at bounding box center [367, 236] width 81 height 14
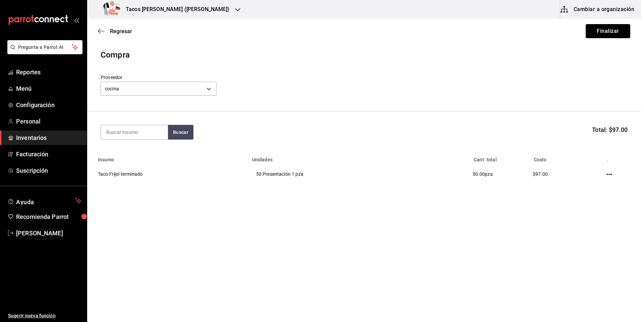
click at [613, 32] on button "Finalizar" at bounding box center [608, 31] width 45 height 14
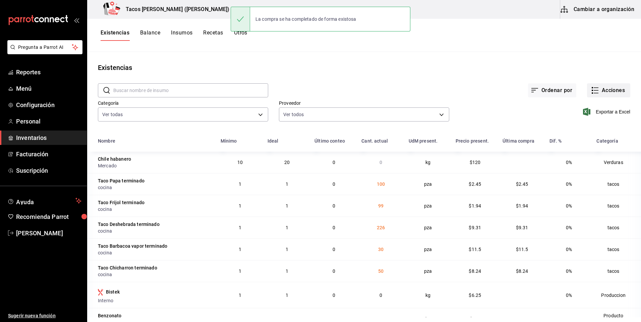
click at [610, 91] on button "Acciones" at bounding box center [608, 90] width 43 height 14
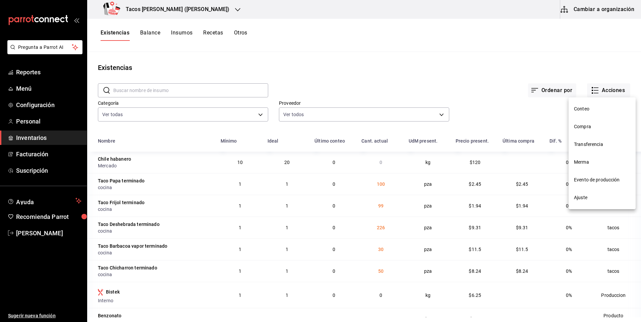
click at [601, 123] on li "Compra" at bounding box center [602, 127] width 67 height 18
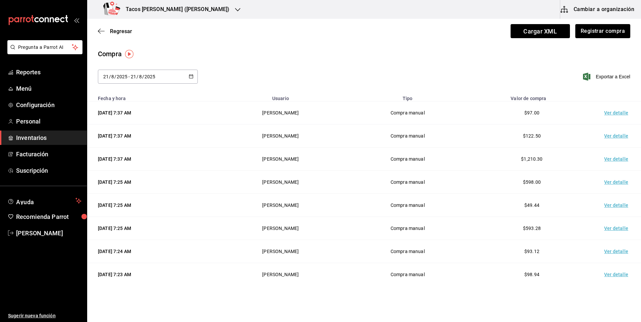
click at [143, 76] on span "/" at bounding box center [143, 76] width 2 height 5
click at [130, 99] on li "Hoy" at bounding box center [129, 98] width 63 height 15
click at [577, 36] on button "Registrar compra" at bounding box center [603, 31] width 56 height 14
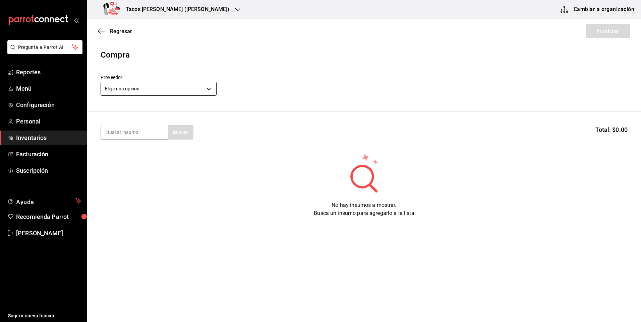
click at [173, 94] on body "Pregunta a Parrot AI Reportes Menú Configuración Personal Inventarios Facturaci…" at bounding box center [320, 142] width 641 height 285
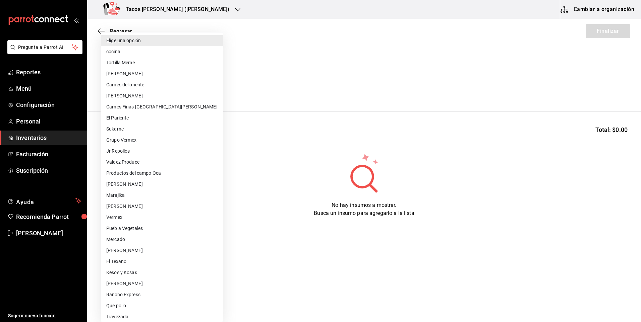
click at [143, 53] on li "cocina" at bounding box center [162, 51] width 122 height 11
type input "237c9a5b-4078-49eb-83ef-23bf52bd7acd"
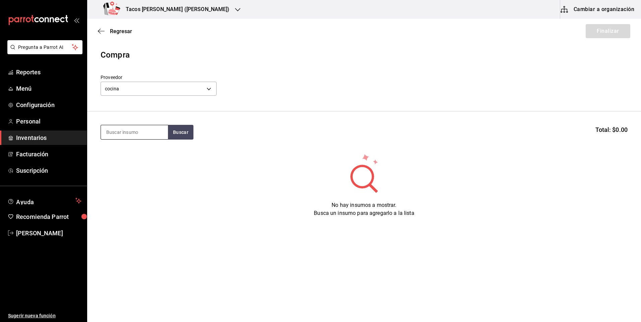
click at [126, 129] on input at bounding box center [134, 132] width 67 height 14
type input "chi"
click at [163, 154] on div "Taco Chicharron terminado Presentación - cocina" at bounding box center [134, 159] width 67 height 34
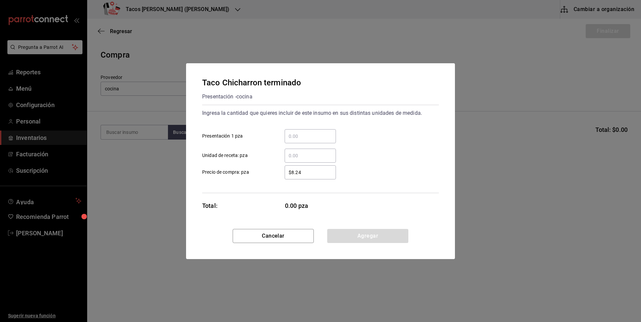
click at [310, 134] on input "​ Presentación 1 pza" at bounding box center [310, 136] width 51 height 8
type input "50"
click at [370, 234] on button "Agregar" at bounding box center [367, 236] width 81 height 14
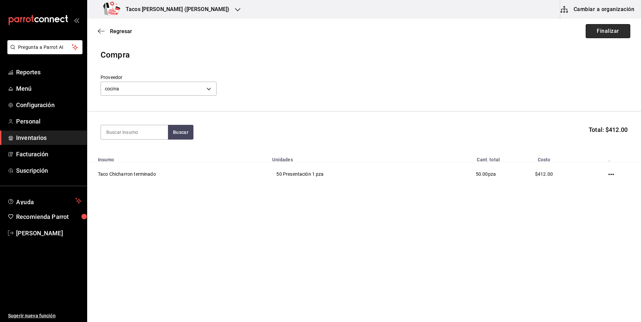
click at [617, 34] on button "Finalizar" at bounding box center [608, 31] width 45 height 14
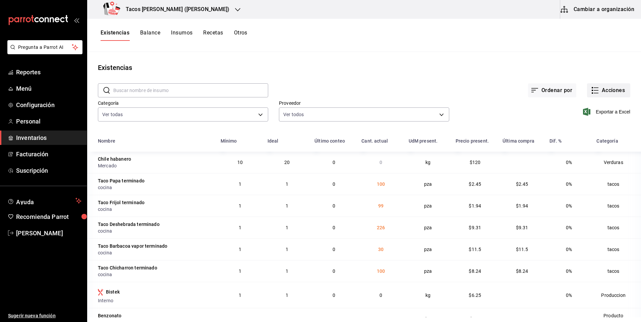
click at [597, 90] on button "Acciones" at bounding box center [608, 90] width 43 height 14
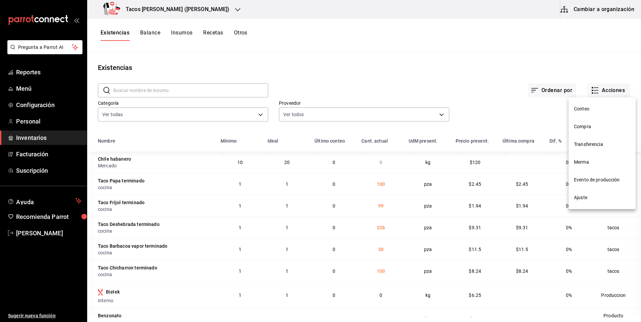
click at [596, 119] on li "Compra" at bounding box center [602, 127] width 67 height 18
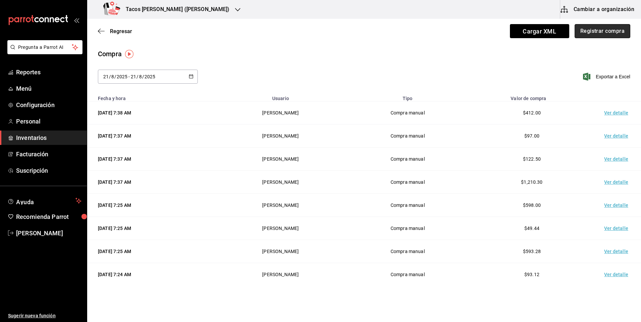
click at [611, 33] on button "Registrar compra" at bounding box center [603, 31] width 56 height 14
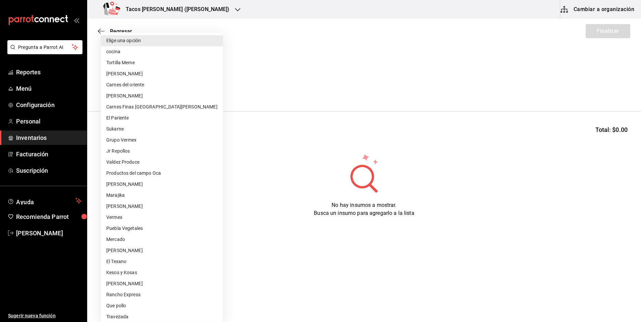
click at [181, 88] on body "Pregunta a Parrot AI Reportes Menú Configuración Personal Inventarios Facturaci…" at bounding box center [320, 142] width 641 height 285
click at [150, 52] on li "cocina" at bounding box center [162, 51] width 122 height 11
type input "237c9a5b-4078-49eb-83ef-23bf52bd7acd"
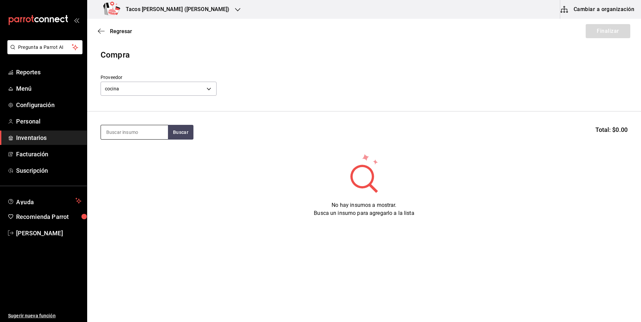
click at [131, 137] on input at bounding box center [134, 132] width 67 height 14
type input "barb"
click at [190, 129] on button "Buscar" at bounding box center [180, 132] width 25 height 15
click at [148, 157] on div "Taco Barbacoa vapor terminado" at bounding box center [134, 156] width 56 height 16
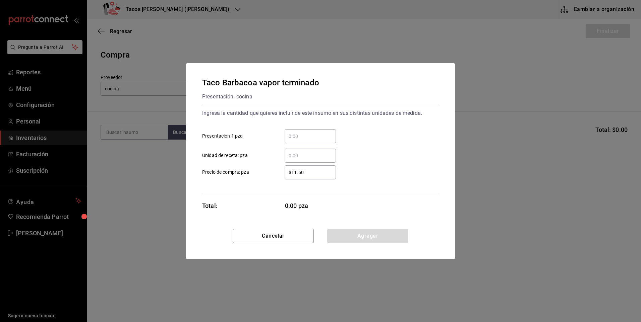
click at [295, 135] on input "​ Presentación 1 pza" at bounding box center [310, 136] width 51 height 8
type input "30"
click at [361, 244] on div "Cancelar Agregar" at bounding box center [320, 244] width 269 height 30
click at [364, 235] on button "Agregar" at bounding box center [367, 236] width 81 height 14
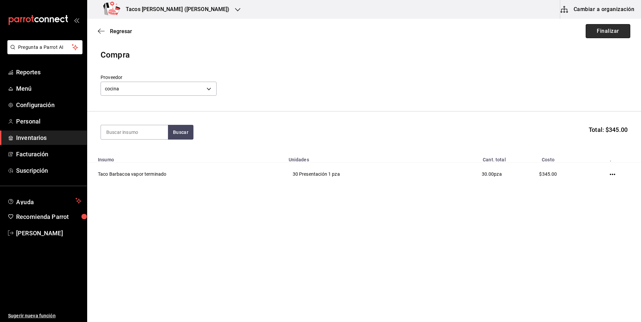
click at [606, 34] on button "Finalizar" at bounding box center [608, 31] width 45 height 14
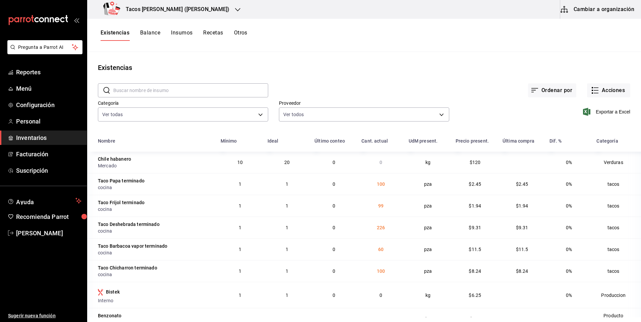
click at [152, 8] on h3 "Tacos [PERSON_NAME] ([PERSON_NAME])" at bounding box center [174, 9] width 109 height 8
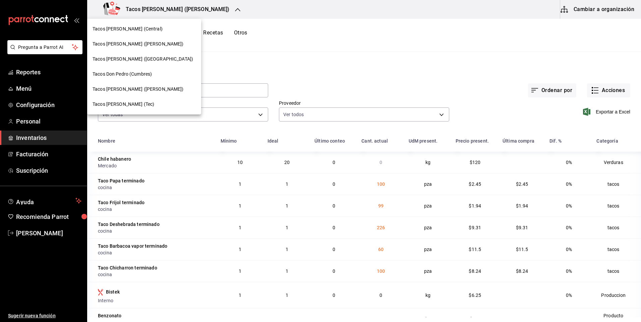
click at [149, 39] on div "Tacos [PERSON_NAME] ([PERSON_NAME])" at bounding box center [144, 44] width 114 height 15
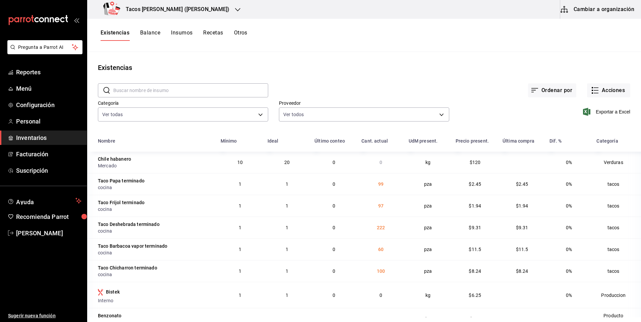
click at [176, 4] on div "Tacos [PERSON_NAME] ([PERSON_NAME])" at bounding box center [168, 9] width 151 height 19
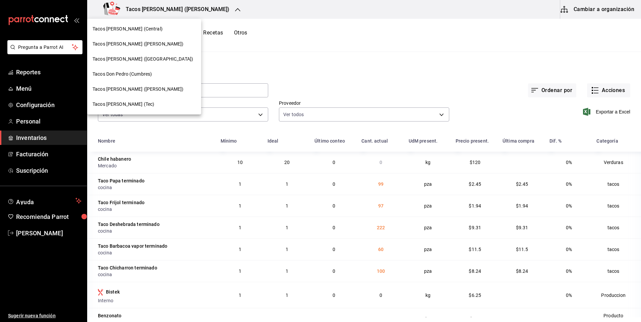
click at [141, 26] on span "Tacos [PERSON_NAME] (Central)" at bounding box center [128, 28] width 70 height 7
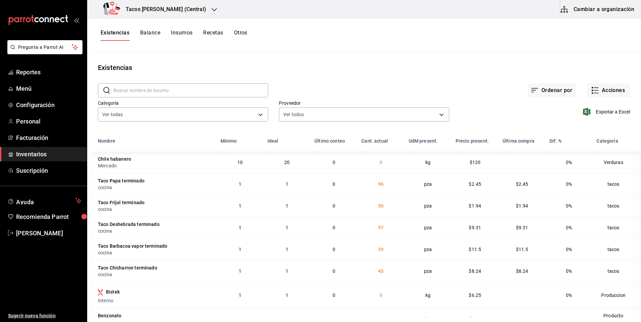
click at [177, 10] on h3 "Tacos [PERSON_NAME] (Central)" at bounding box center [163, 9] width 86 height 8
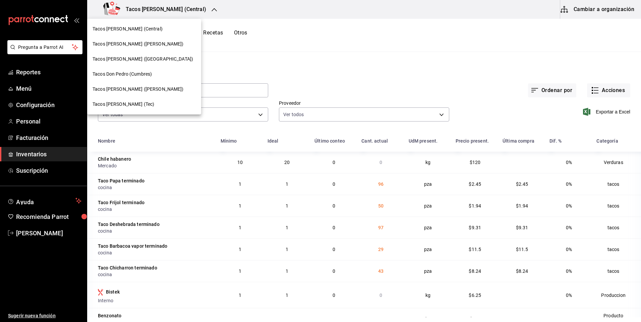
click at [152, 55] on div "Tacos [PERSON_NAME] ([GEOGRAPHIC_DATA])" at bounding box center [144, 59] width 114 height 15
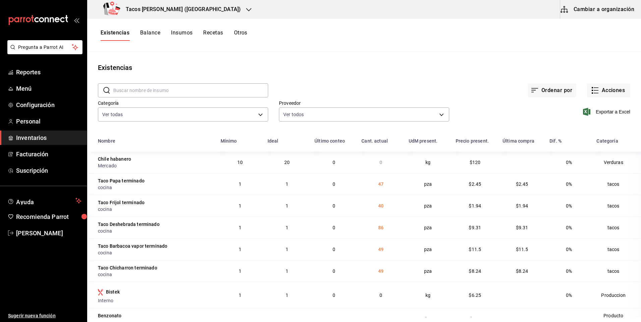
click at [246, 12] on icon "button" at bounding box center [248, 9] width 5 height 5
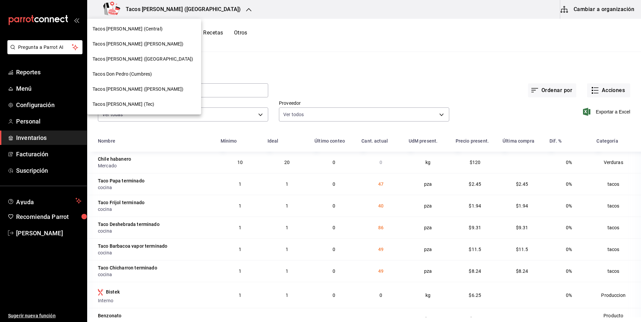
click at [137, 108] on span "Tacos [PERSON_NAME] (Tec)" at bounding box center [124, 104] width 62 height 7
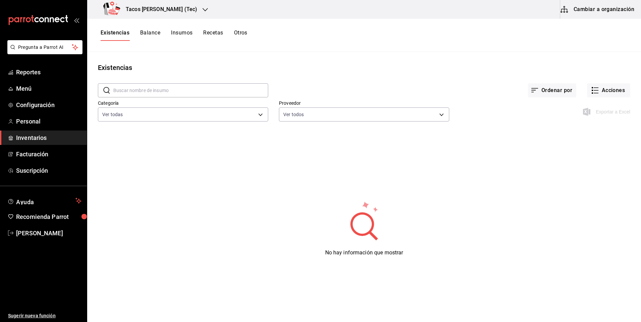
click at [163, 11] on h3 "Tacos [PERSON_NAME] (Tec)" at bounding box center [158, 9] width 77 height 8
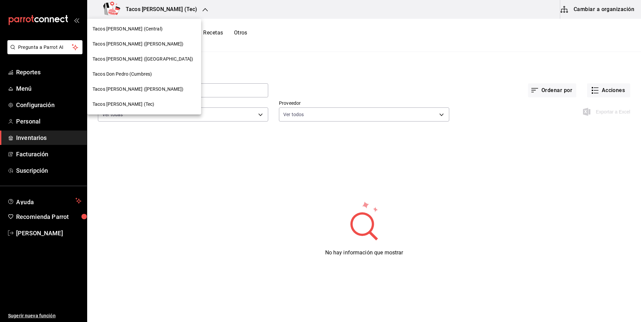
click at [159, 32] on div "Tacos [PERSON_NAME] (Central)" at bounding box center [144, 28] width 103 height 7
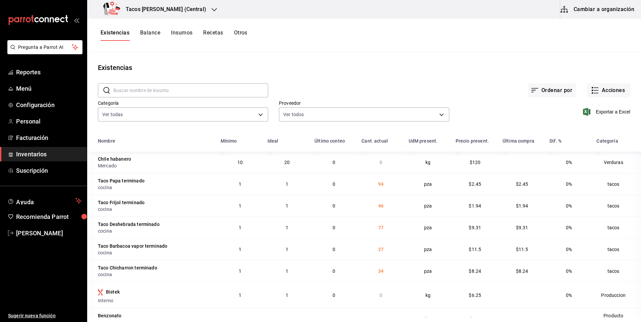
click at [188, 2] on div "Tacos [PERSON_NAME] (Central)" at bounding box center [156, 9] width 127 height 19
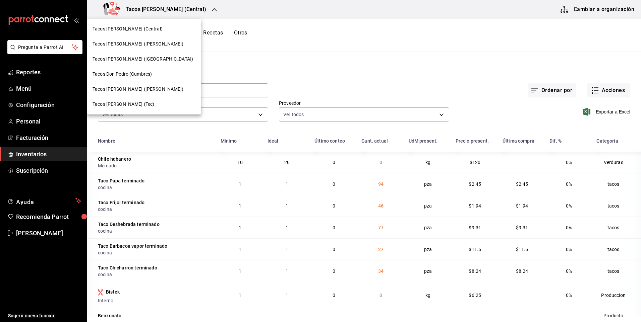
click at [149, 43] on span "Tacos [PERSON_NAME] ([PERSON_NAME])" at bounding box center [138, 44] width 91 height 7
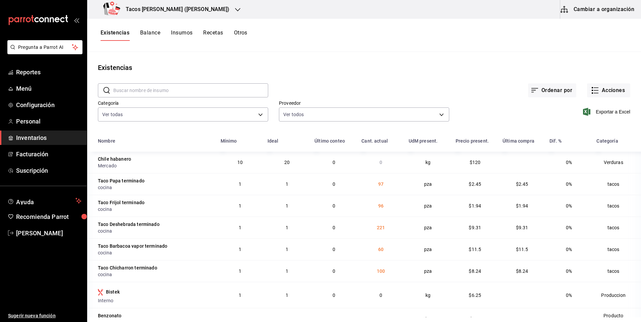
click at [153, 4] on div "Tacos [PERSON_NAME] ([PERSON_NAME])" at bounding box center [168, 9] width 151 height 19
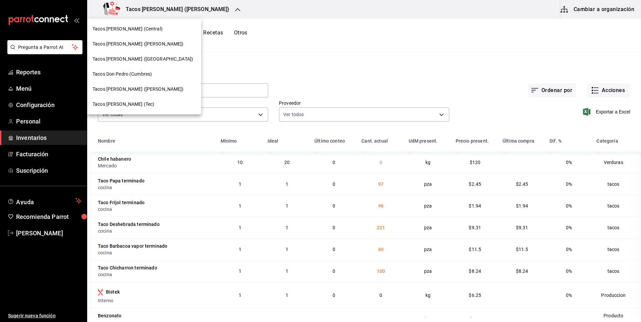
click at [147, 63] on div "Tacos [PERSON_NAME] ([GEOGRAPHIC_DATA])" at bounding box center [144, 59] width 114 height 15
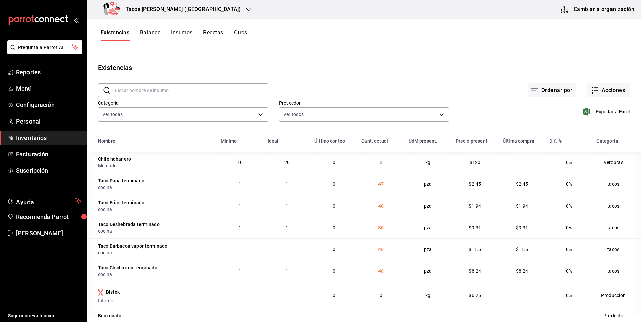
click at [176, 11] on h3 "Tacos [PERSON_NAME] ([GEOGRAPHIC_DATA])" at bounding box center [180, 9] width 120 height 8
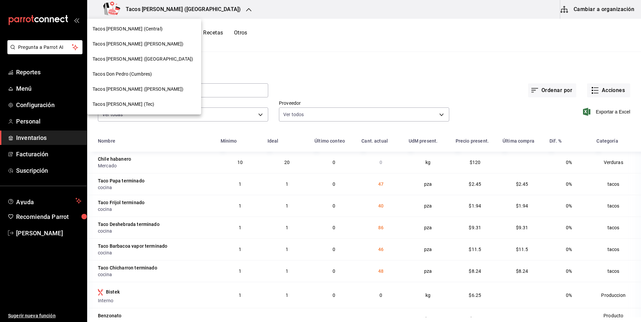
click at [285, 50] on div at bounding box center [320, 161] width 641 height 322
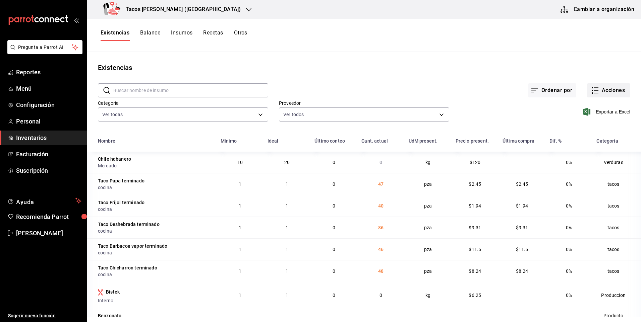
click at [598, 88] on button "Acciones" at bounding box center [608, 90] width 43 height 14
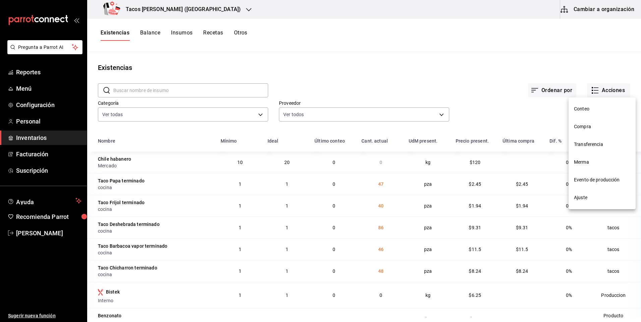
click at [187, 10] on div at bounding box center [320, 161] width 641 height 322
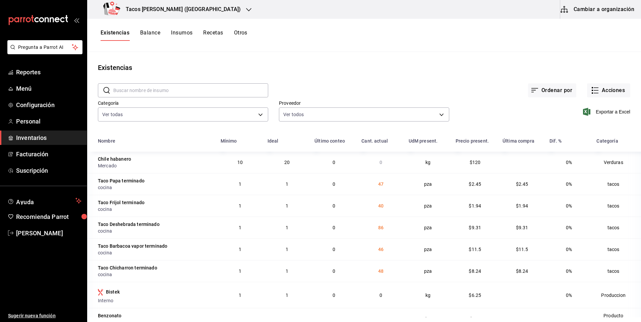
click at [187, 7] on h3 "Tacos [PERSON_NAME] ([GEOGRAPHIC_DATA])" at bounding box center [180, 9] width 120 height 8
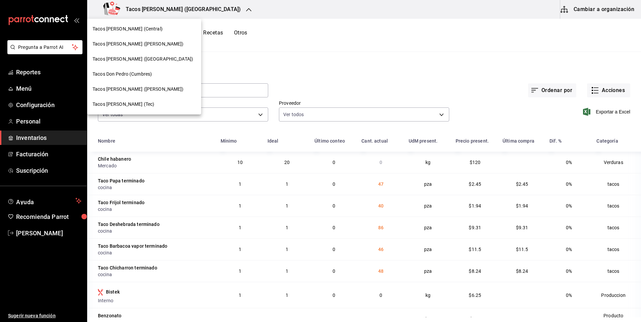
click at [141, 101] on div "Tacos [PERSON_NAME] (Tec)" at bounding box center [144, 104] width 103 height 7
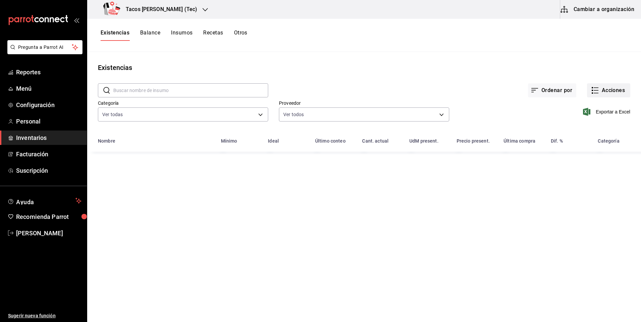
click at [601, 91] on button "Acciones" at bounding box center [608, 90] width 43 height 14
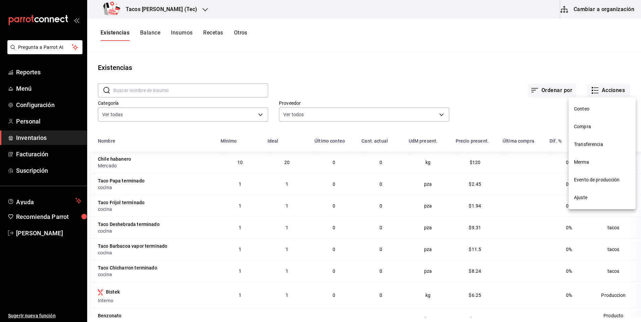
click at [153, 10] on div at bounding box center [320, 161] width 641 height 322
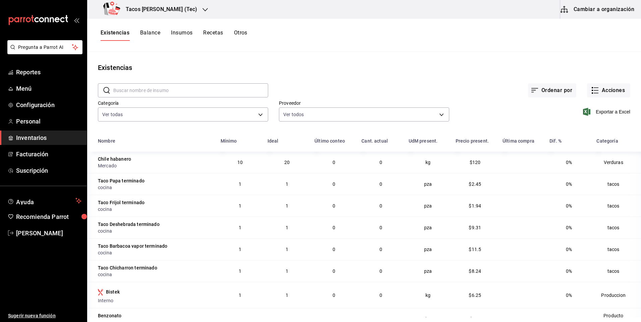
click at [162, 7] on h3 "Tacos [PERSON_NAME] (Tec)" at bounding box center [158, 9] width 77 height 8
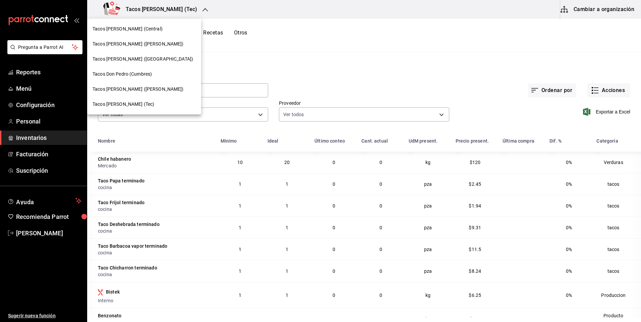
click at [483, 38] on div at bounding box center [320, 161] width 641 height 322
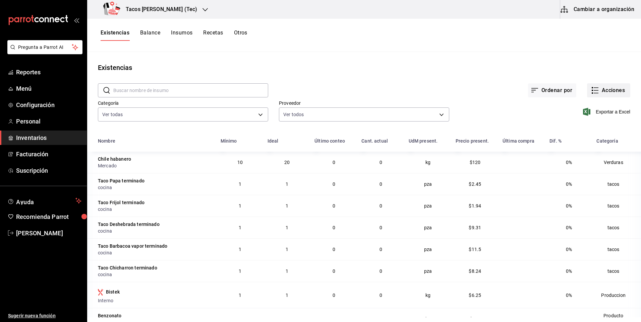
click at [599, 97] on button "Acciones" at bounding box center [608, 90] width 43 height 14
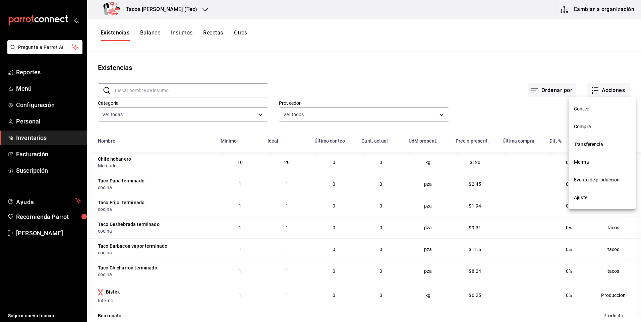
click at [594, 127] on span "Compra" at bounding box center [602, 126] width 56 height 7
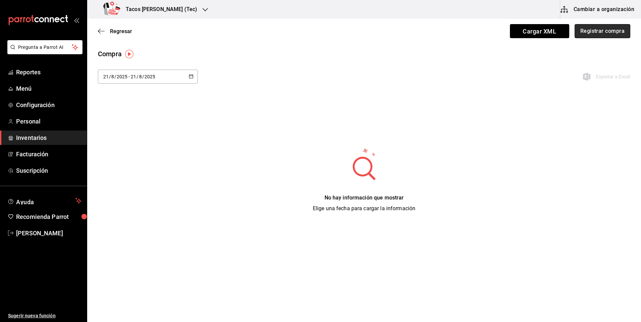
click at [590, 34] on button "Registrar compra" at bounding box center [603, 31] width 56 height 14
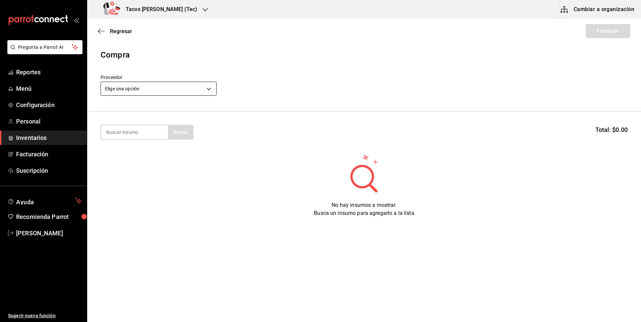
click at [174, 82] on body "Pregunta a Parrot AI Reportes Menú Configuración Personal Inventarios Facturaci…" at bounding box center [320, 142] width 641 height 285
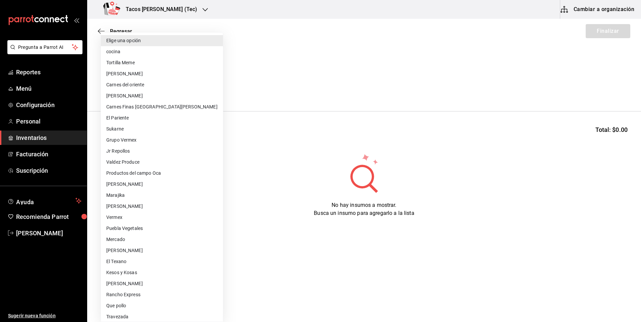
click at [138, 52] on li "cocina" at bounding box center [162, 51] width 122 height 11
type input "237c9a5b-4078-49eb-83ef-23bf52bd7acd"
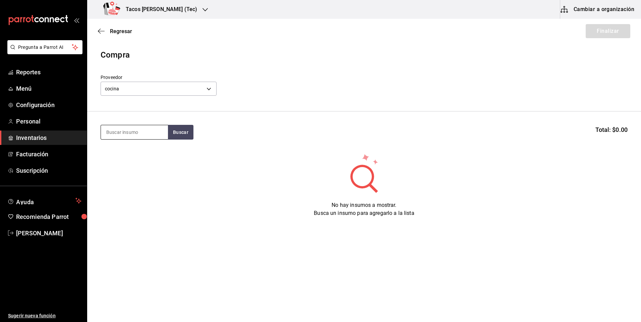
click at [123, 126] on input at bounding box center [134, 132] width 67 height 14
type input "des"
click at [151, 155] on div "Taco Deshebrada terminado" at bounding box center [134, 156] width 56 height 16
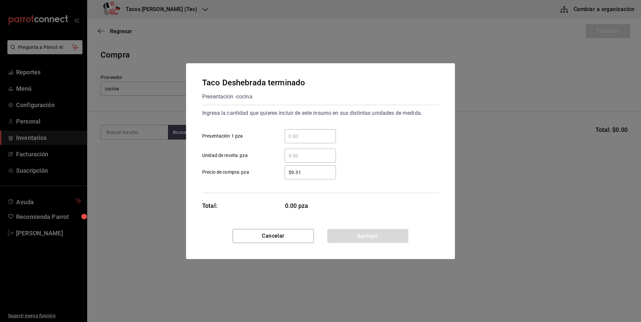
click at [314, 136] on input "​ Presentación 1 pza" at bounding box center [310, 136] width 51 height 8
type input "120"
click at [369, 241] on button "Agregar" at bounding box center [367, 236] width 81 height 14
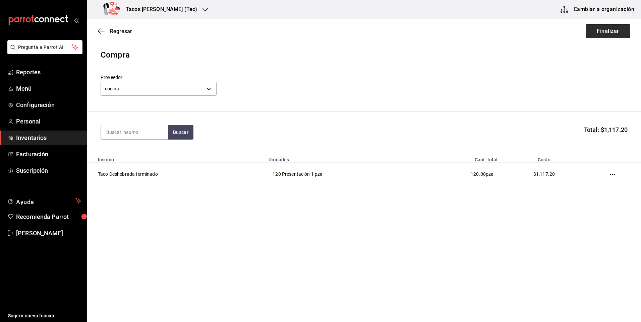
click at [613, 34] on button "Finalizar" at bounding box center [608, 31] width 45 height 14
click at [104, 31] on icon "button" at bounding box center [101, 31] width 7 height 6
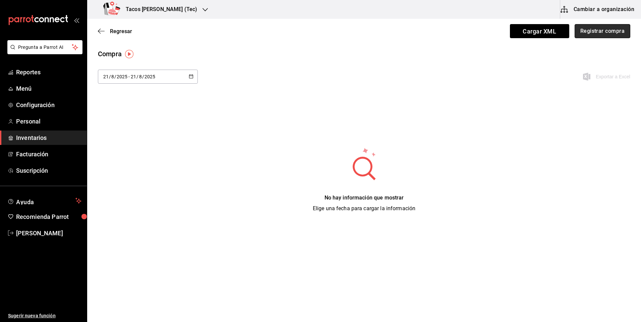
click at [594, 30] on button "Registrar compra" at bounding box center [603, 31] width 56 height 14
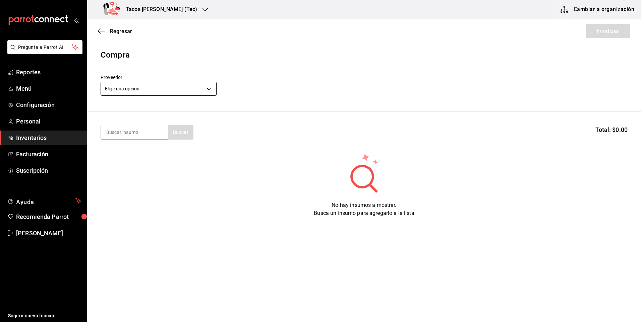
click at [191, 93] on body "Pregunta a Parrot AI Reportes Menú Configuración Personal Inventarios Facturaci…" at bounding box center [320, 142] width 641 height 285
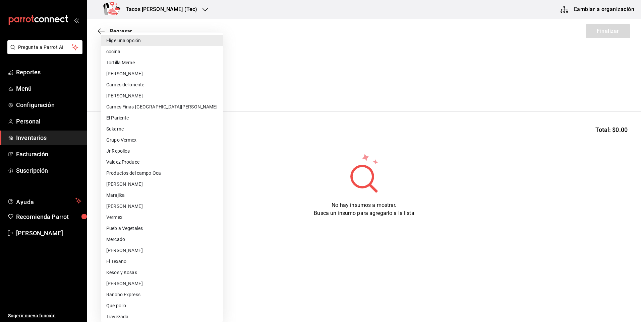
click at [118, 50] on li "cocina" at bounding box center [162, 51] width 122 height 11
type input "237c9a5b-4078-49eb-83ef-23bf52bd7acd"
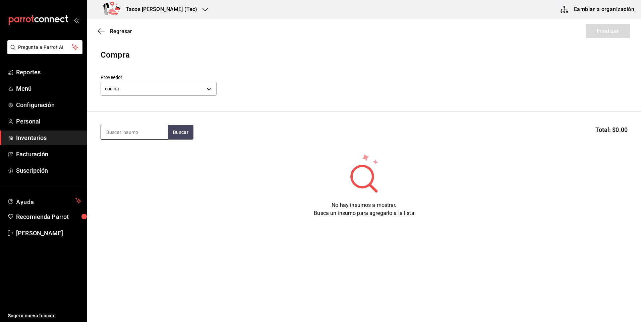
click at [134, 129] on input at bounding box center [134, 132] width 67 height 14
type input "des"
click at [144, 151] on div "Taco Deshebrada terminado" at bounding box center [134, 156] width 56 height 16
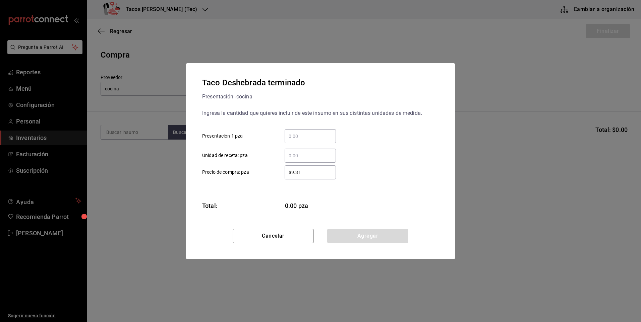
click at [316, 137] on input "​ Presentación 1 pza" at bounding box center [310, 136] width 51 height 8
type input "120"
click at [367, 230] on button "Agregar" at bounding box center [367, 236] width 81 height 14
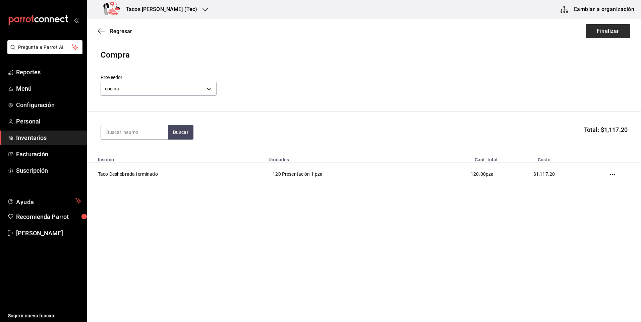
click at [618, 29] on button "Finalizar" at bounding box center [608, 31] width 45 height 14
click at [118, 35] on div "Regresar Finalizar" at bounding box center [364, 31] width 554 height 25
click at [118, 33] on span "Regresar" at bounding box center [121, 31] width 22 height 6
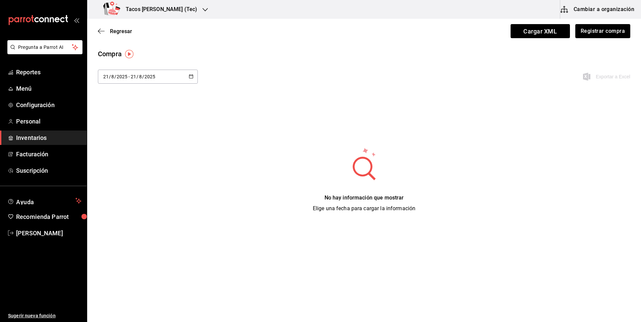
click at [118, 33] on span "Regresar" at bounding box center [121, 31] width 22 height 6
